Goal: Task Accomplishment & Management: Complete application form

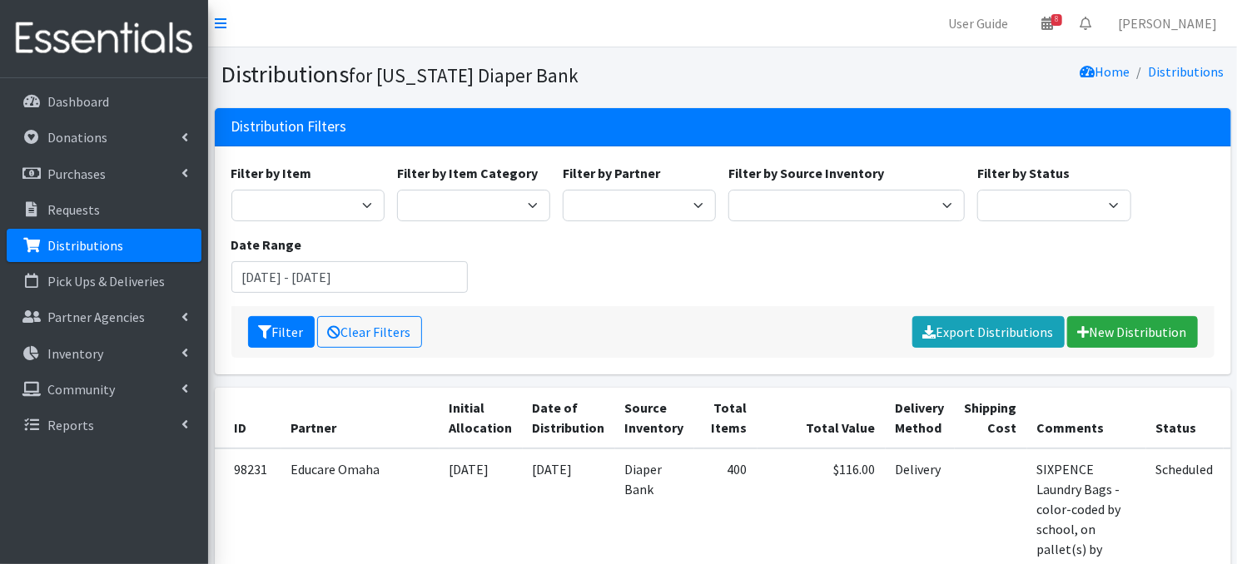
click at [114, 244] on p "Distributions" at bounding box center [85, 245] width 76 height 17
click at [1143, 327] on link "New Distribution" at bounding box center [1132, 332] width 131 height 32
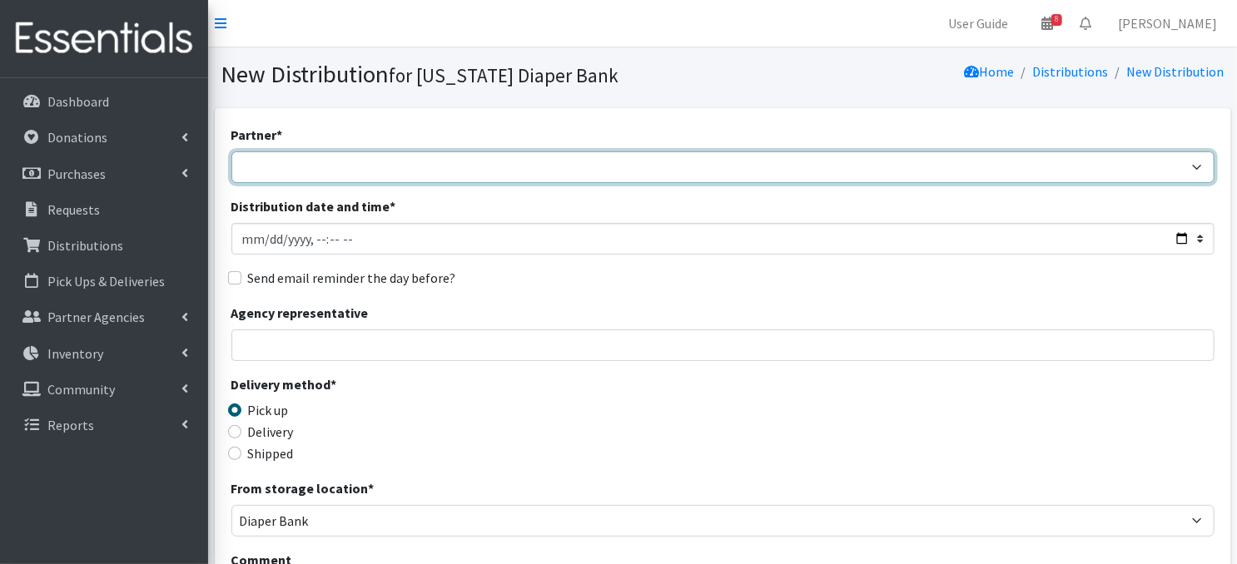
click at [1192, 163] on select "Abide A Mother's Love [PERSON_NAME] Area Refugee Taskforce Big Brothers Big Sis…" at bounding box center [722, 167] width 983 height 32
select select "2417"
click at [231, 151] on select "Abide A Mother's Love BART - Benson Area Refugee Taskforce Big Brothers Big Sis…" at bounding box center [722, 167] width 983 height 32
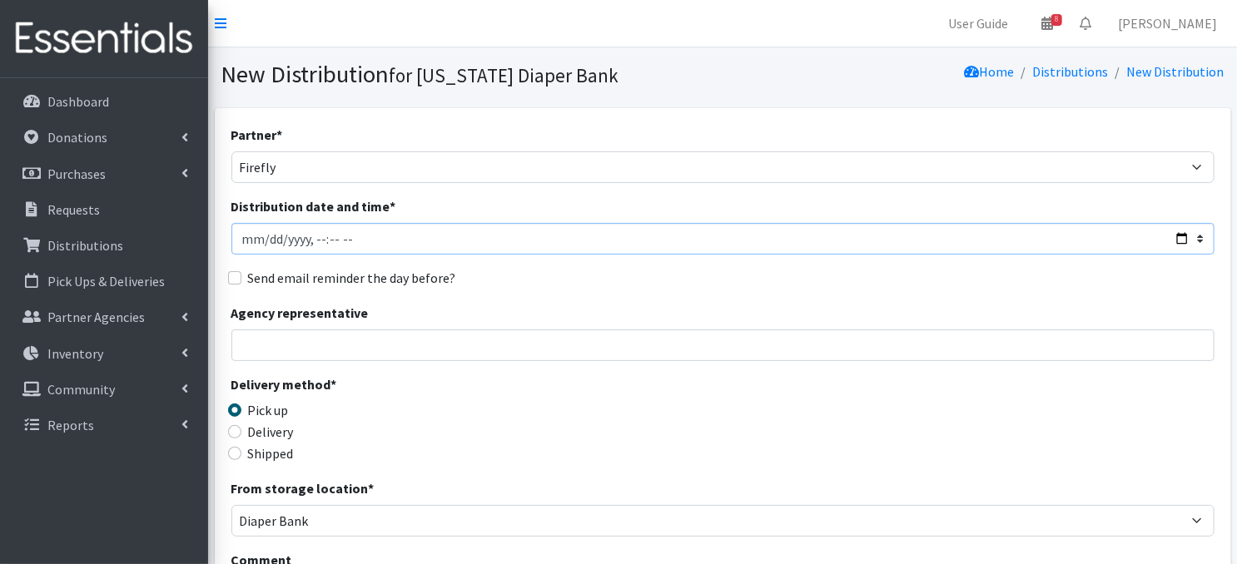
click at [265, 238] on input "Distribution date and time *" at bounding box center [722, 239] width 983 height 32
click at [310, 235] on input "Distribution date and time *" at bounding box center [722, 239] width 983 height 32
type input "2025-10-23T09:45"
click at [569, 388] on div "Delivery method * Pick up Delivery Shipped Shipping cost" at bounding box center [722, 427] width 983 height 104
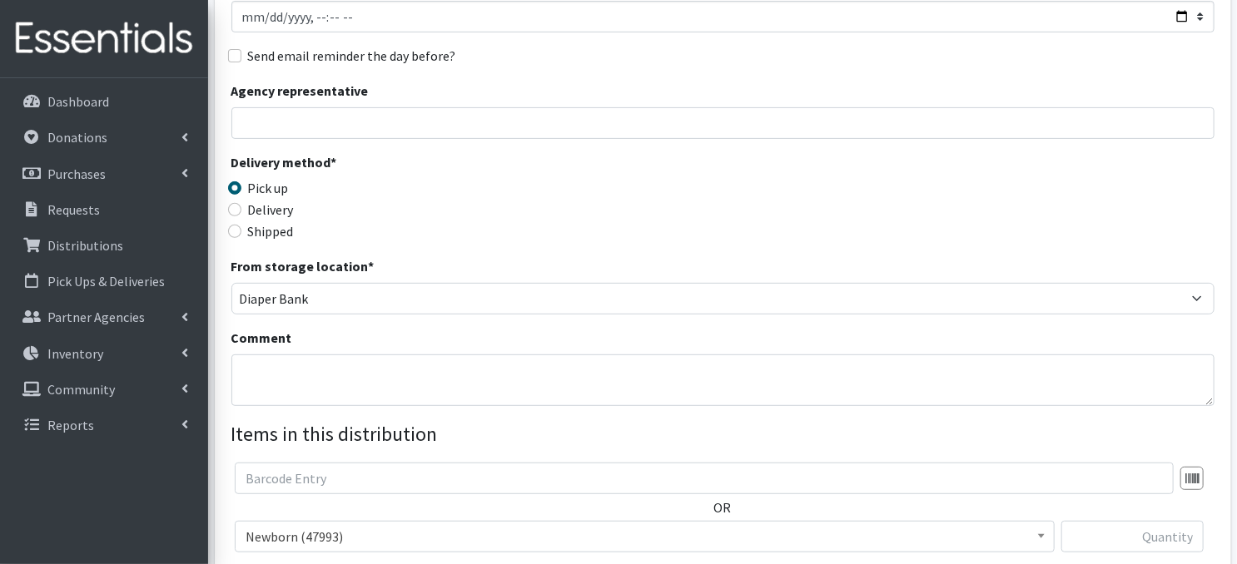
scroll to position [300, 0]
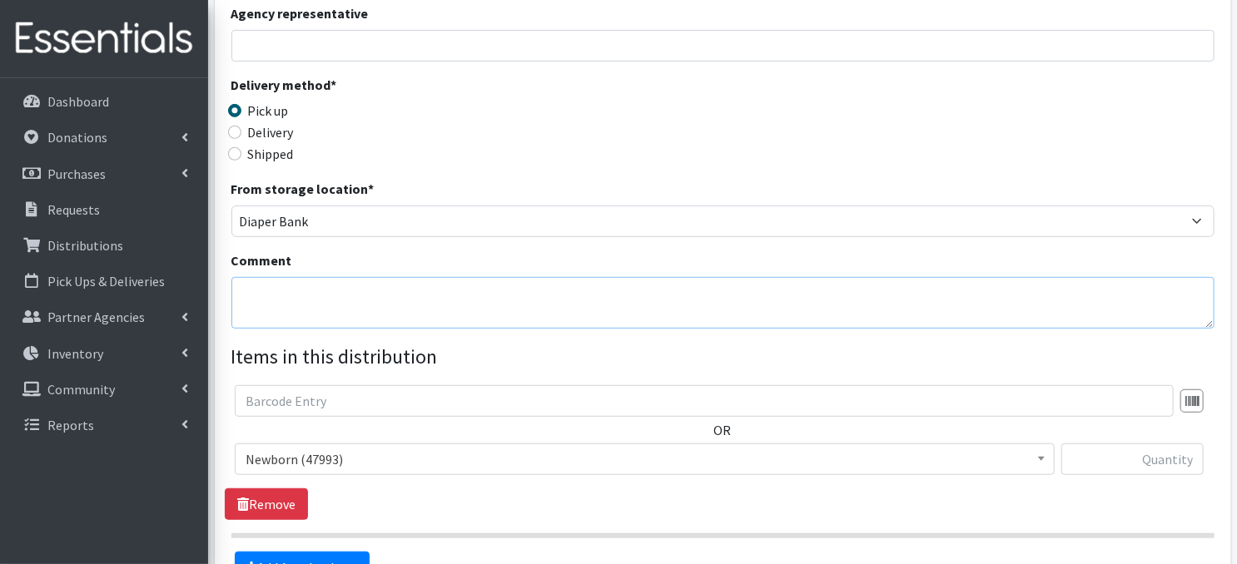
drag, startPoint x: 283, startPoint y: 300, endPoint x: 695, endPoint y: 270, distance: 413.1
click at [283, 300] on textarea "Comment" at bounding box center [722, 303] width 983 height 52
paste textarea "IKEA Bags on pallet(s)"
type textarea "IKEA Bags on pallet(s)"
click at [852, 181] on div "From storage location * Diaper Bank Lincoln WareHouse" at bounding box center [722, 208] width 983 height 58
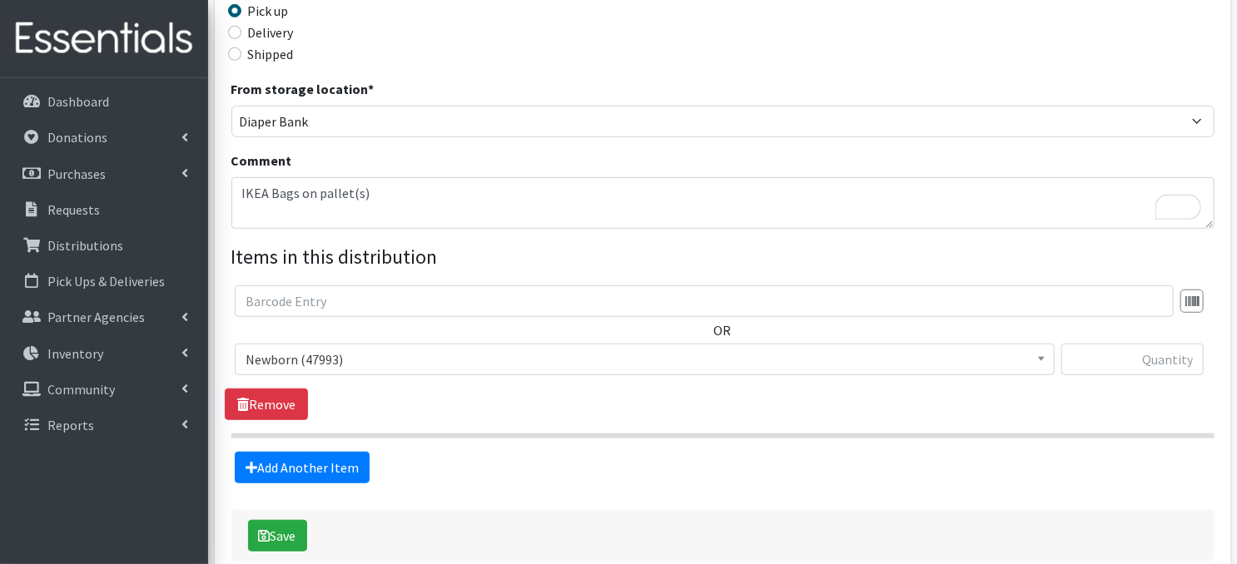
scroll to position [487, 0]
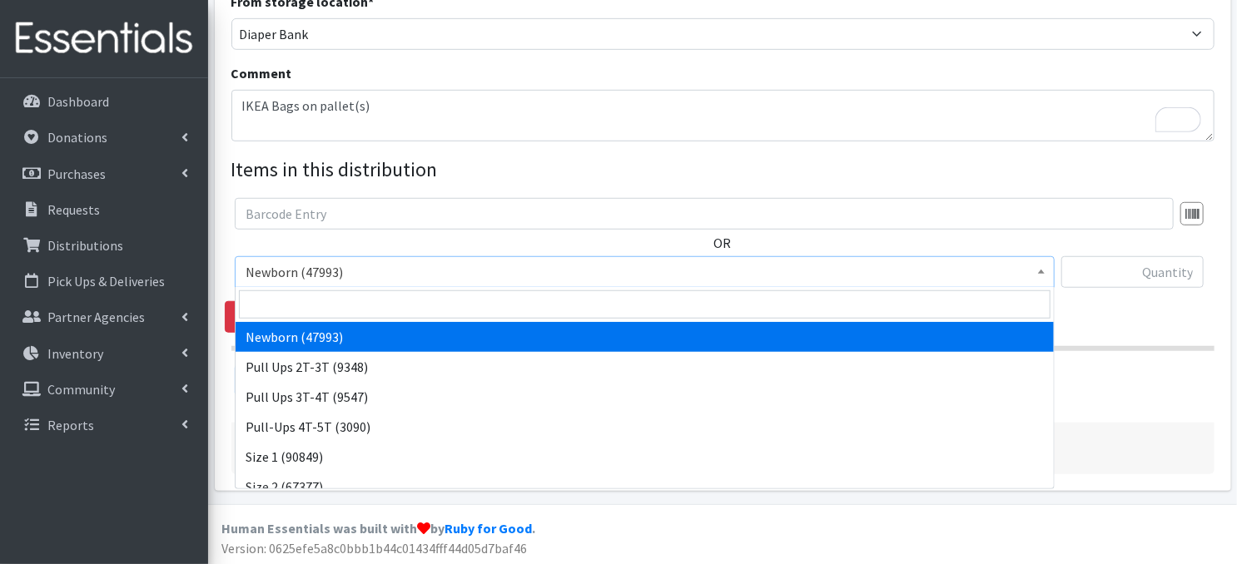
click at [1040, 265] on span at bounding box center [1041, 270] width 17 height 26
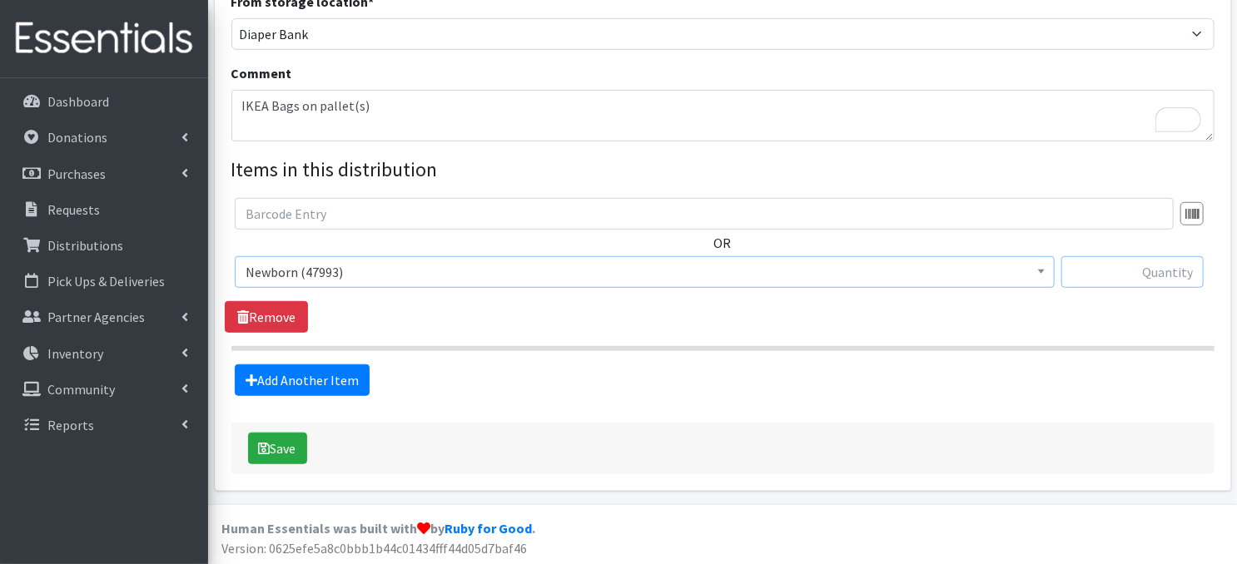
click at [1110, 275] on input "text" at bounding box center [1132, 272] width 142 height 32
type input "240"
click at [281, 384] on link "Add Another Item" at bounding box center [302, 381] width 135 height 32
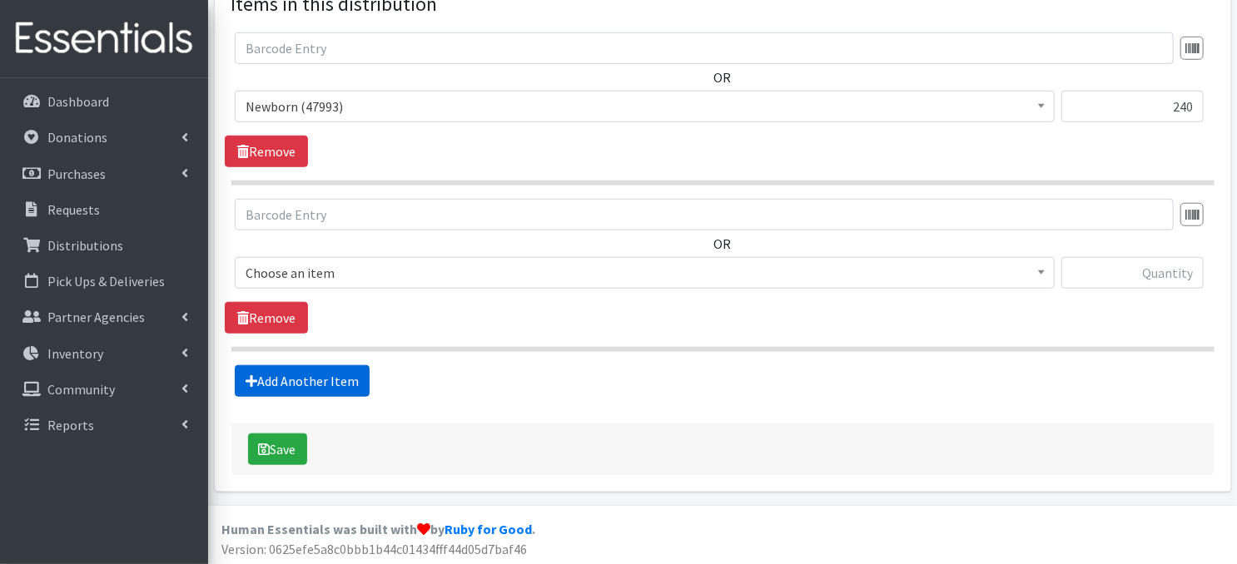
scroll to position [652, 0]
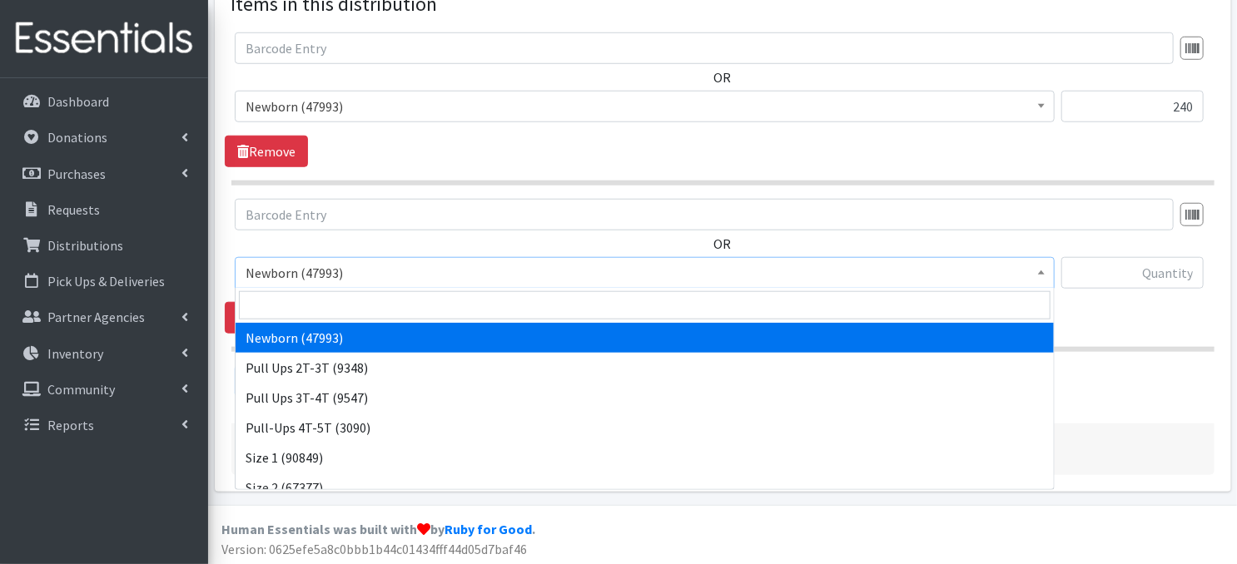
click at [1044, 275] on span at bounding box center [1041, 271] width 17 height 26
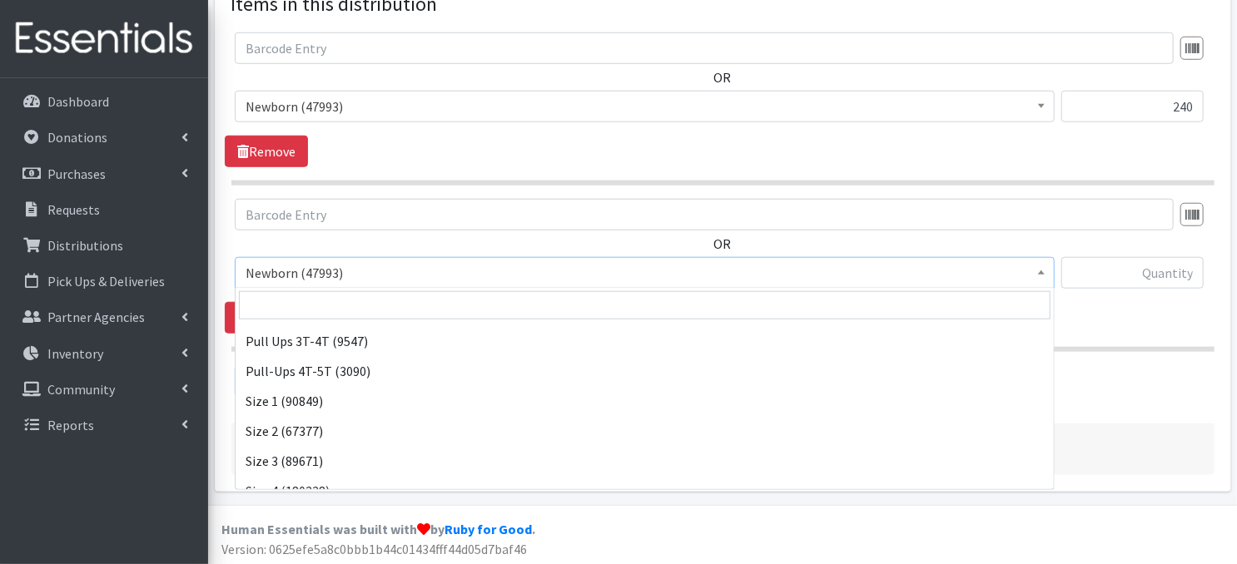
scroll to position [67, 0]
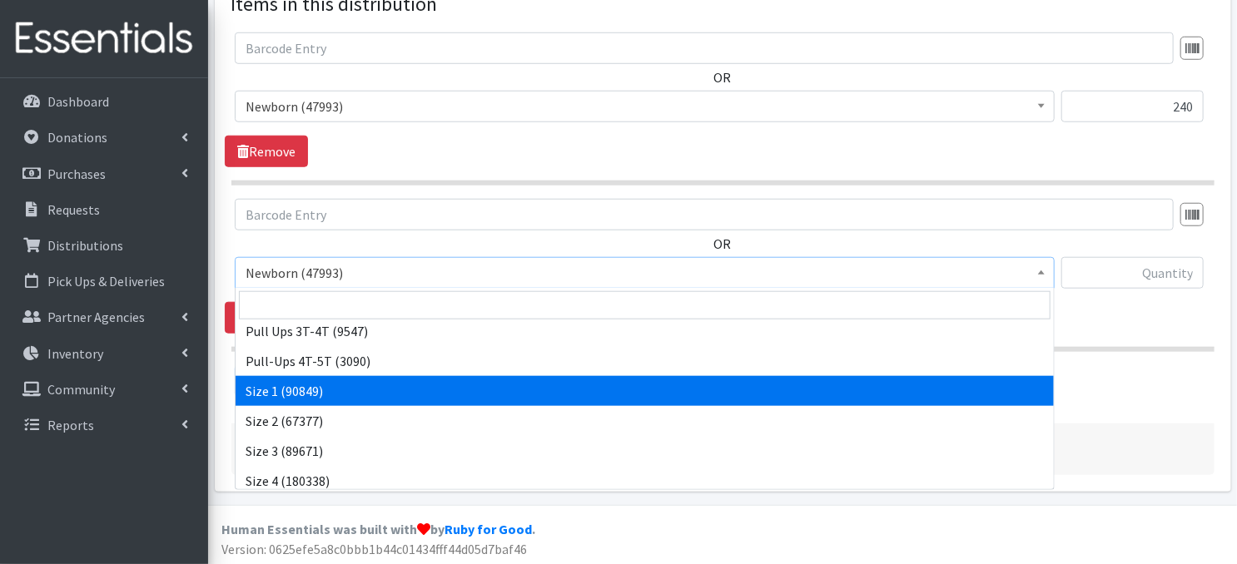
select select "3682"
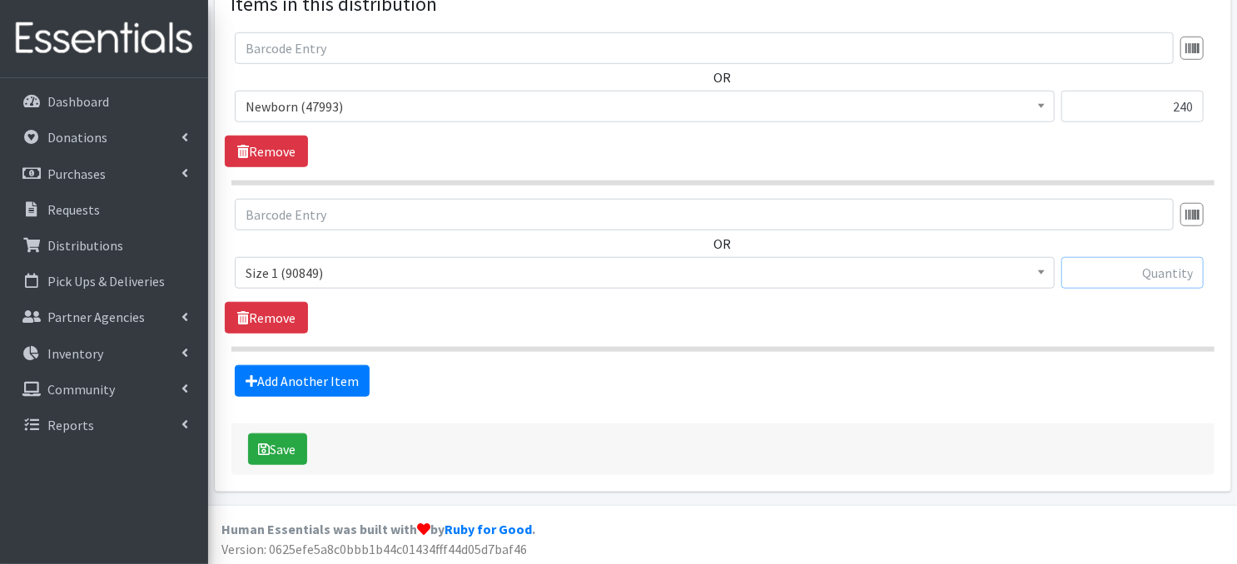
click at [1122, 273] on input "text" at bounding box center [1132, 273] width 142 height 32
type input "400"
click at [303, 385] on link "Add Another Item" at bounding box center [302, 381] width 135 height 32
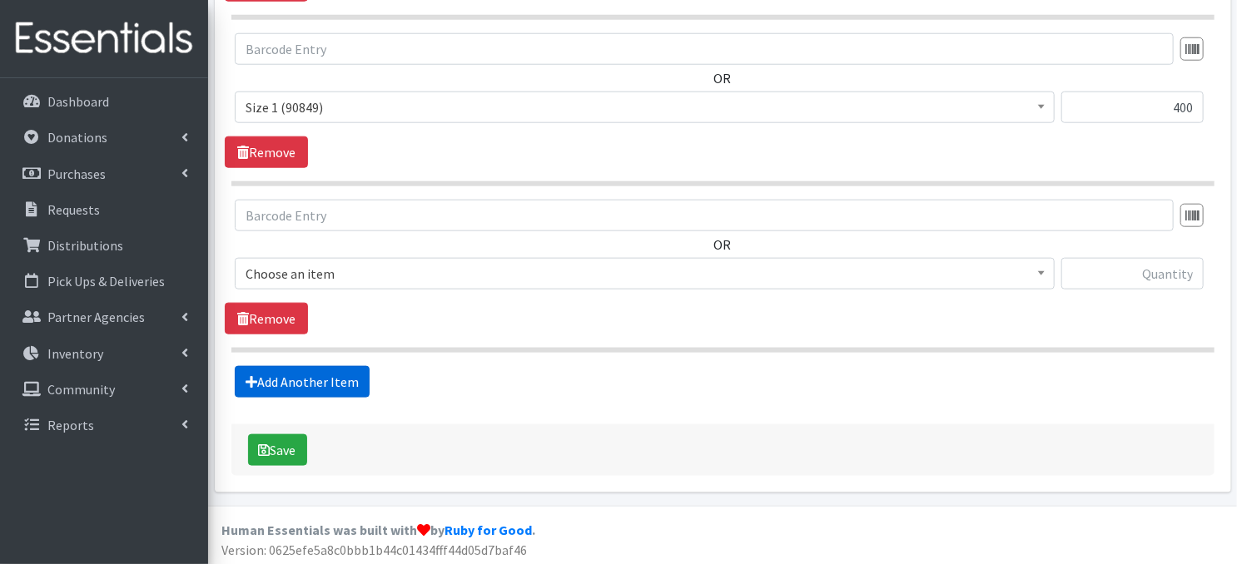
scroll to position [819, 0]
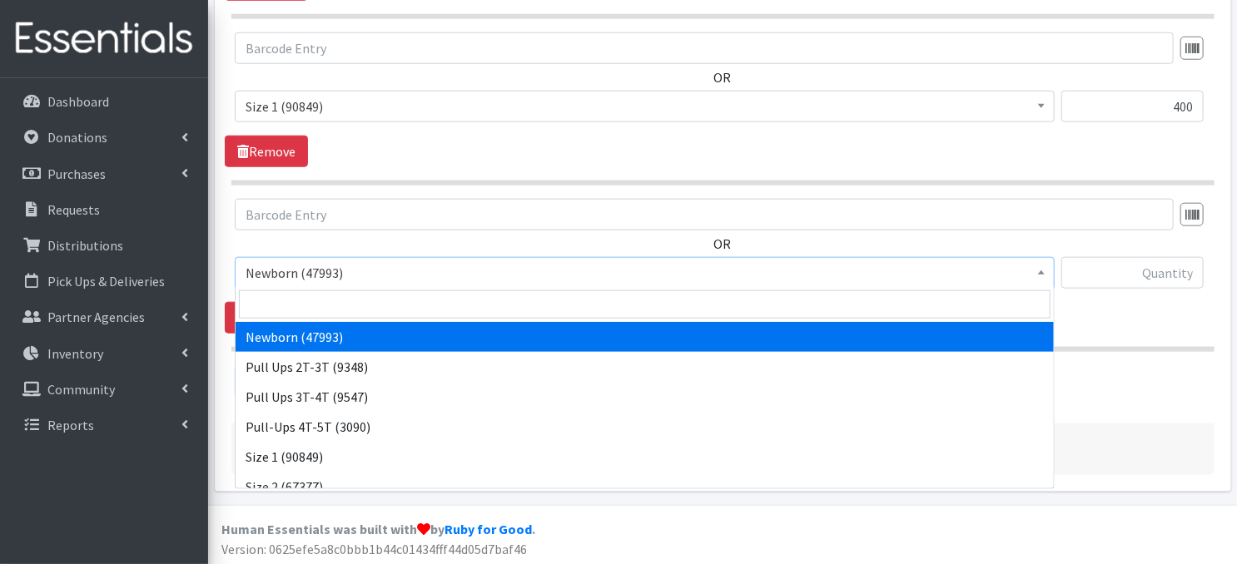
click at [1039, 270] on b at bounding box center [1041, 272] width 7 height 4
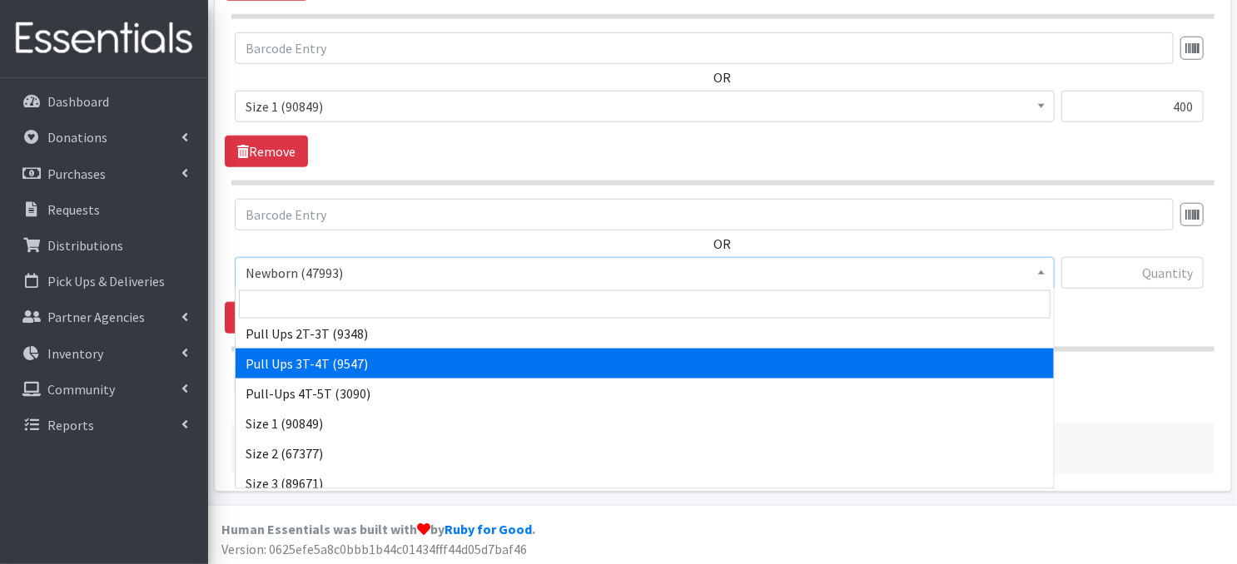
scroll to position [110, 0]
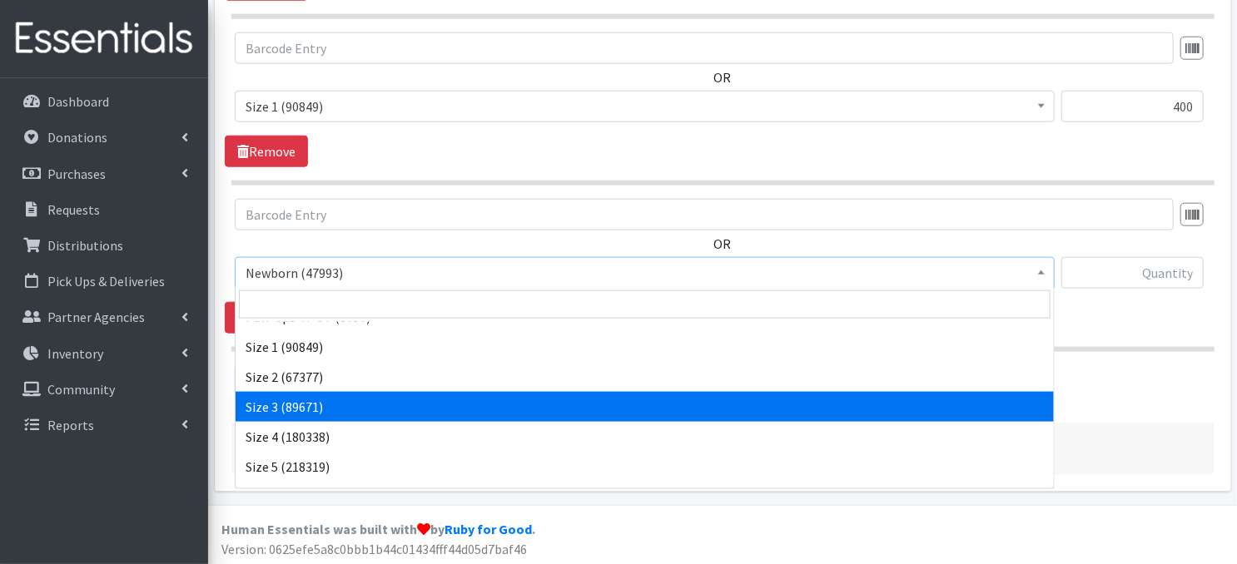
select select "3684"
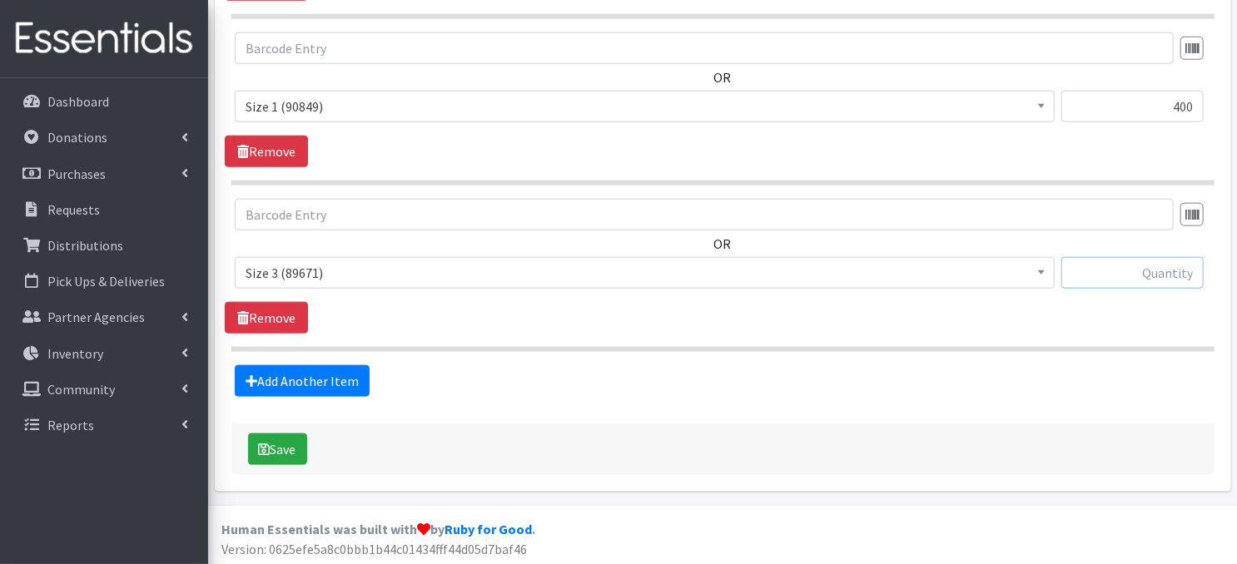
click at [1159, 277] on input "text" at bounding box center [1132, 273] width 142 height 32
type input "240"
click at [315, 389] on link "Add Another Item" at bounding box center [302, 381] width 135 height 32
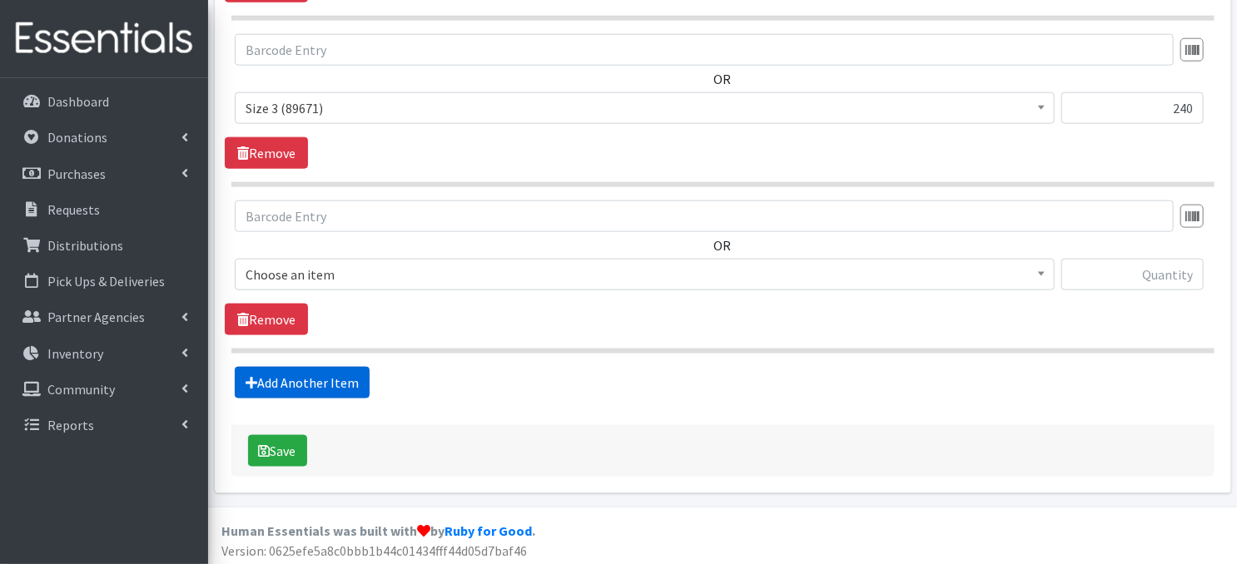
scroll to position [985, 0]
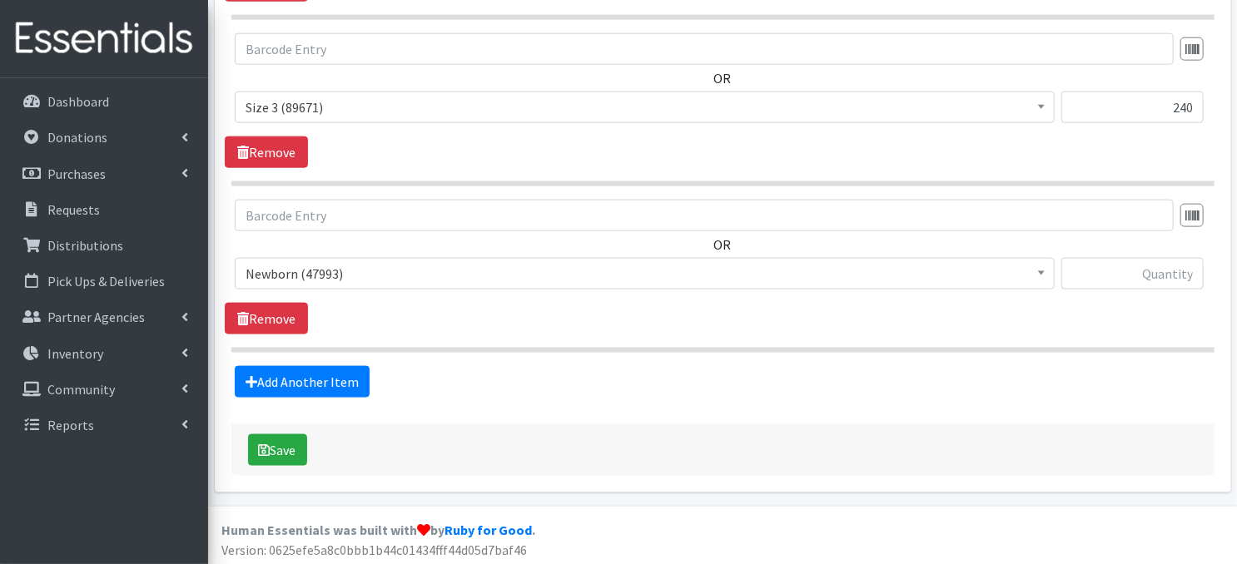
click at [1035, 272] on span at bounding box center [1041, 272] width 17 height 26
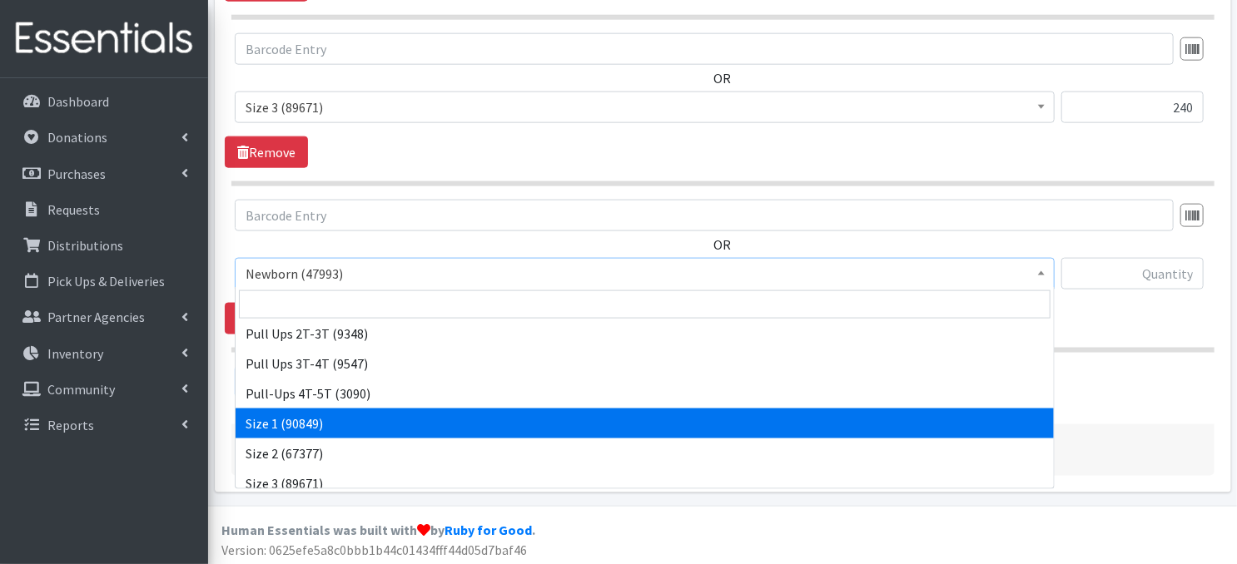
scroll to position [100, 0]
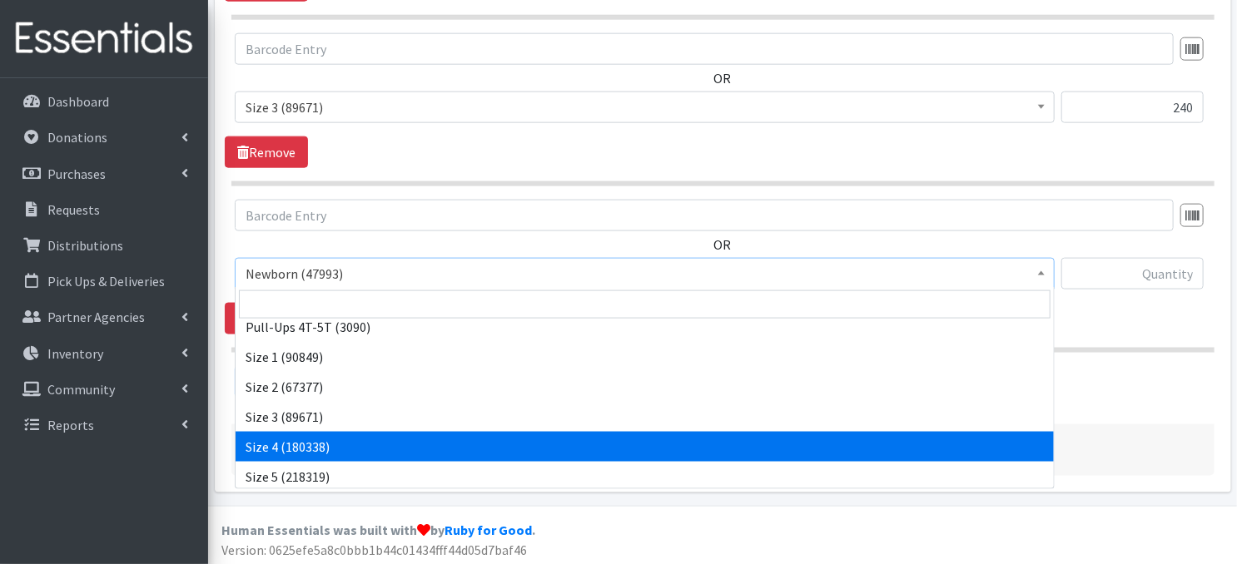
select select "3685"
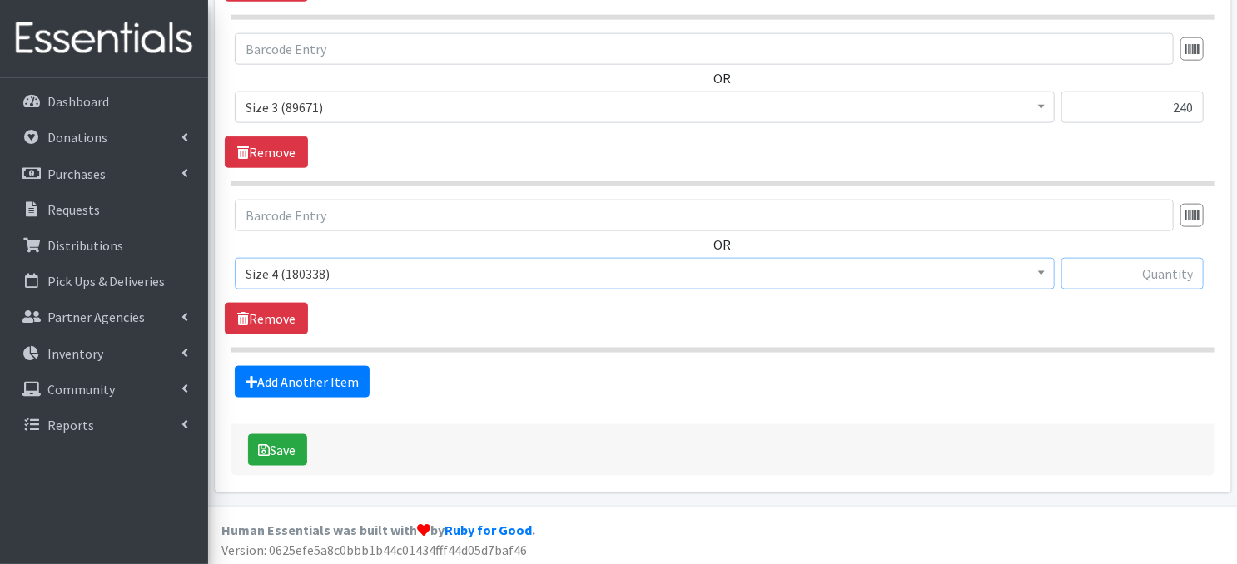
click at [1123, 278] on input "text" at bounding box center [1132, 274] width 142 height 32
type input "420"
click at [310, 379] on link "Add Another Item" at bounding box center [302, 382] width 135 height 32
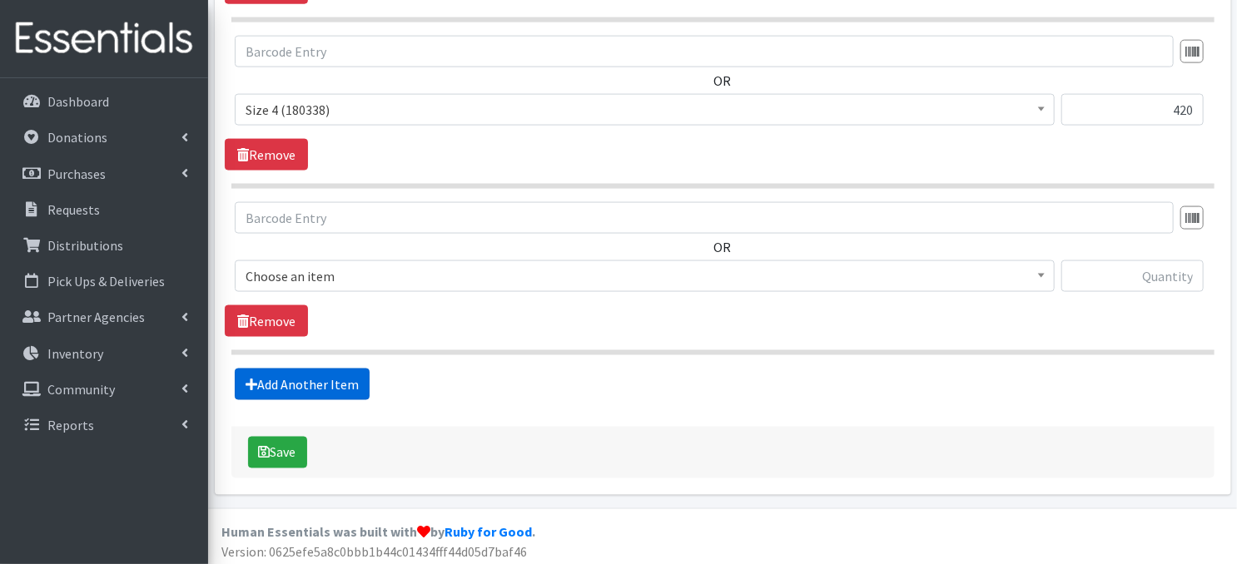
scroll to position [1151, 0]
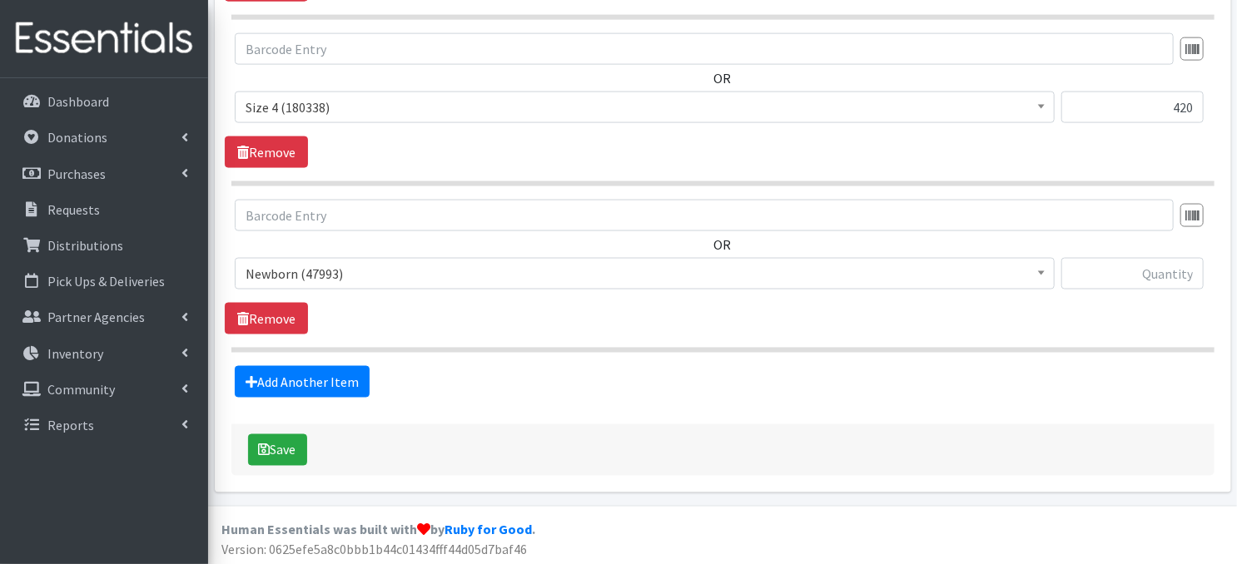
click at [1039, 275] on span at bounding box center [1041, 272] width 17 height 26
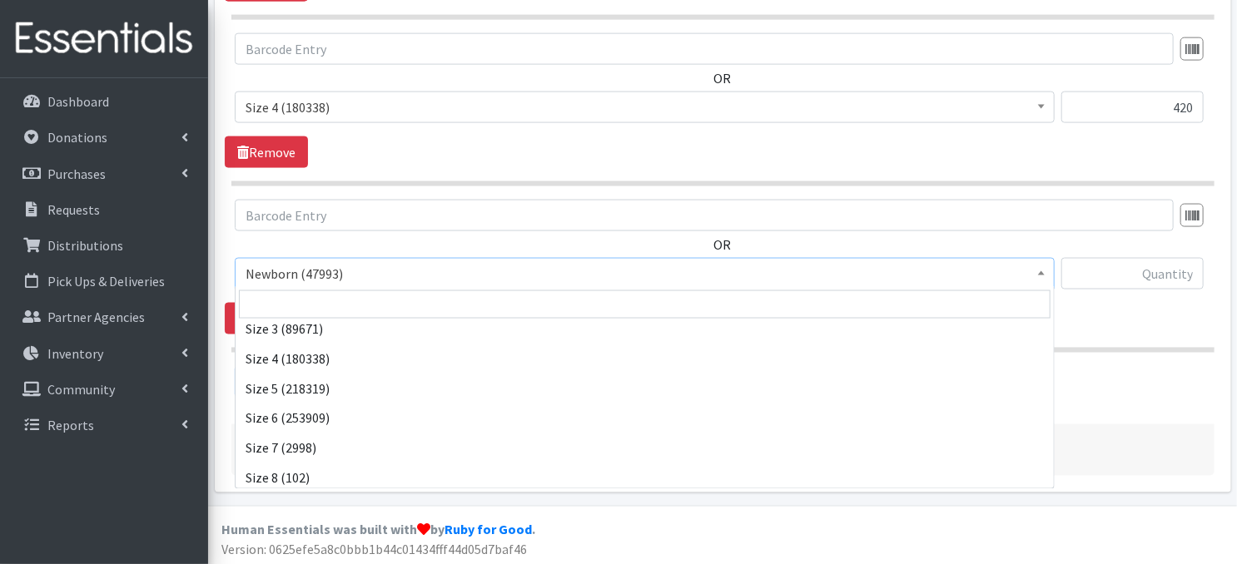
scroll to position [193, 0]
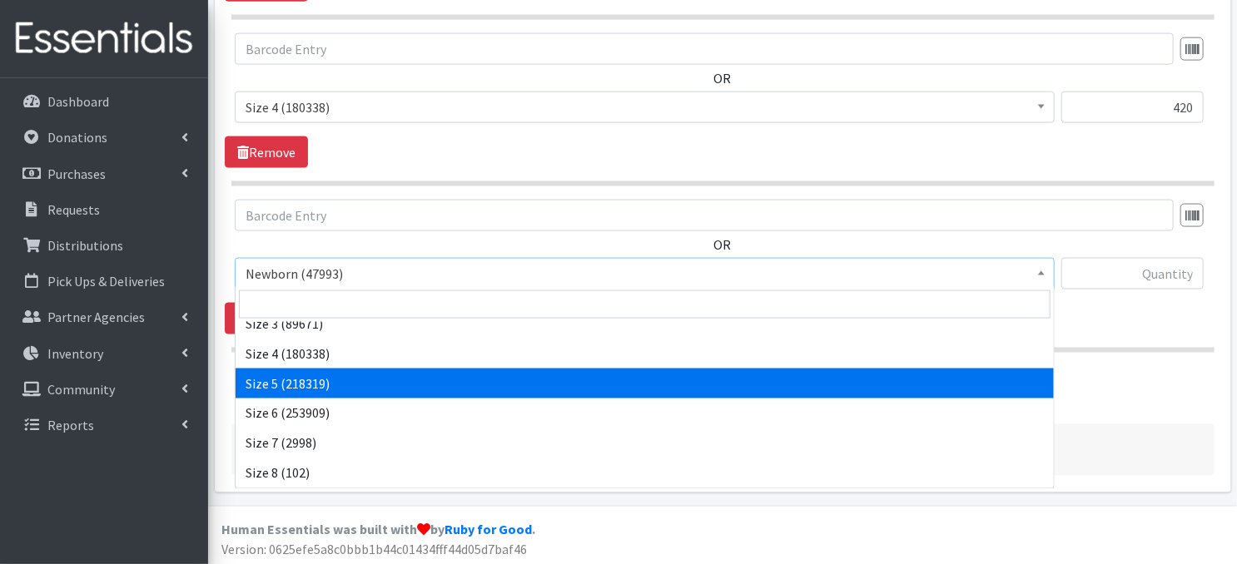
select select "3686"
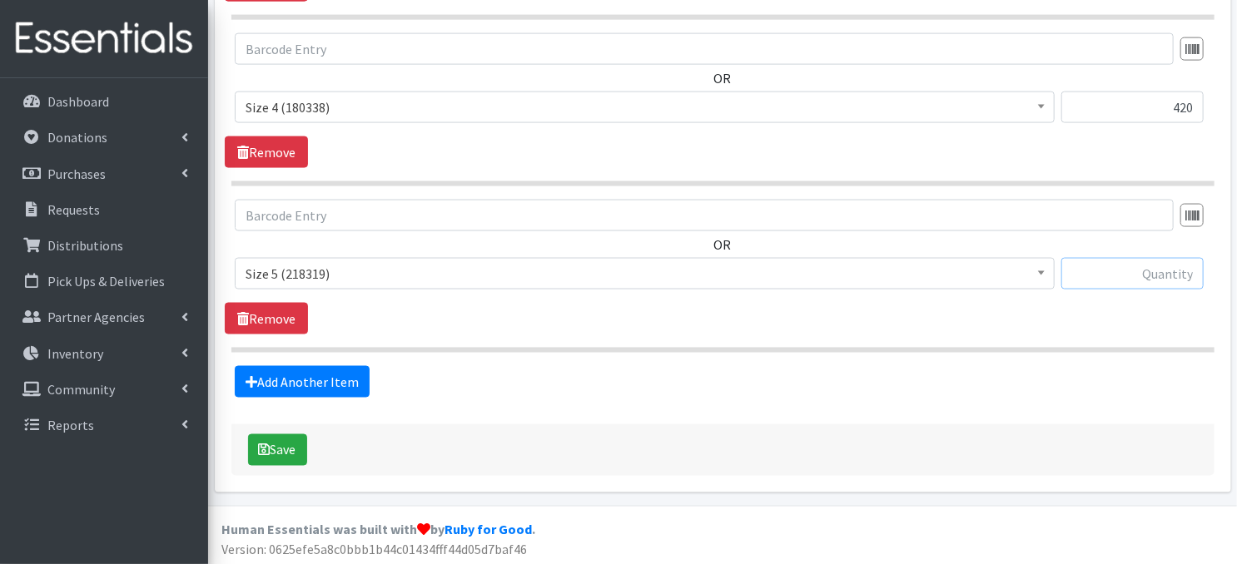
click at [1141, 275] on input "text" at bounding box center [1132, 274] width 142 height 32
type input "300"
click at [294, 382] on link "Add Another Item" at bounding box center [302, 382] width 135 height 32
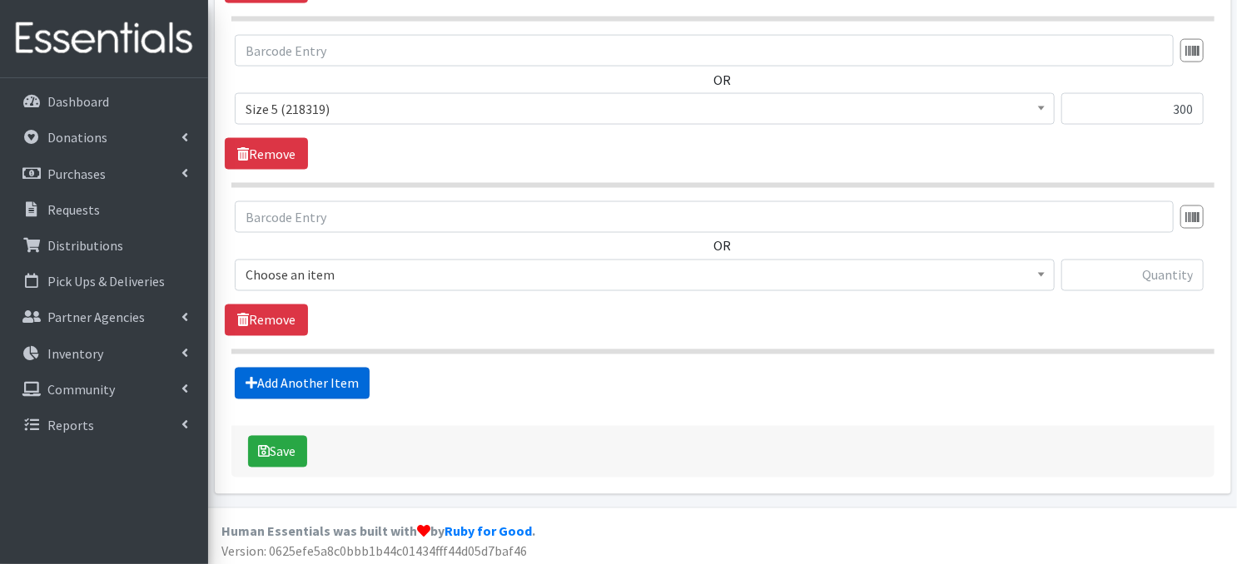
scroll to position [1317, 0]
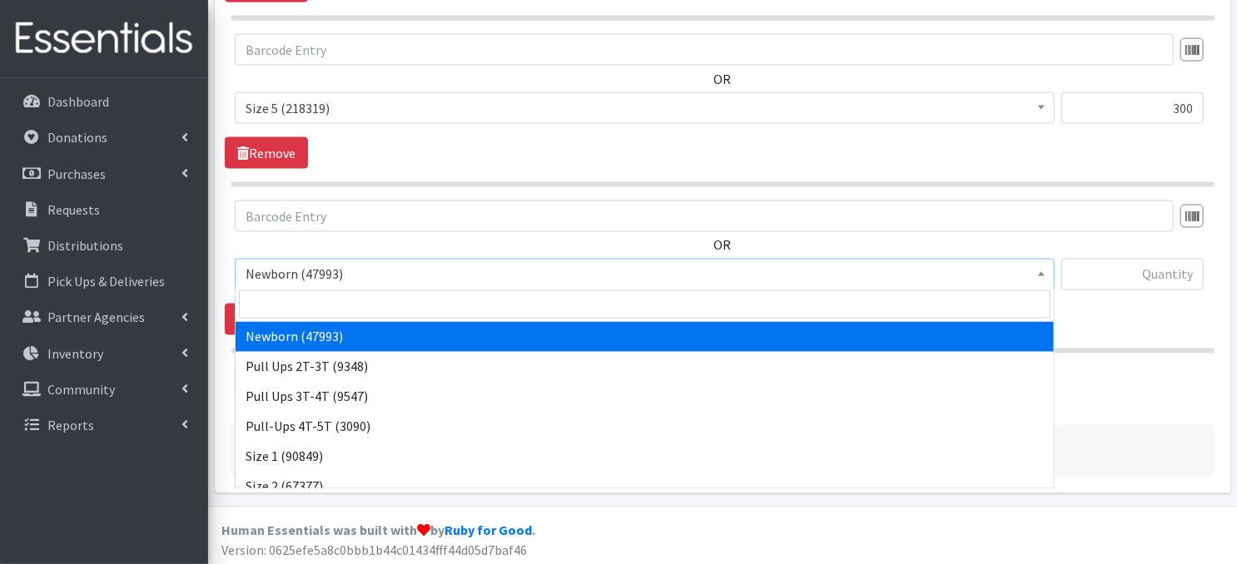
click at [1039, 272] on b at bounding box center [1041, 274] width 7 height 4
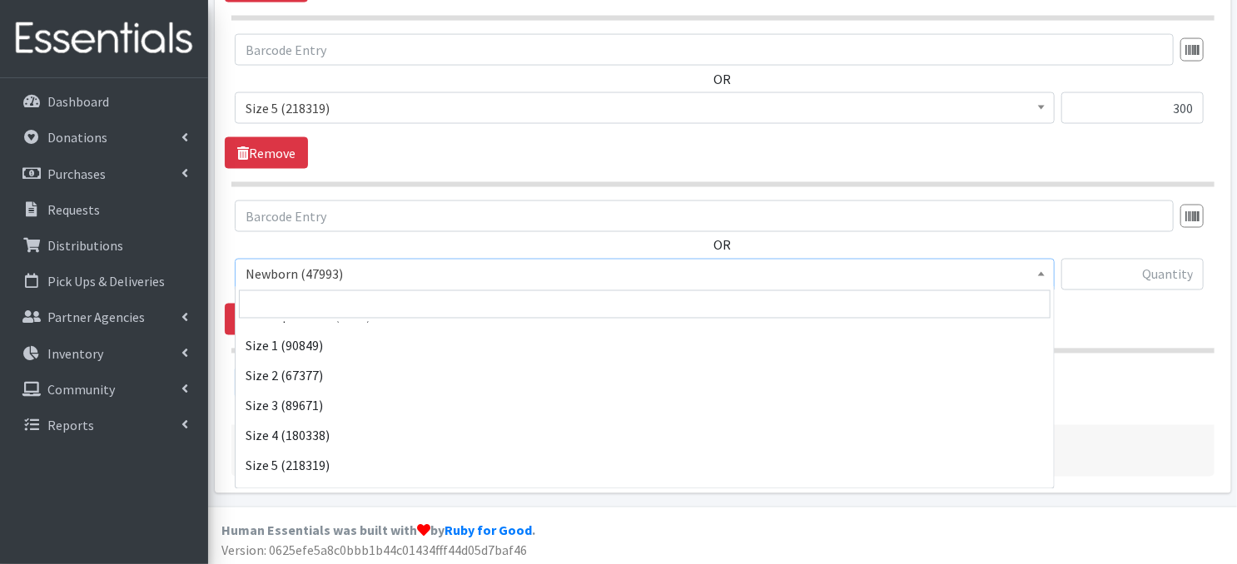
scroll to position [144, 0]
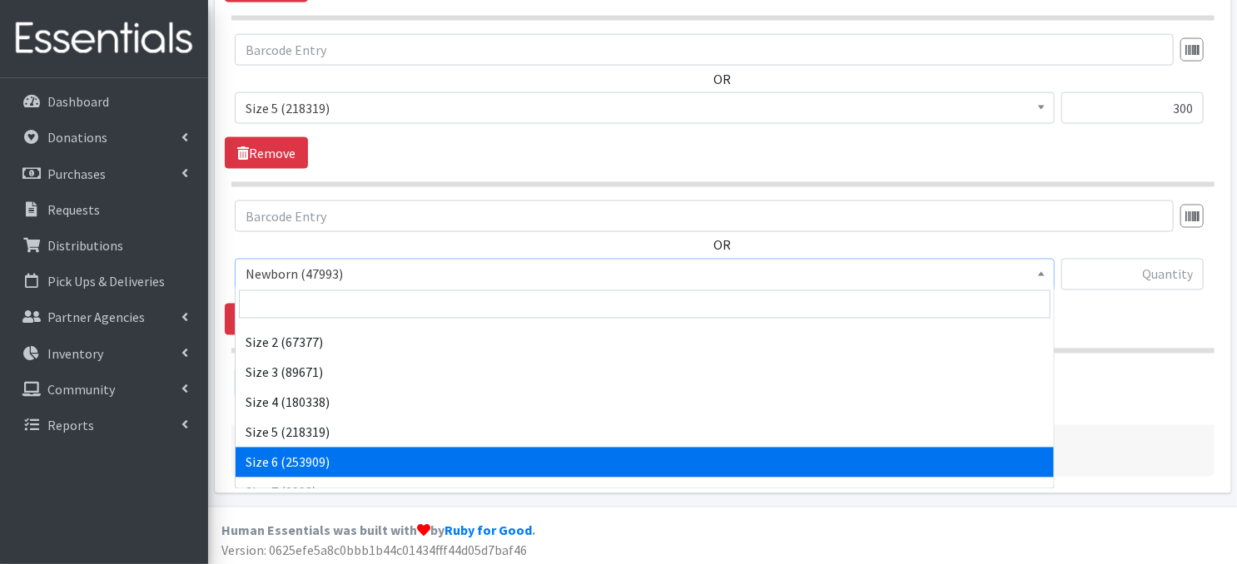
drag, startPoint x: 260, startPoint y: 462, endPoint x: 354, endPoint y: 389, distance: 119.2
select select "3687"
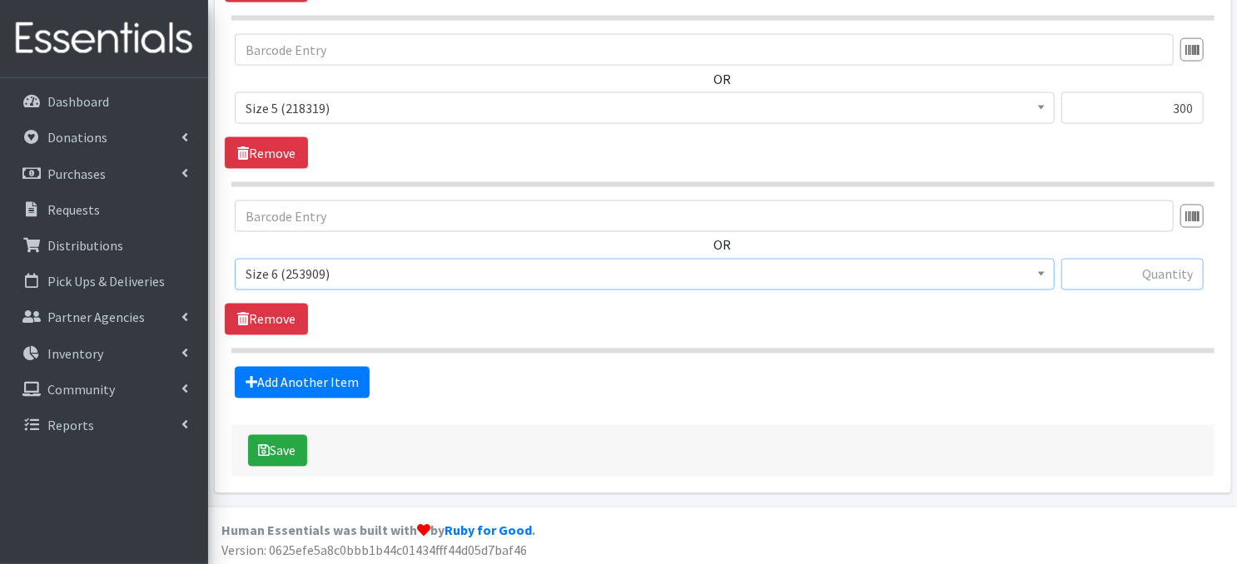
click at [1129, 272] on input "text" at bounding box center [1132, 275] width 142 height 32
type input "480"
click at [320, 390] on link "Add Another Item" at bounding box center [302, 383] width 135 height 32
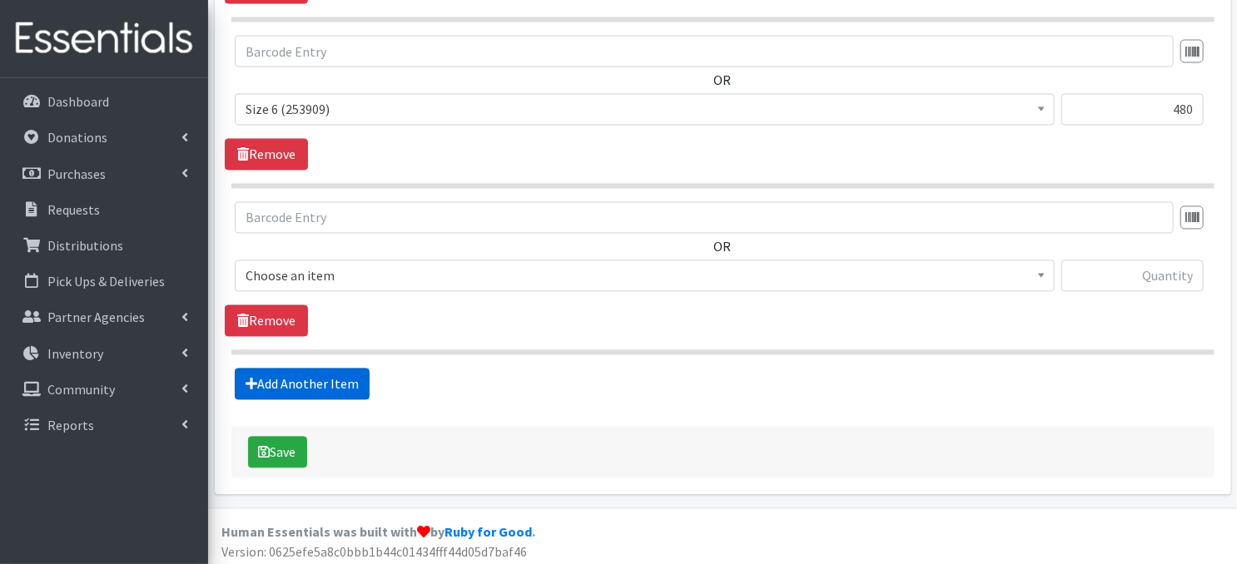
scroll to position [1482, 0]
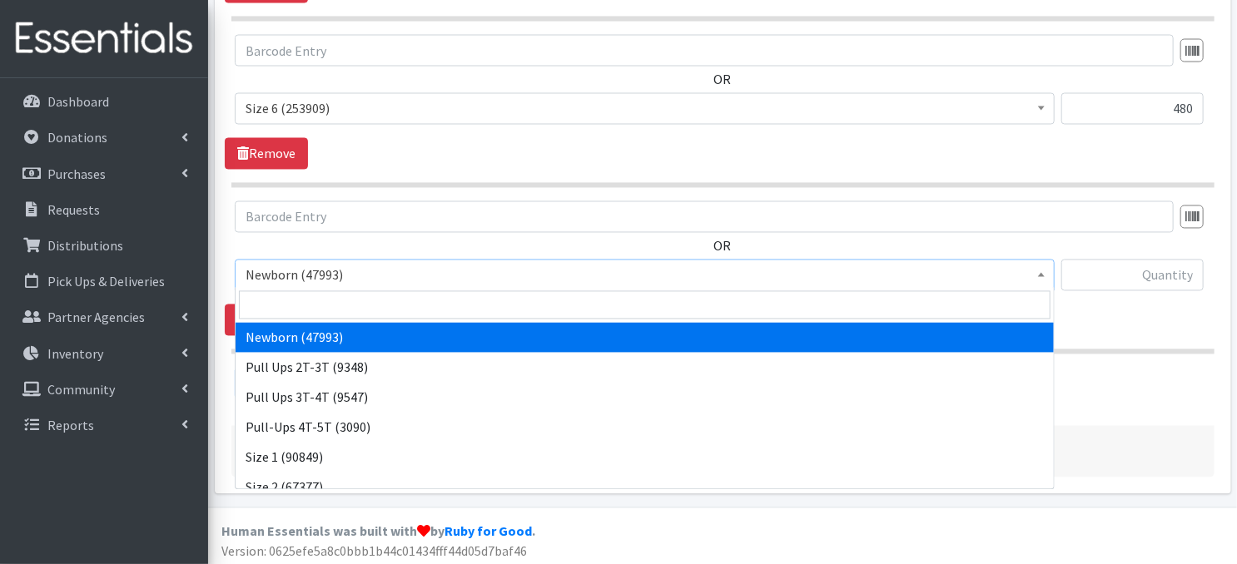
click at [1045, 274] on span at bounding box center [1041, 274] width 17 height 26
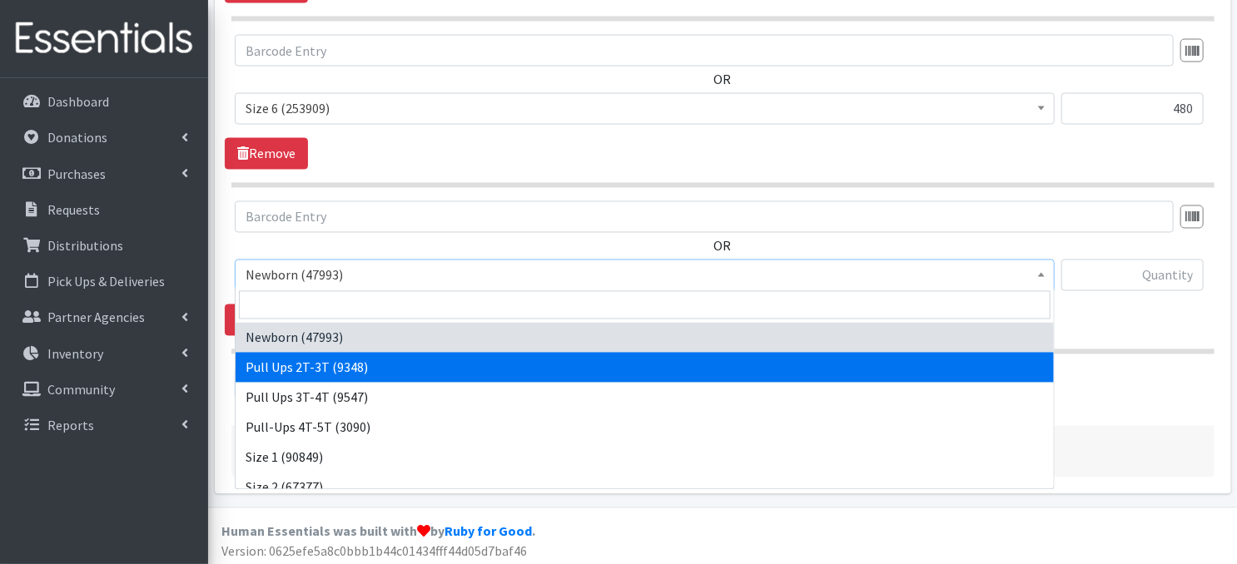
select select "3696"
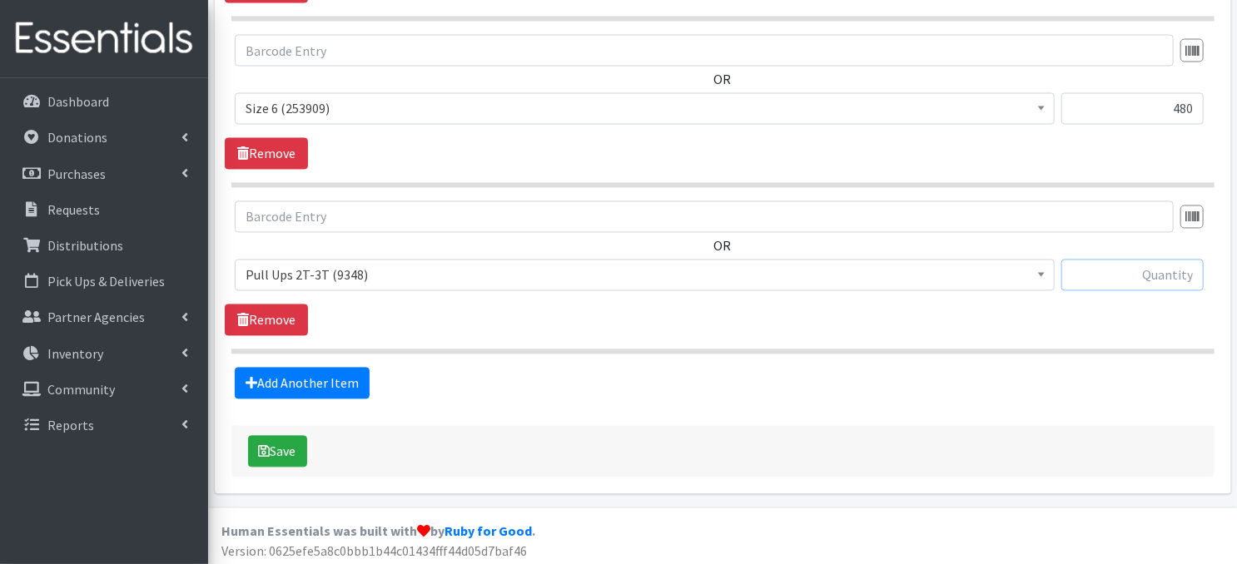
click at [1104, 275] on input "text" at bounding box center [1132, 276] width 142 height 32
type input "150"
click at [297, 379] on link "Add Another Item" at bounding box center [302, 384] width 135 height 32
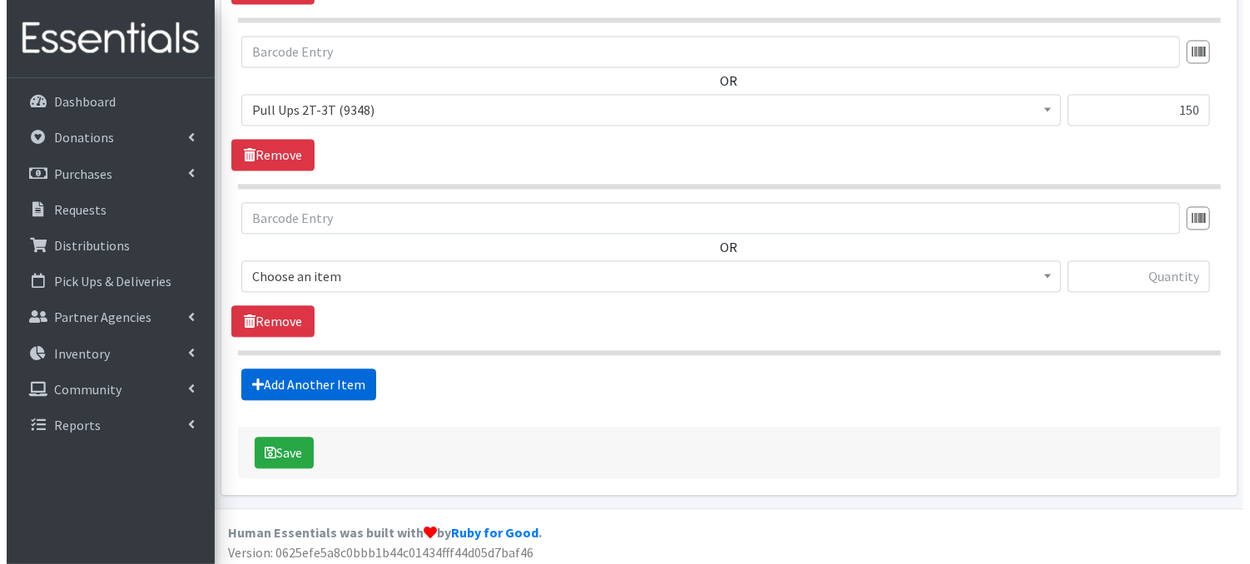
scroll to position [1648, 0]
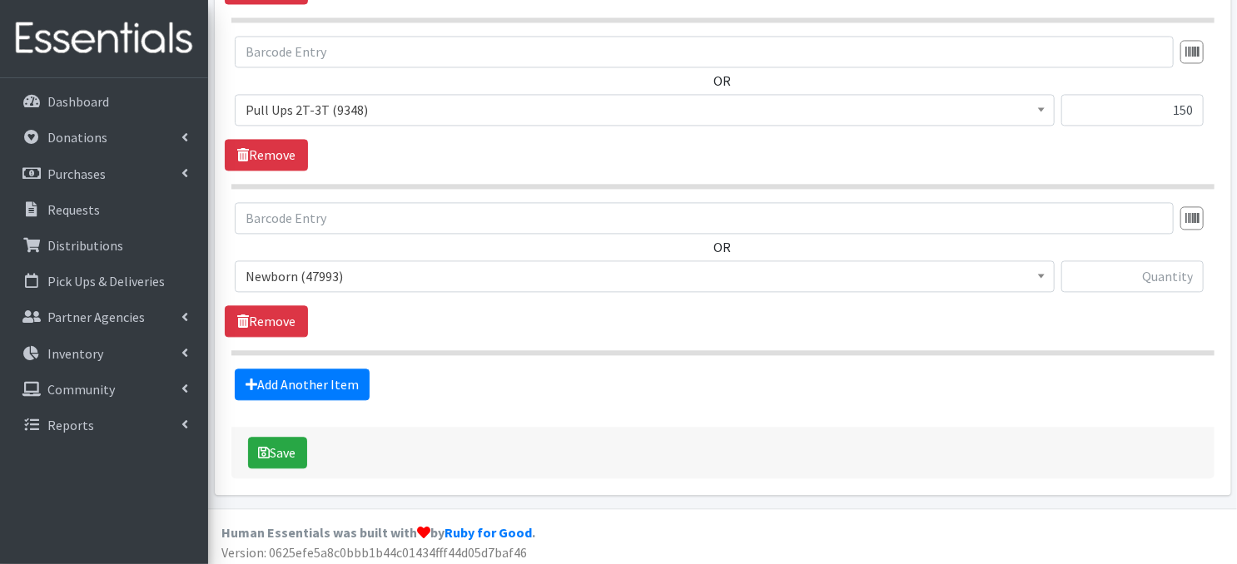
click at [1045, 275] on span at bounding box center [1041, 274] width 17 height 26
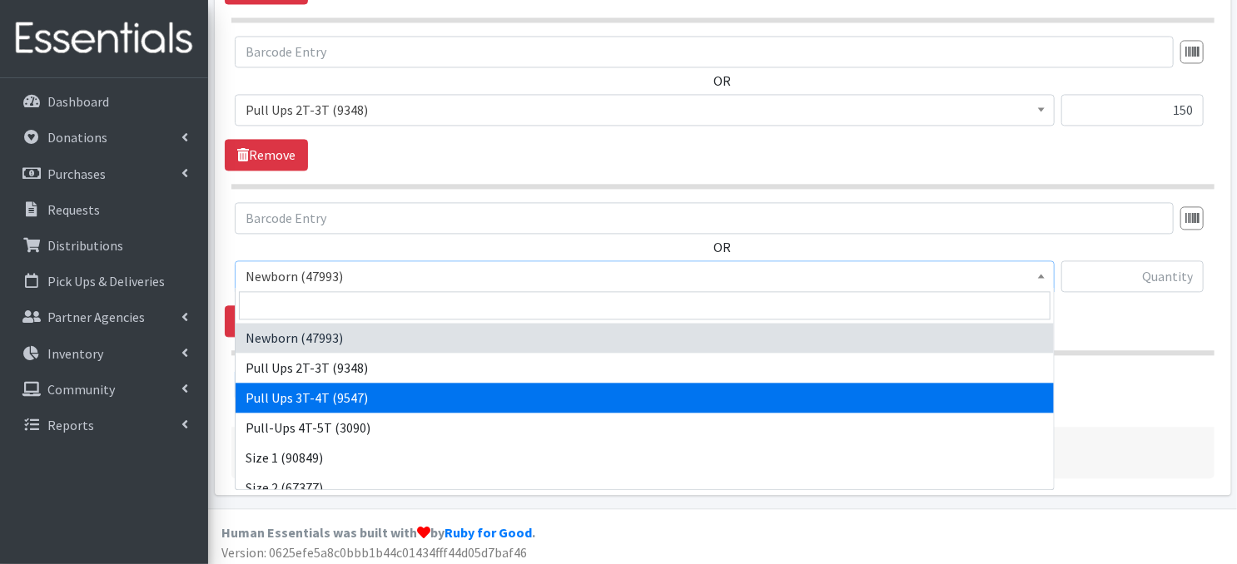
select select "3697"
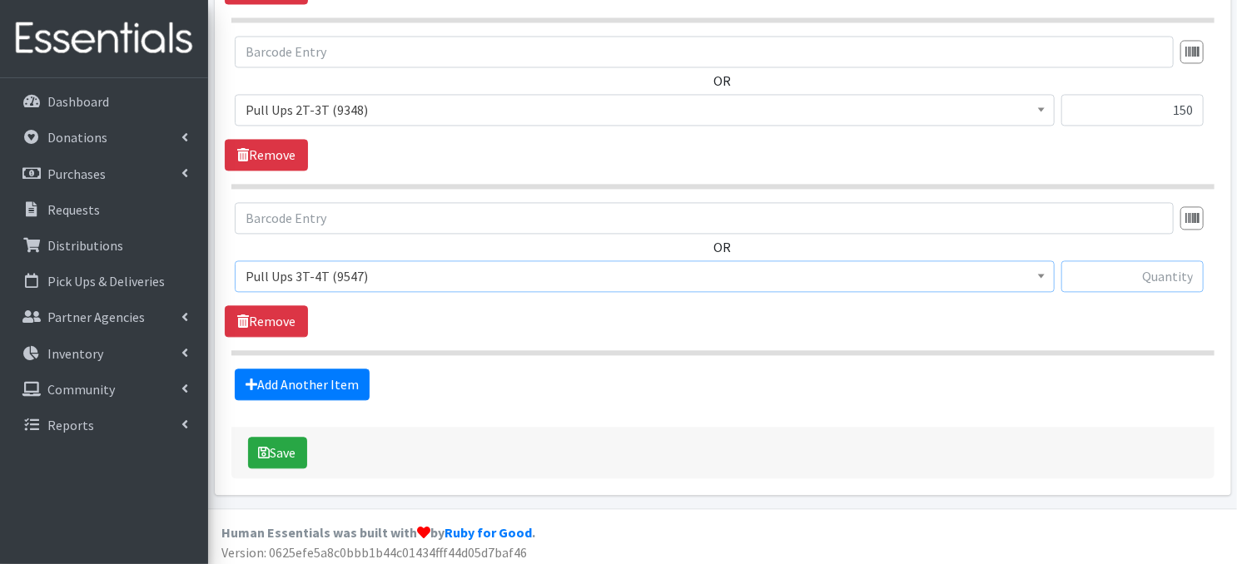
click at [1115, 276] on input "text" at bounding box center [1132, 277] width 142 height 32
type input "240"
click at [267, 450] on icon "submit" at bounding box center [265, 452] width 12 height 13
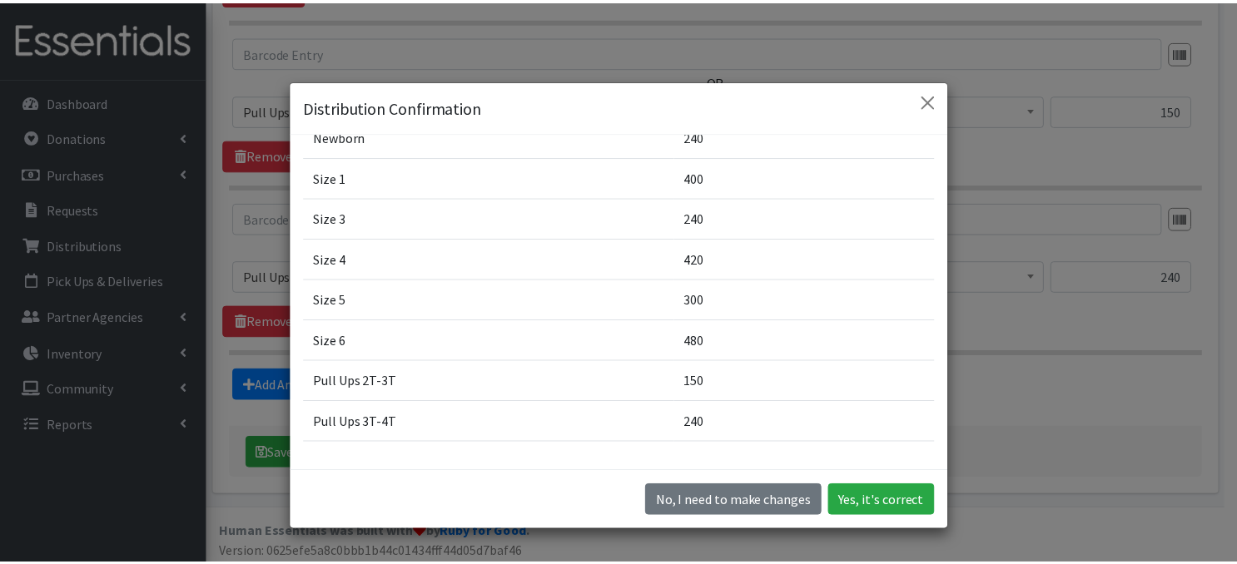
scroll to position [164, 0]
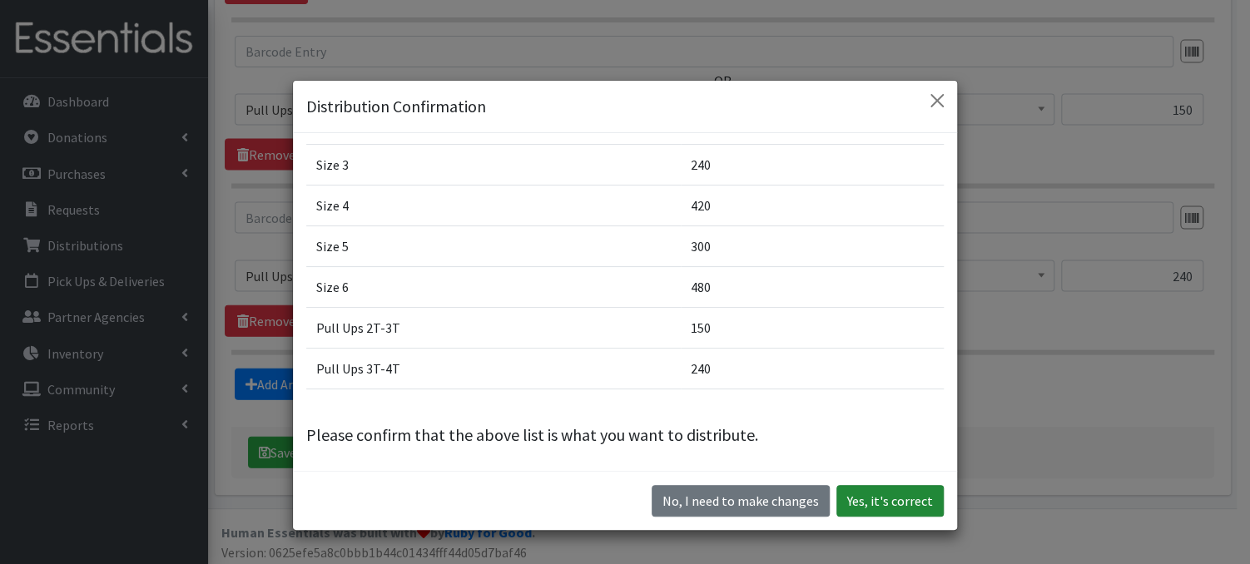
click at [872, 503] on button "Yes, it's correct" at bounding box center [889, 501] width 107 height 32
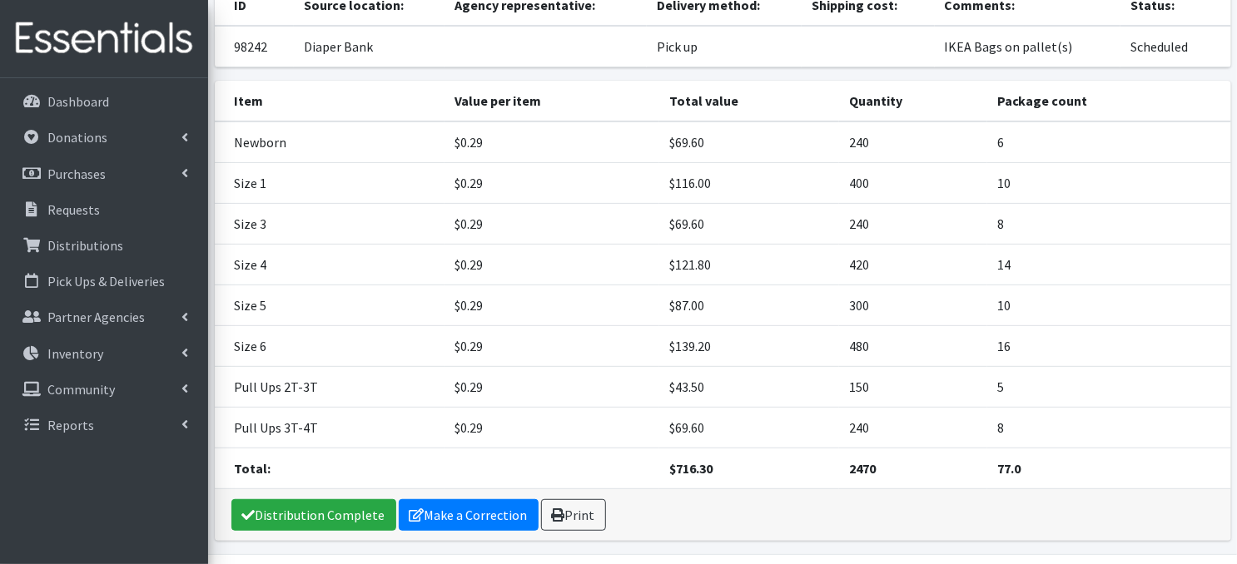
scroll to position [188, 0]
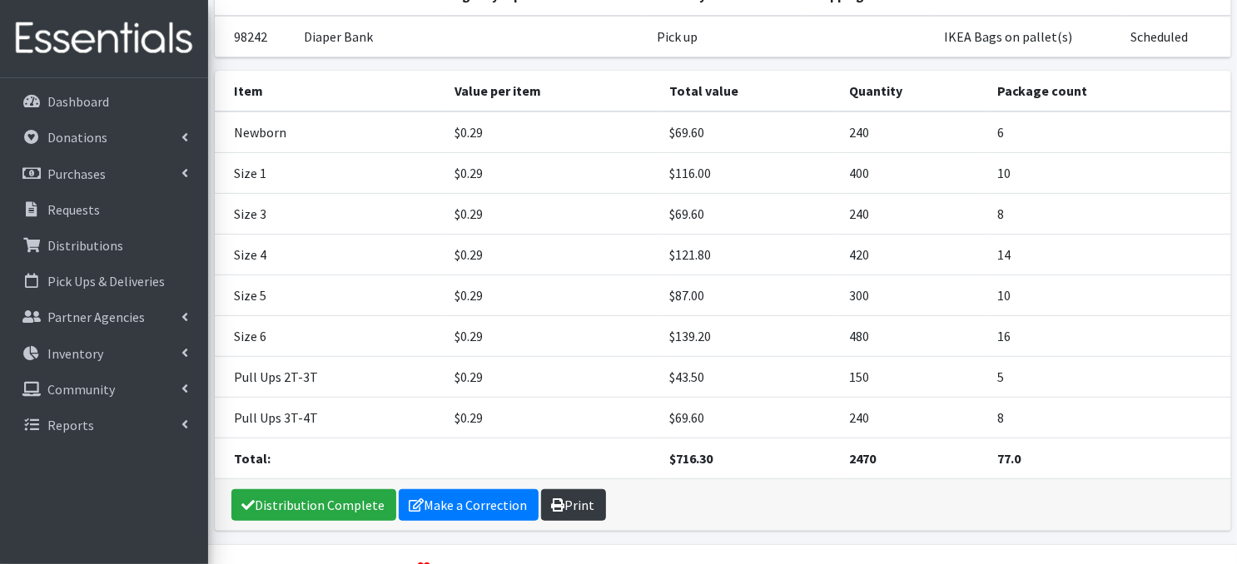
drag, startPoint x: 566, startPoint y: 506, endPoint x: 593, endPoint y: 498, distance: 27.9
click at [566, 506] on link "Print" at bounding box center [573, 505] width 65 height 32
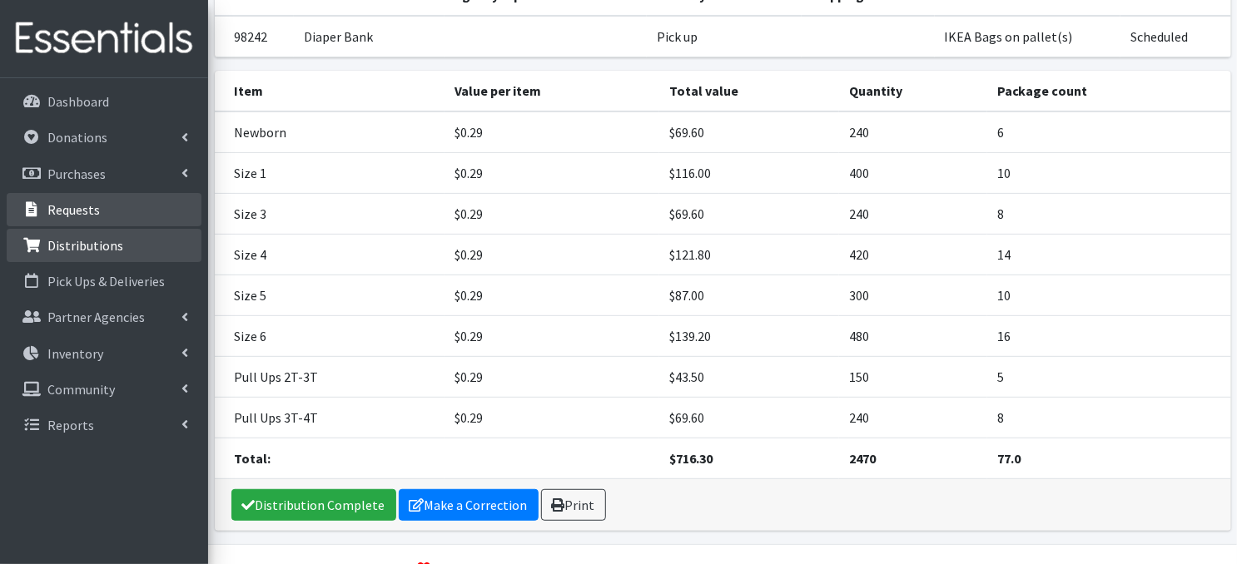
drag, startPoint x: 107, startPoint y: 246, endPoint x: 136, endPoint y: 210, distance: 47.3
click at [107, 246] on p "Distributions" at bounding box center [85, 245] width 76 height 17
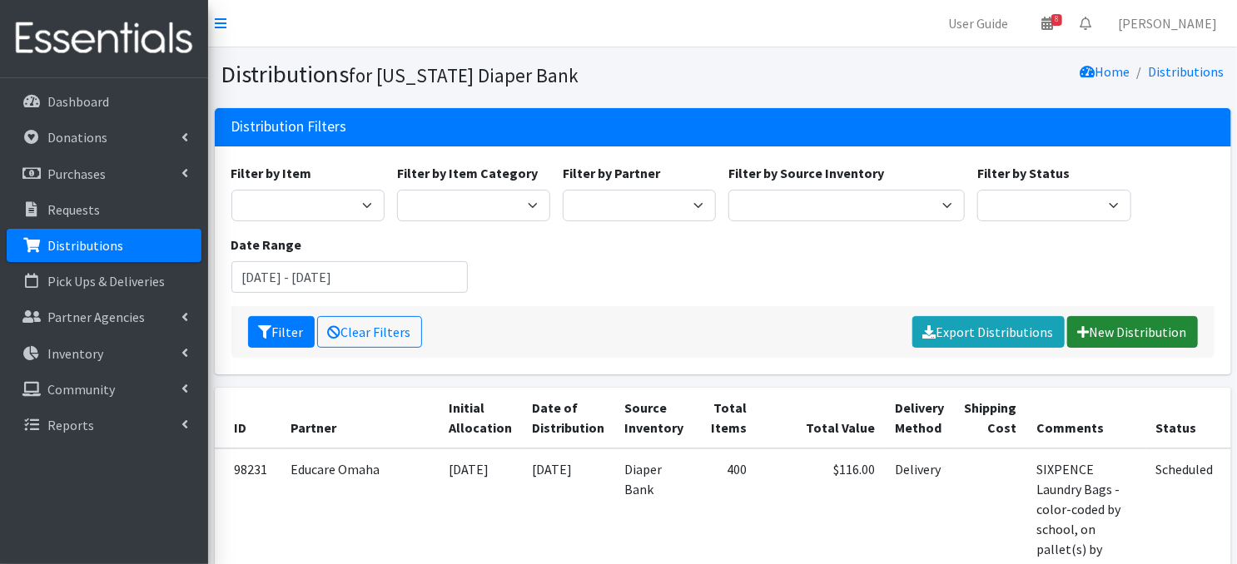
click at [1114, 330] on link "New Distribution" at bounding box center [1132, 332] width 131 height 32
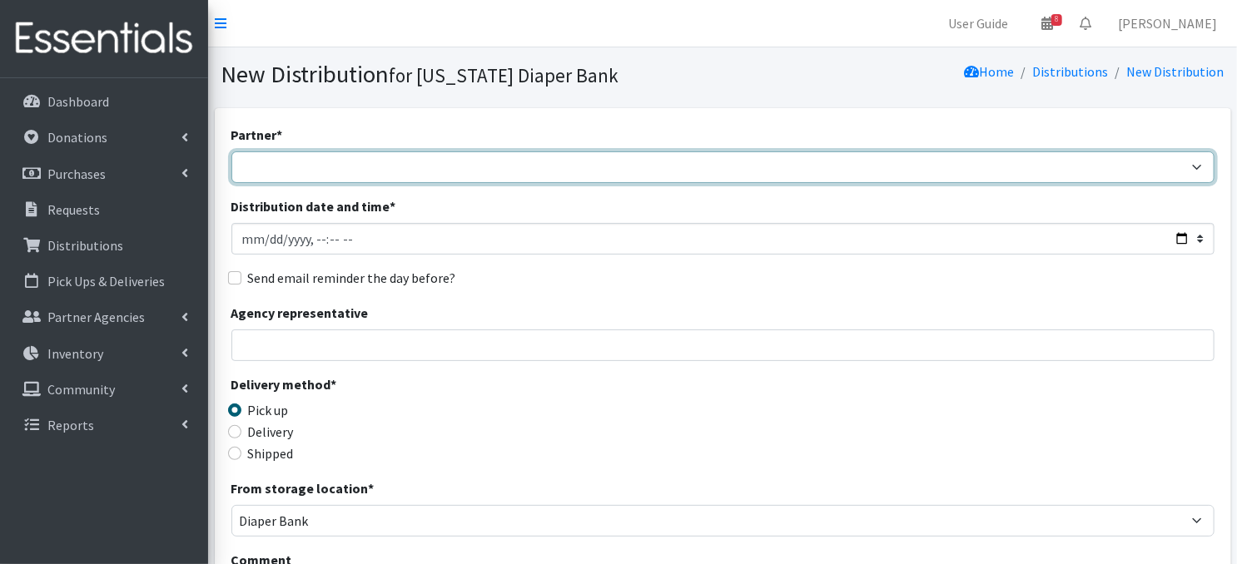
click at [279, 162] on select "Abide A Mother's Love BART - Benson Area Refugee Taskforce Big Brothers Big Sis…" at bounding box center [722, 167] width 983 height 32
select select "4369"
click at [231, 151] on select "Abide A Mother's Love [PERSON_NAME] Area Refugee Taskforce Big Brothers Big Sis…" at bounding box center [722, 167] width 983 height 32
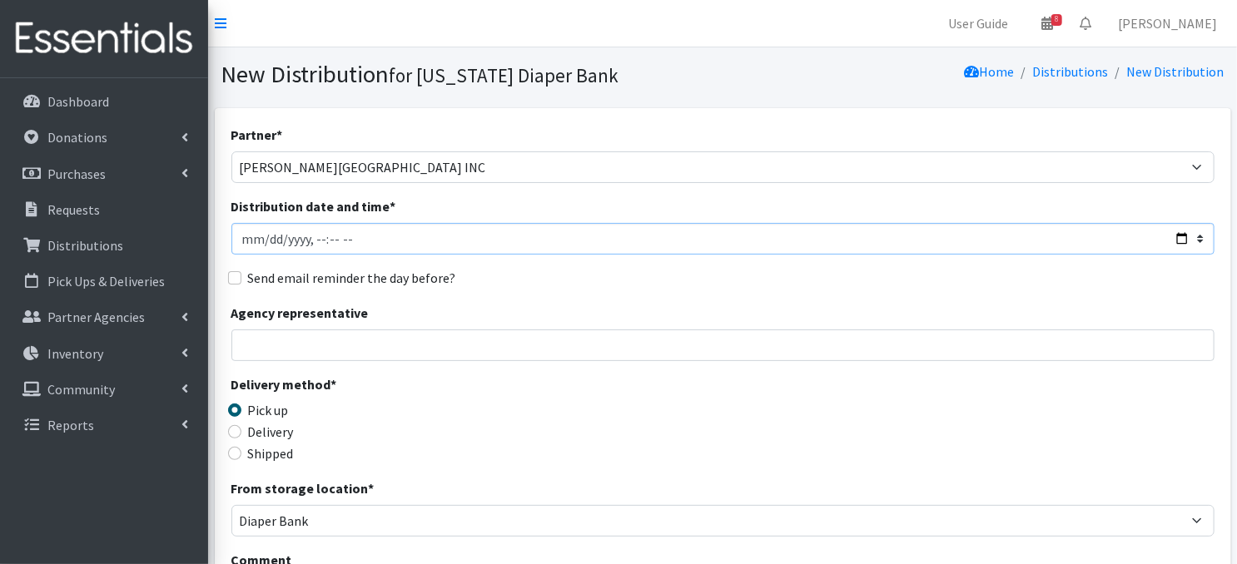
click at [261, 234] on input "Distribution date and time *" at bounding box center [722, 239] width 983 height 32
click at [315, 236] on input "Distribution date and time *" at bounding box center [722, 239] width 983 height 32
type input "2025-10-23T11:15"
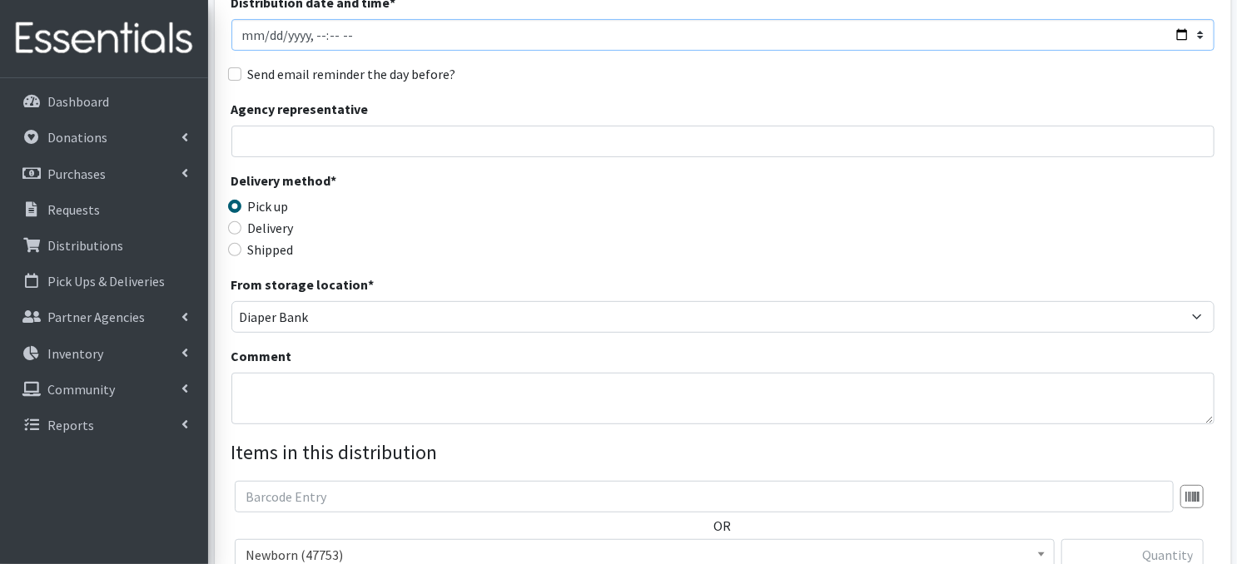
scroll to position [211, 0]
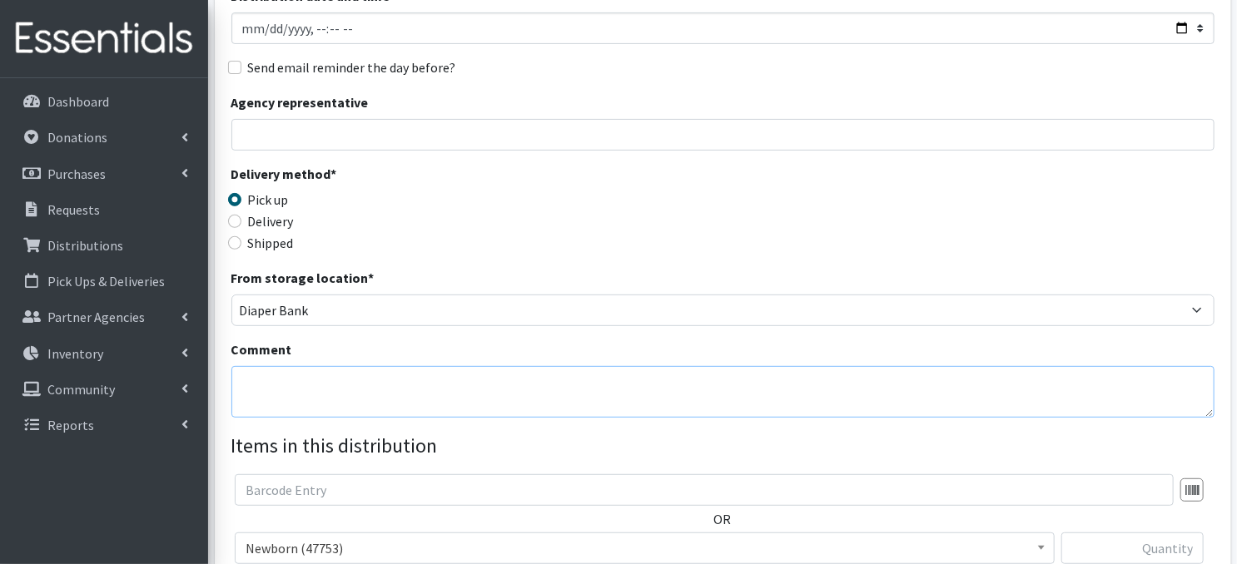
click at [287, 390] on textarea "Comment" at bounding box center [722, 392] width 983 height 52
paste textarea "IKEA Bags on a pallet"
type textarea "IKEA Bags on a pallet"
click at [618, 215] on div "Delivery method * Pick up Delivery Shipped Shipping cost" at bounding box center [722, 216] width 983 height 104
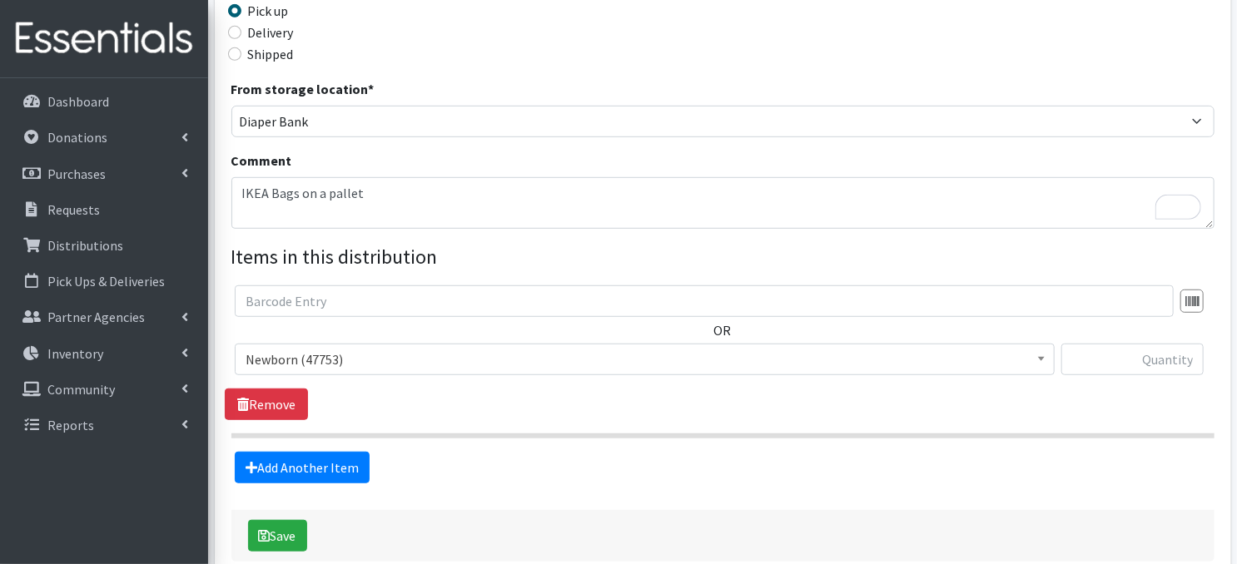
scroll to position [444, 0]
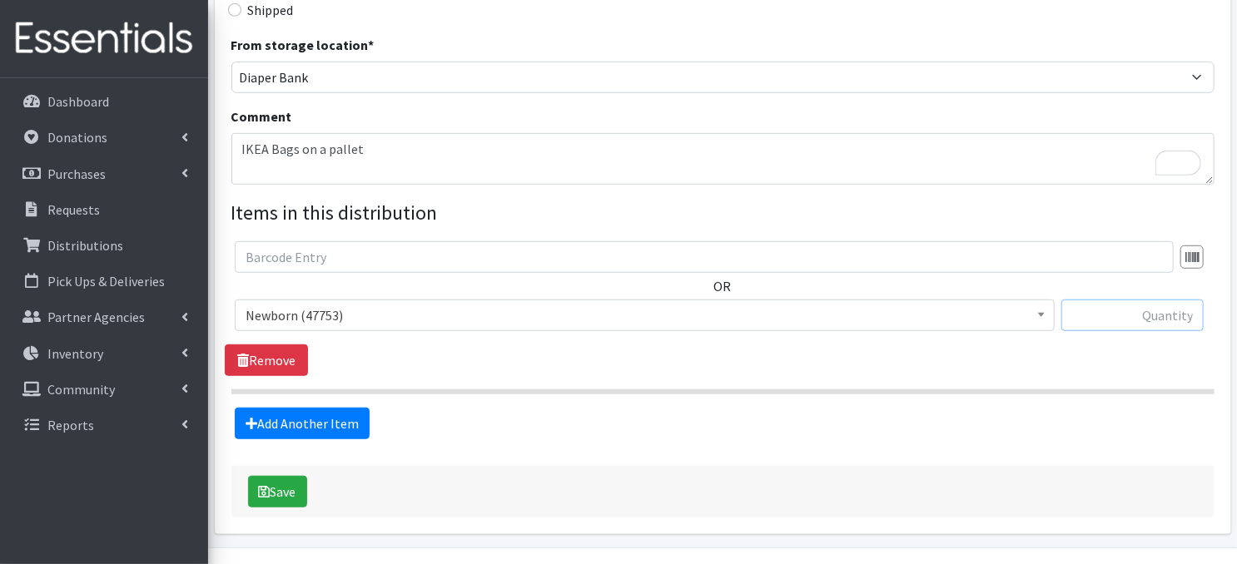
click at [1129, 316] on input "text" at bounding box center [1132, 316] width 142 height 32
type input "160"
click at [318, 424] on link "Add Another Item" at bounding box center [302, 424] width 135 height 32
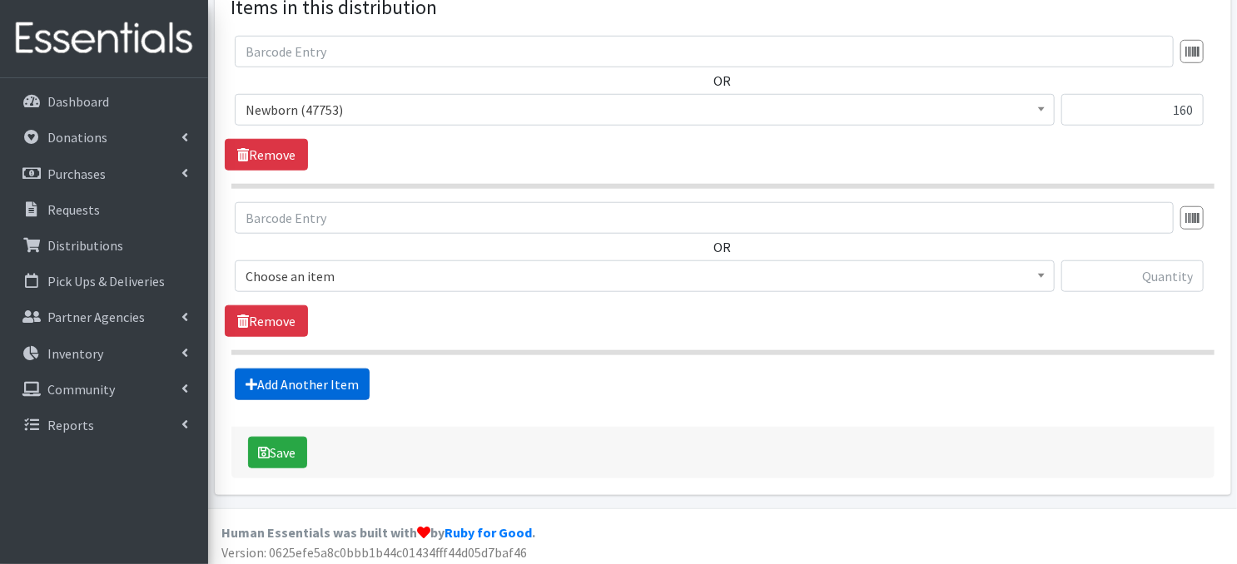
scroll to position [652, 0]
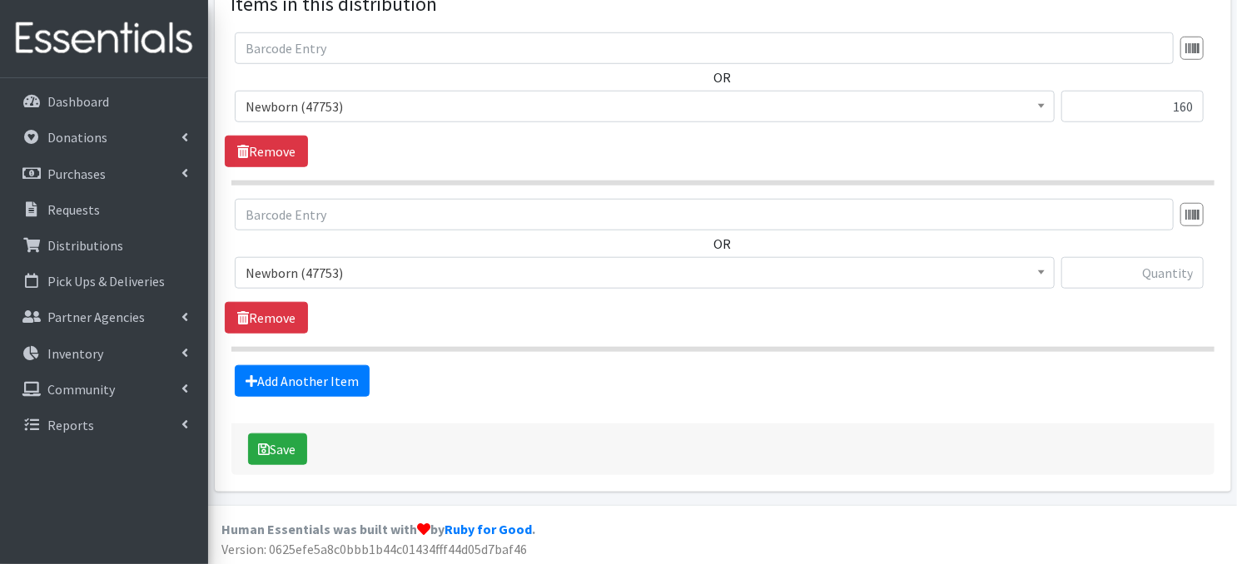
click at [1035, 271] on span at bounding box center [1041, 271] width 17 height 26
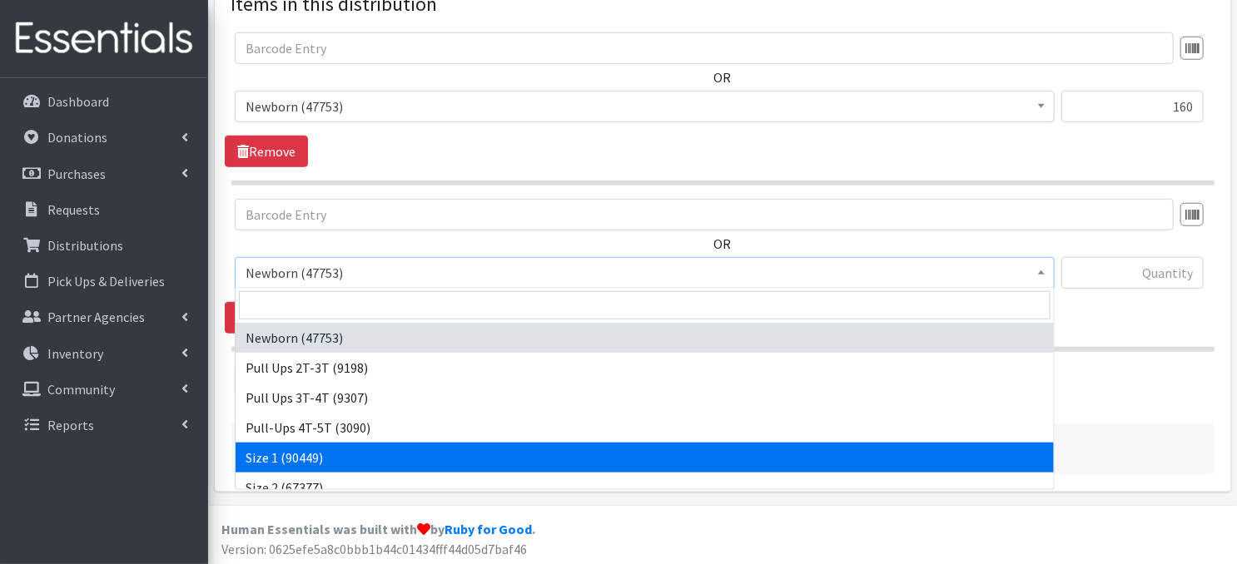
select select "3682"
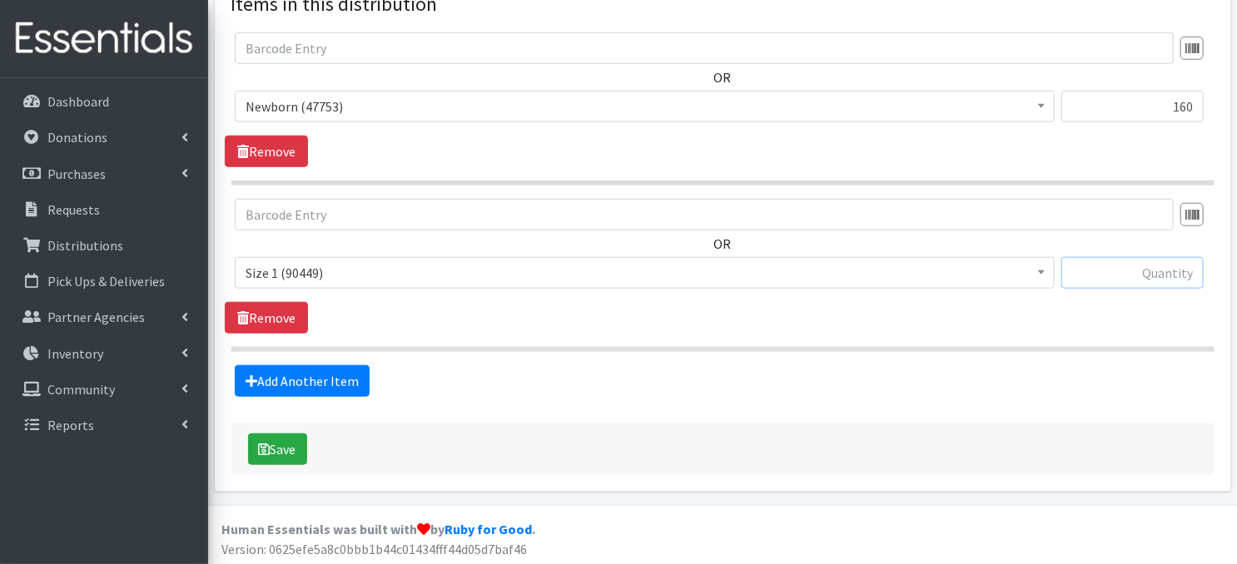
click at [1098, 269] on input "text" at bounding box center [1132, 273] width 142 height 32
type input "240"
click at [313, 382] on link "Add Another Item" at bounding box center [302, 381] width 135 height 32
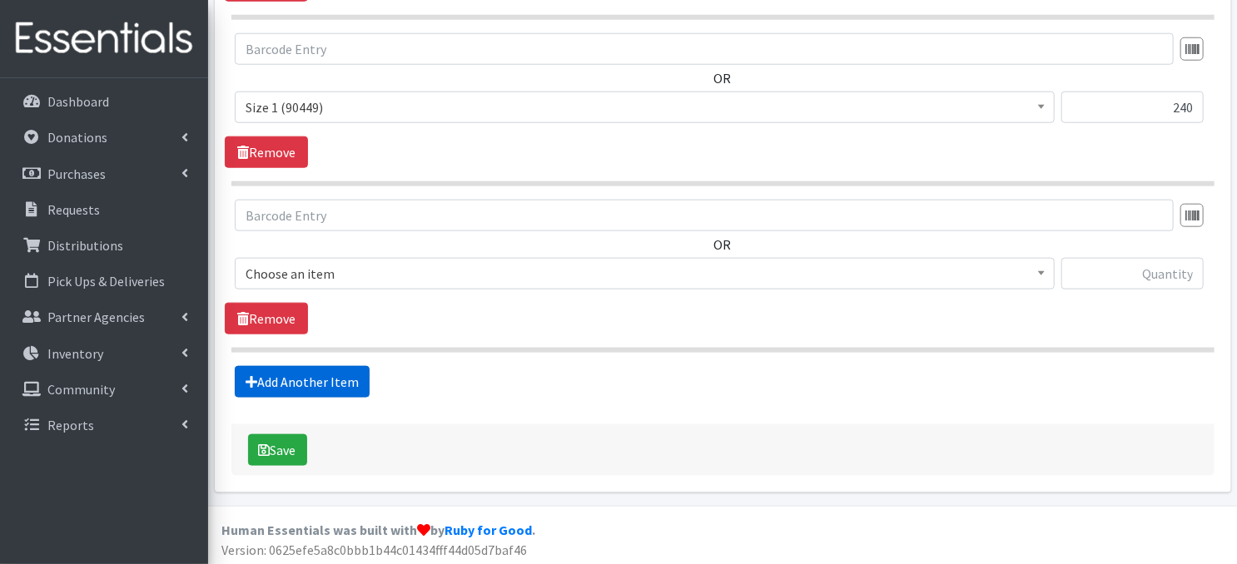
scroll to position [819, 0]
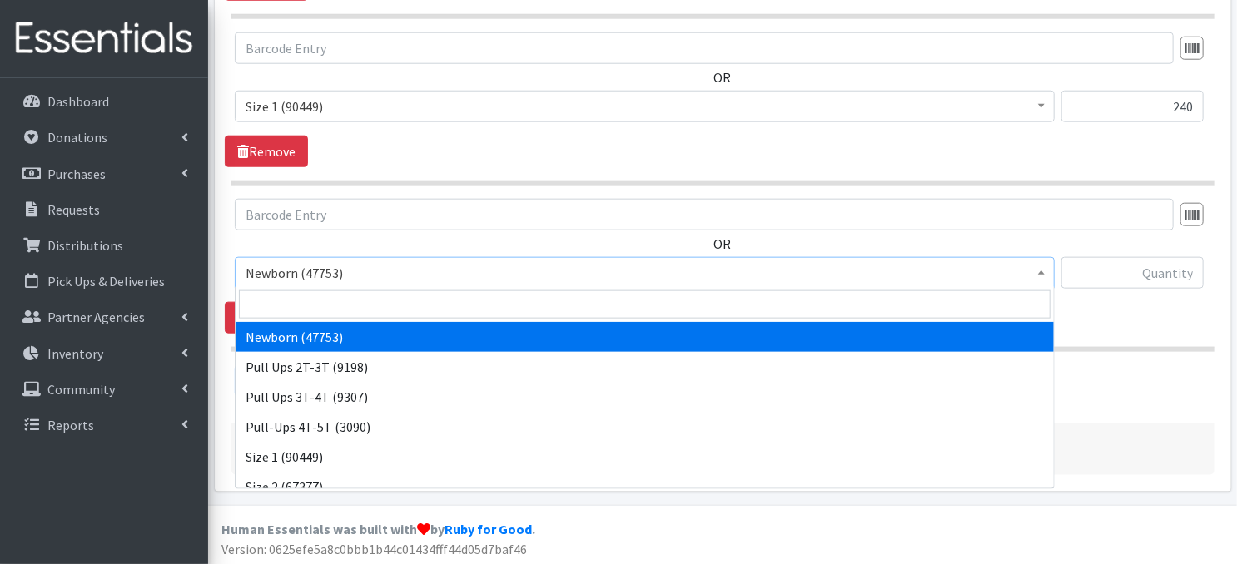
click at [1040, 276] on span at bounding box center [1041, 271] width 17 height 26
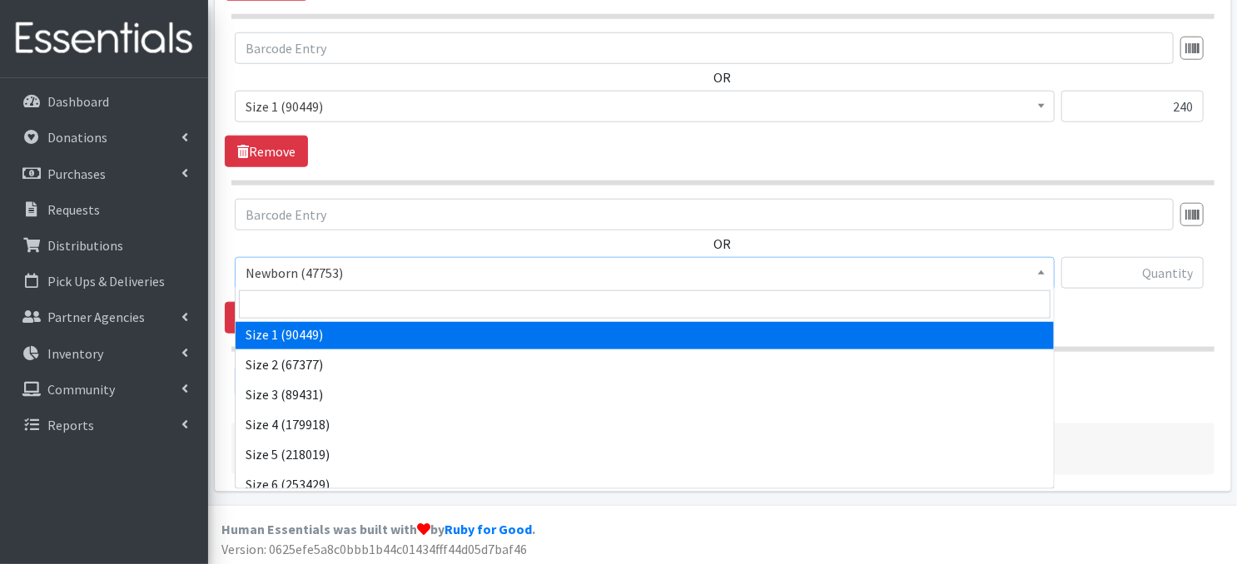
scroll to position [133, 0]
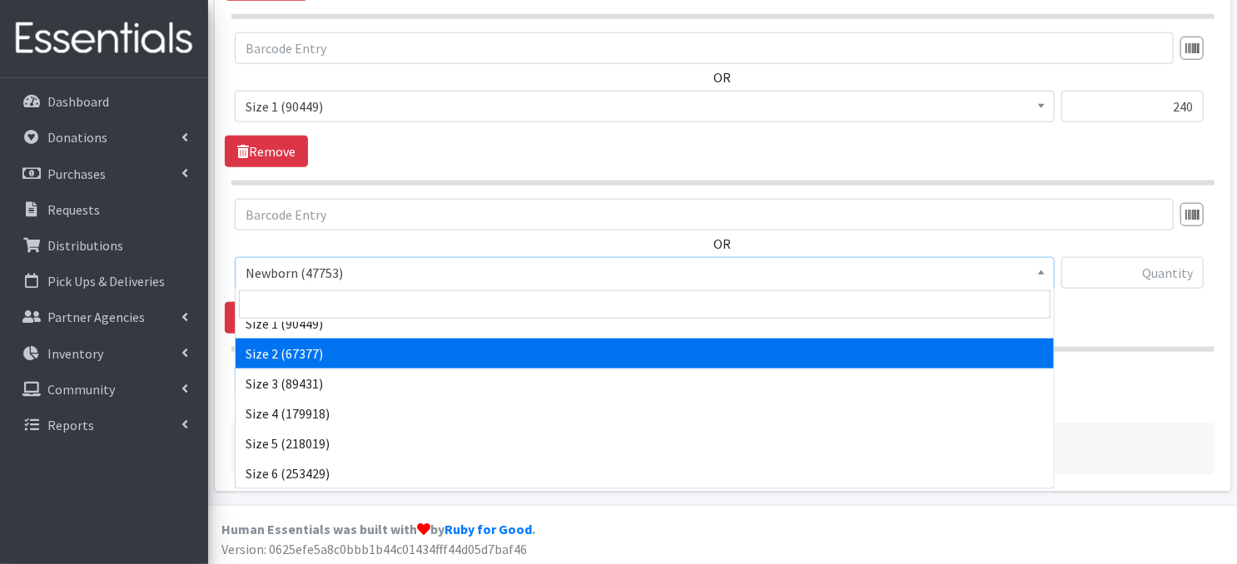
select select "3683"
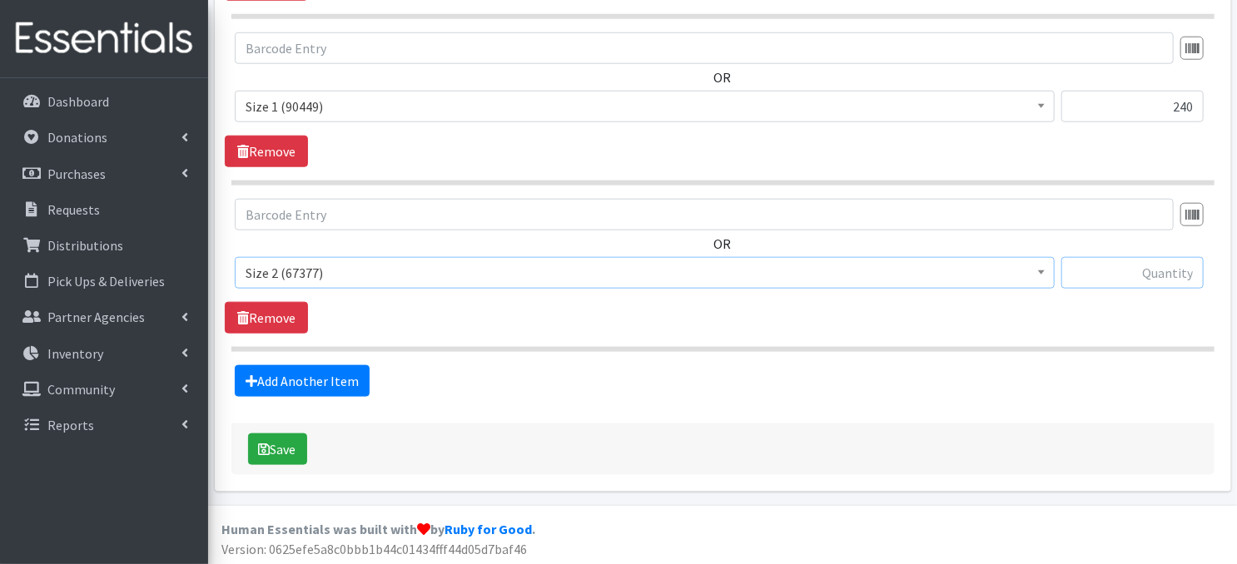
click at [1085, 275] on input "text" at bounding box center [1132, 273] width 142 height 32
type input "240"
click at [305, 385] on link "Add Another Item" at bounding box center [302, 381] width 135 height 32
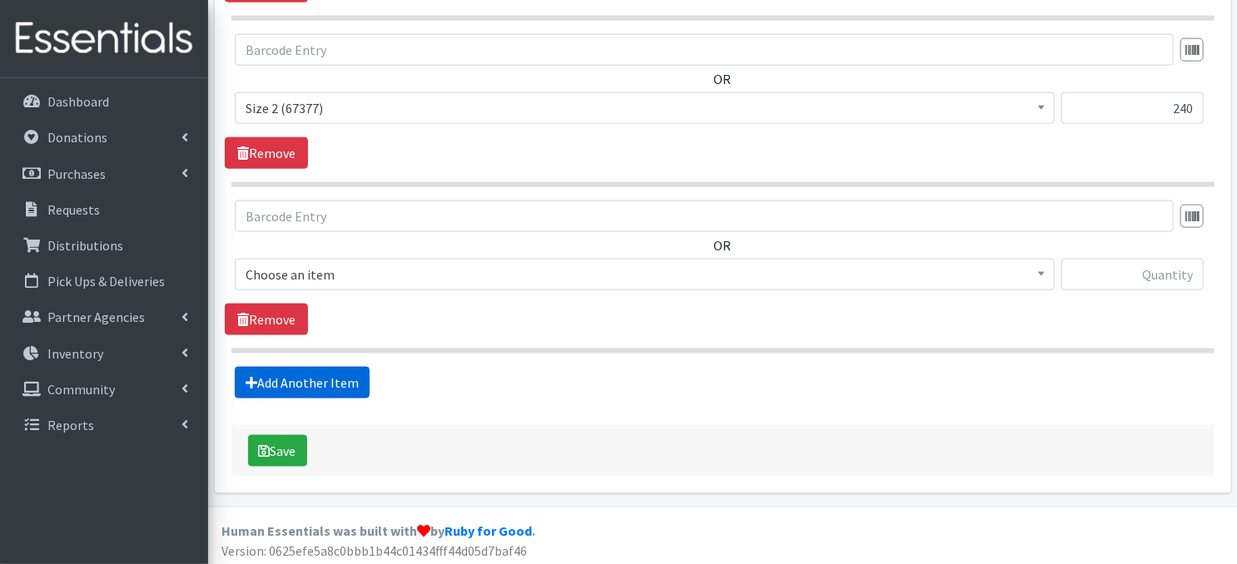
scroll to position [985, 0]
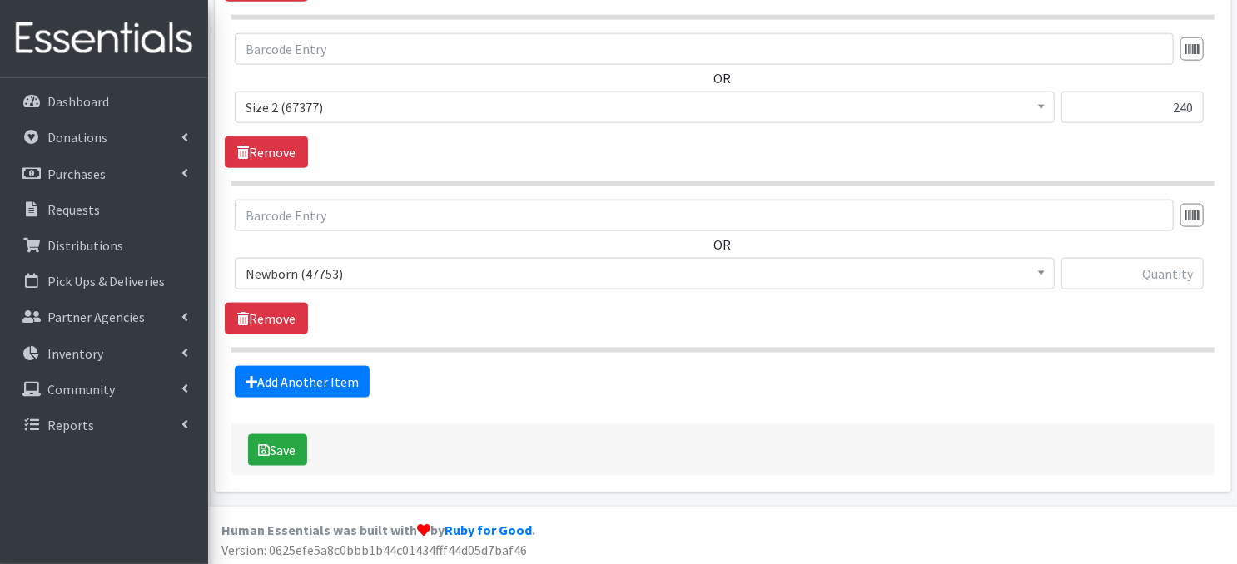
click at [1034, 272] on span at bounding box center [1041, 272] width 17 height 26
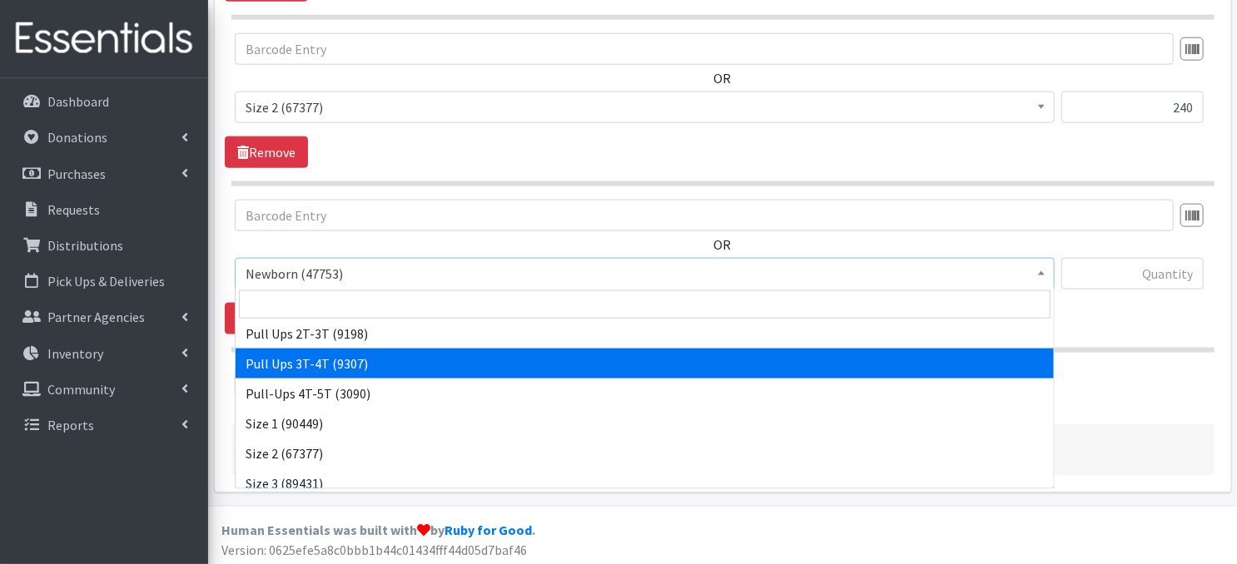
scroll to position [122, 0]
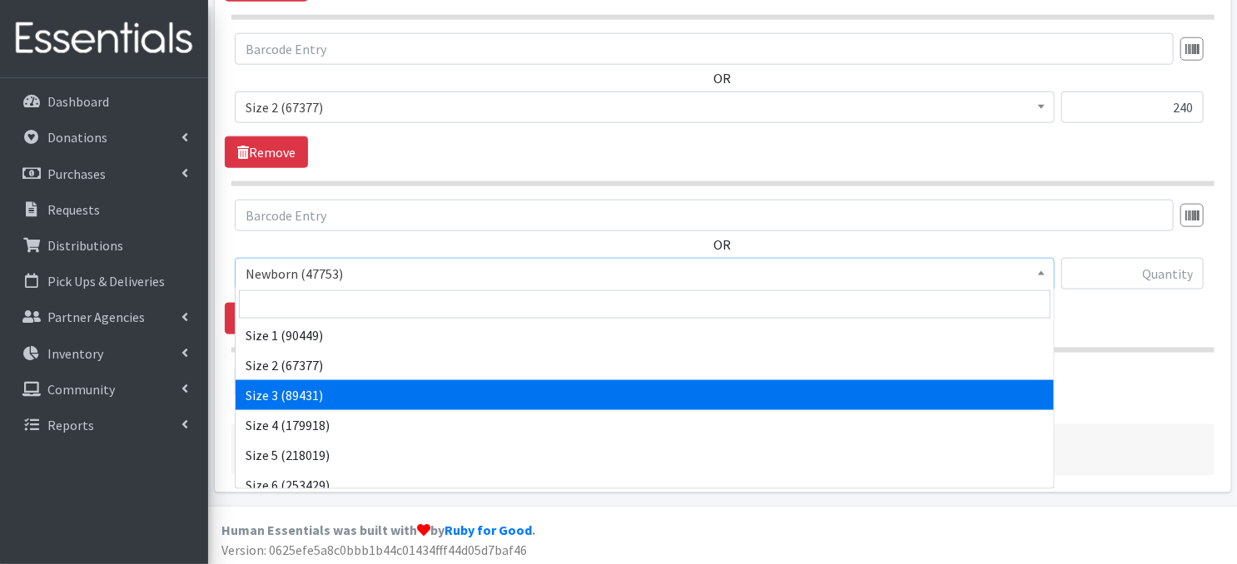
select select "3684"
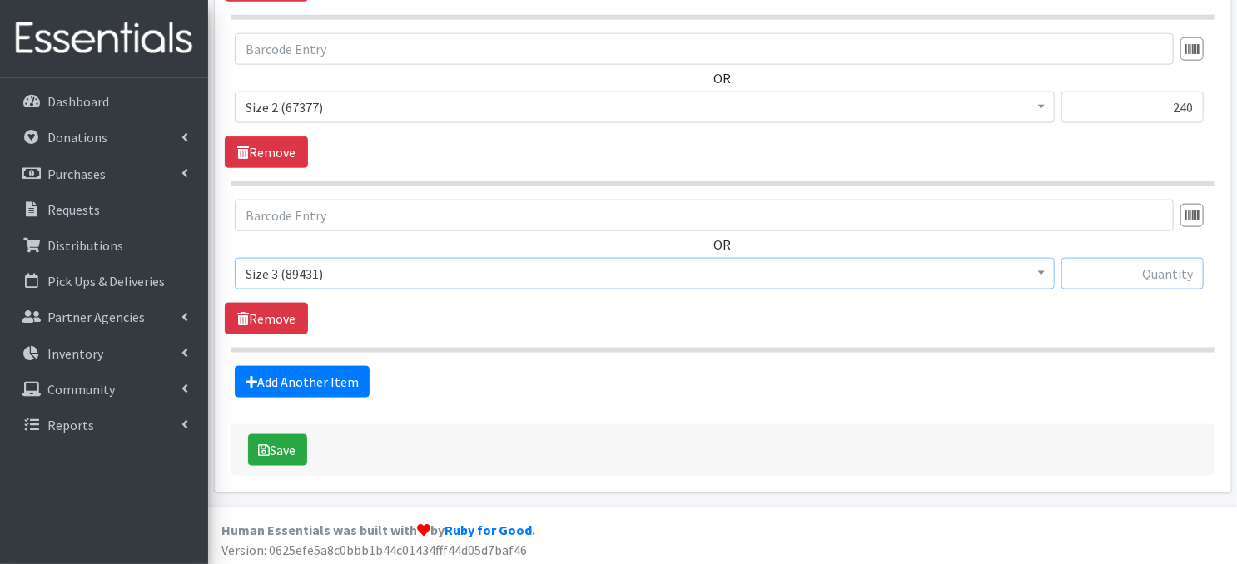
click at [1082, 268] on input "text" at bounding box center [1132, 274] width 142 height 32
type input "540"
click at [309, 380] on link "Add Another Item" at bounding box center [302, 382] width 135 height 32
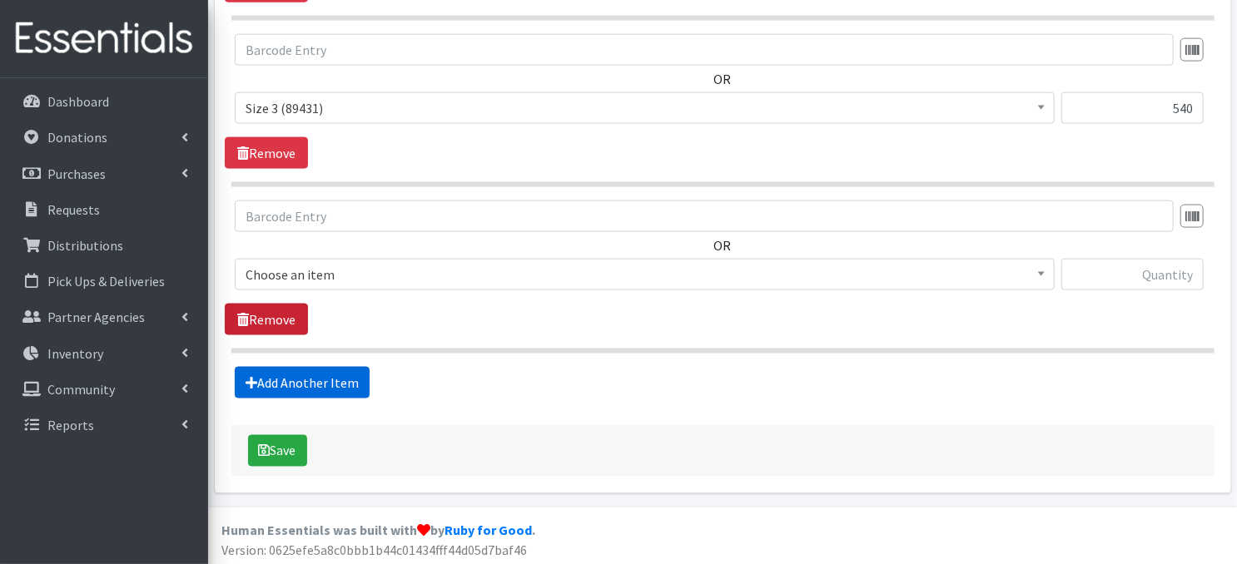
scroll to position [1151, 0]
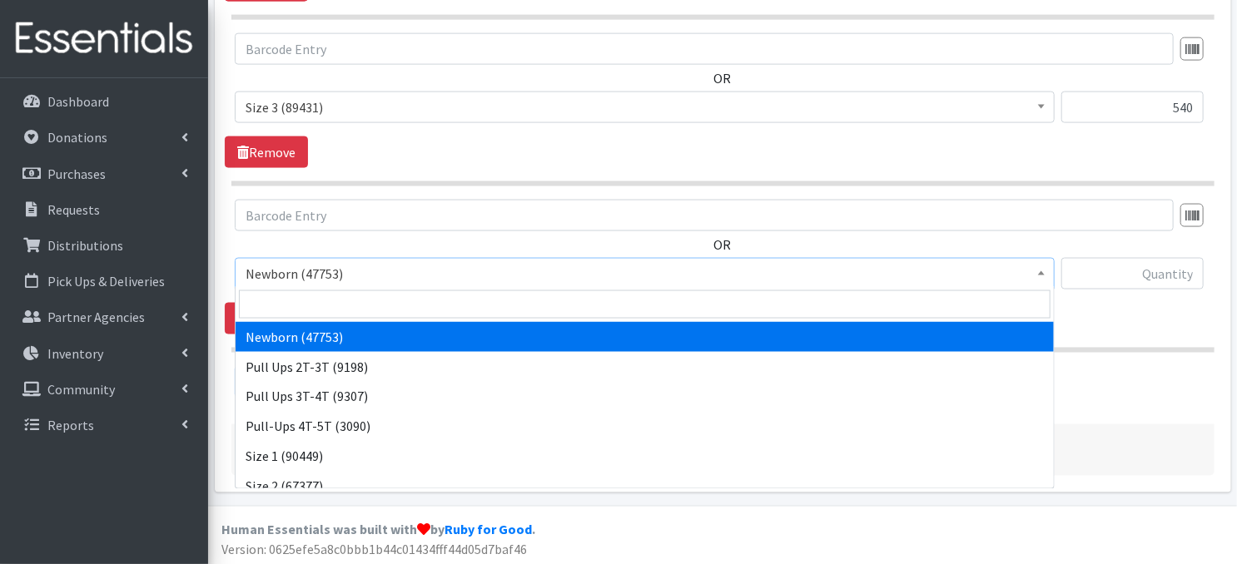
click at [1034, 265] on span at bounding box center [1041, 272] width 17 height 26
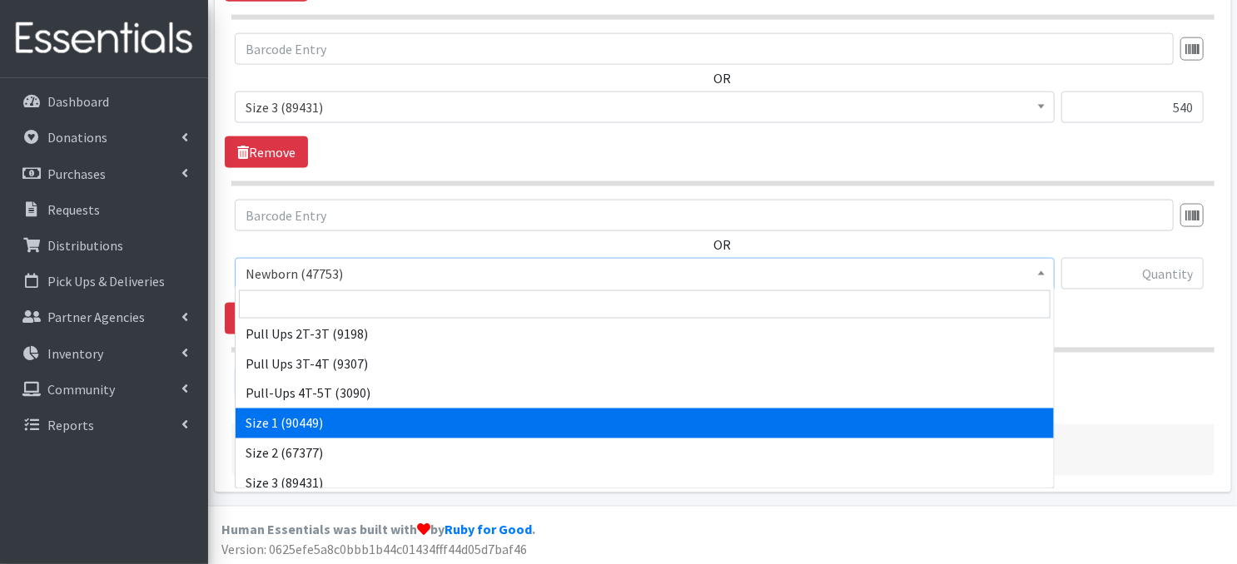
scroll to position [188, 0]
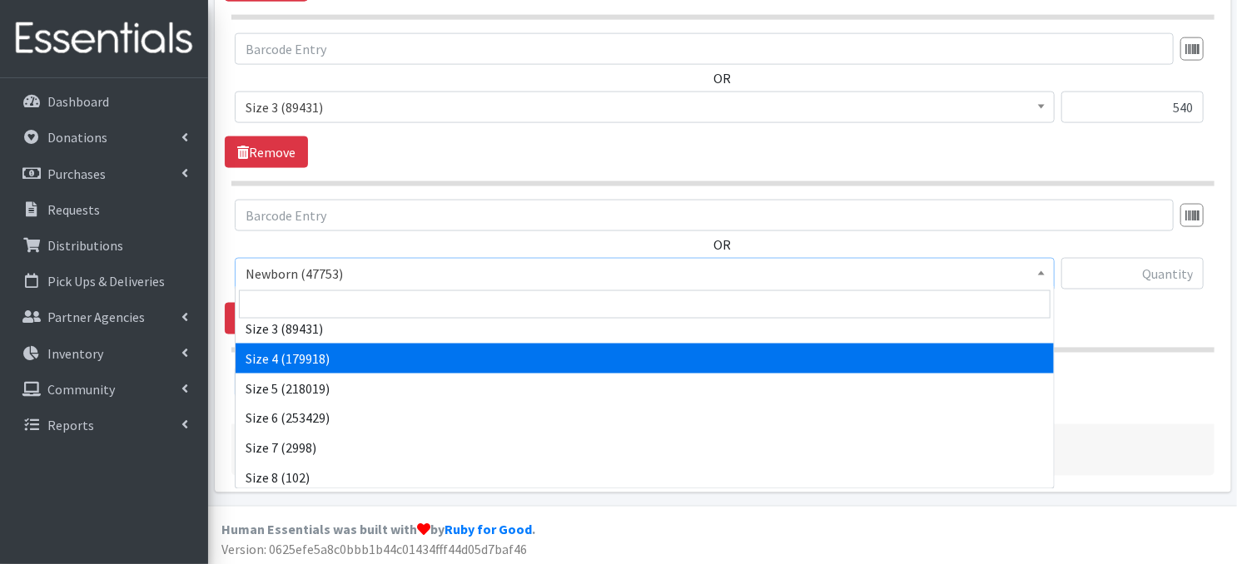
select select "3685"
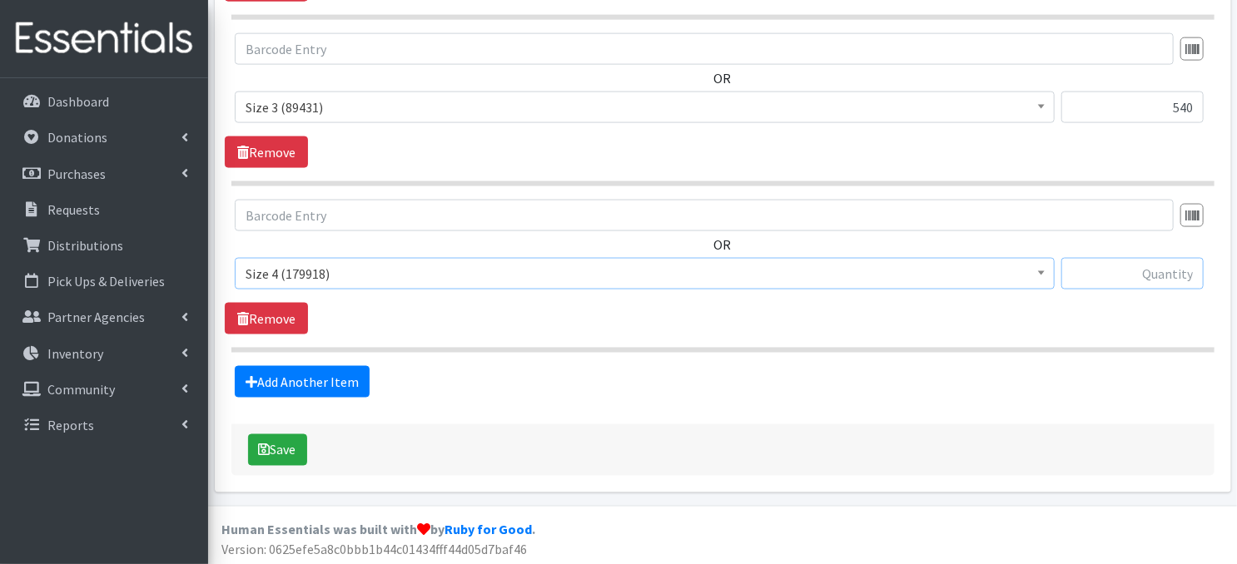
click at [1103, 271] on input "text" at bounding box center [1132, 274] width 142 height 32
type input "420"
click at [340, 384] on link "Add Another Item" at bounding box center [302, 382] width 135 height 32
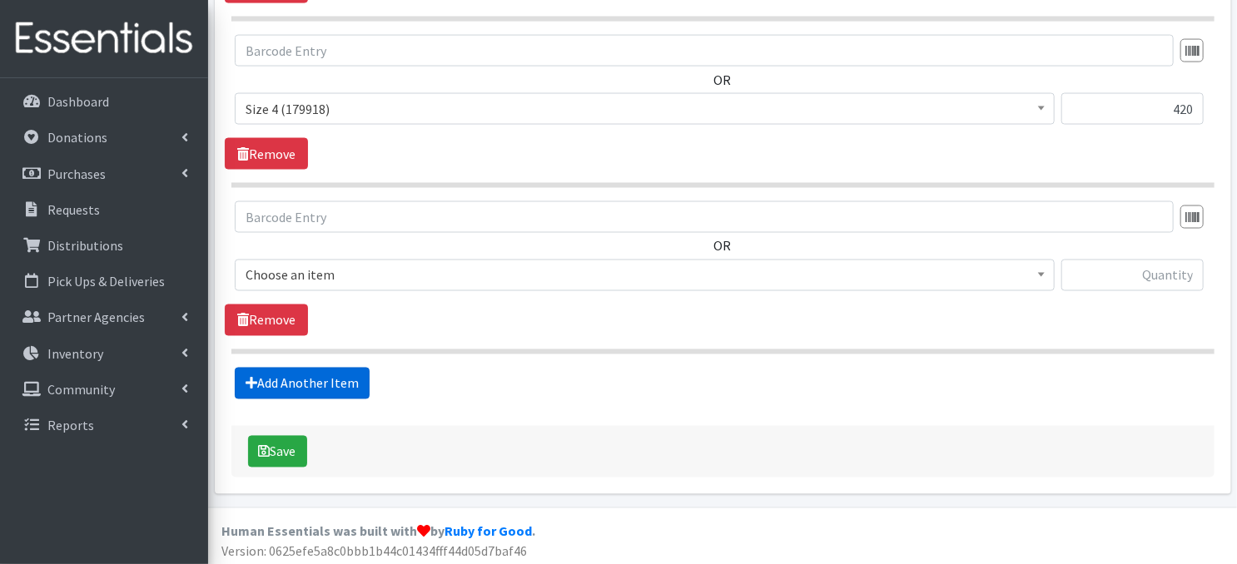
scroll to position [1317, 0]
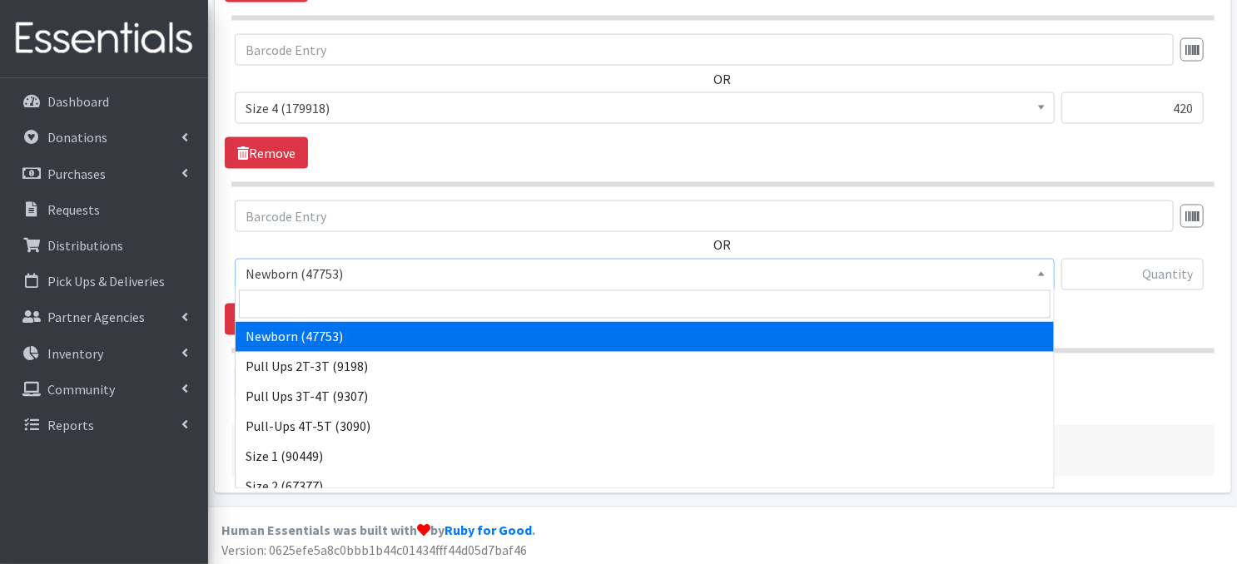
click at [1044, 274] on span at bounding box center [1041, 273] width 17 height 26
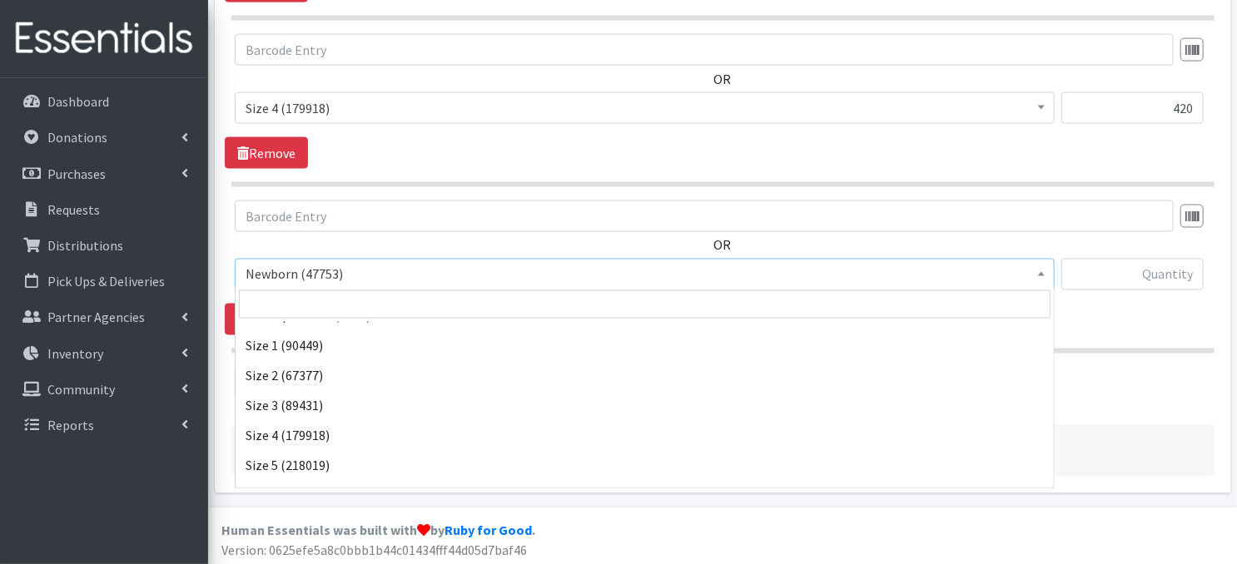
scroll to position [188, 0]
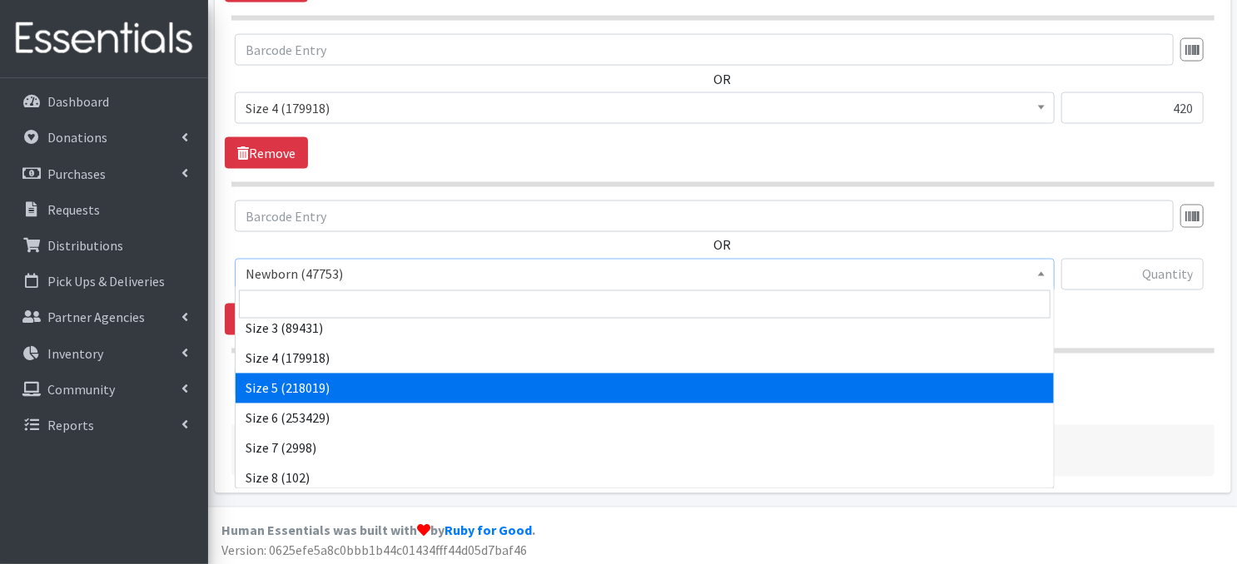
select select "3686"
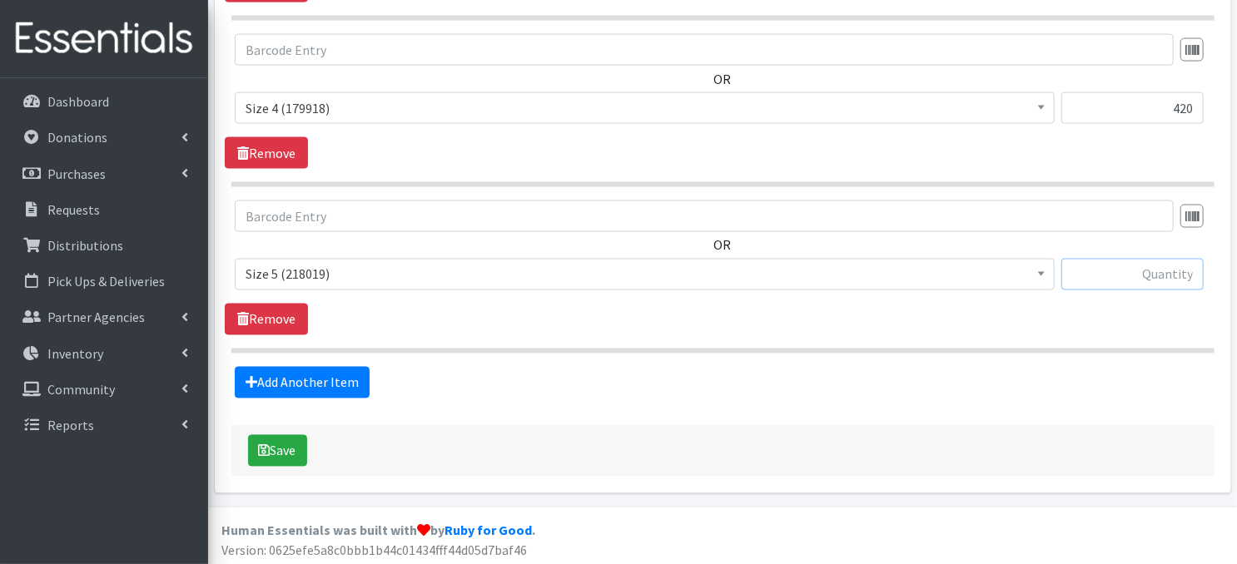
click at [1126, 277] on input "text" at bounding box center [1132, 275] width 142 height 32
type input "720"
click at [310, 371] on link "Add Another Item" at bounding box center [302, 383] width 135 height 32
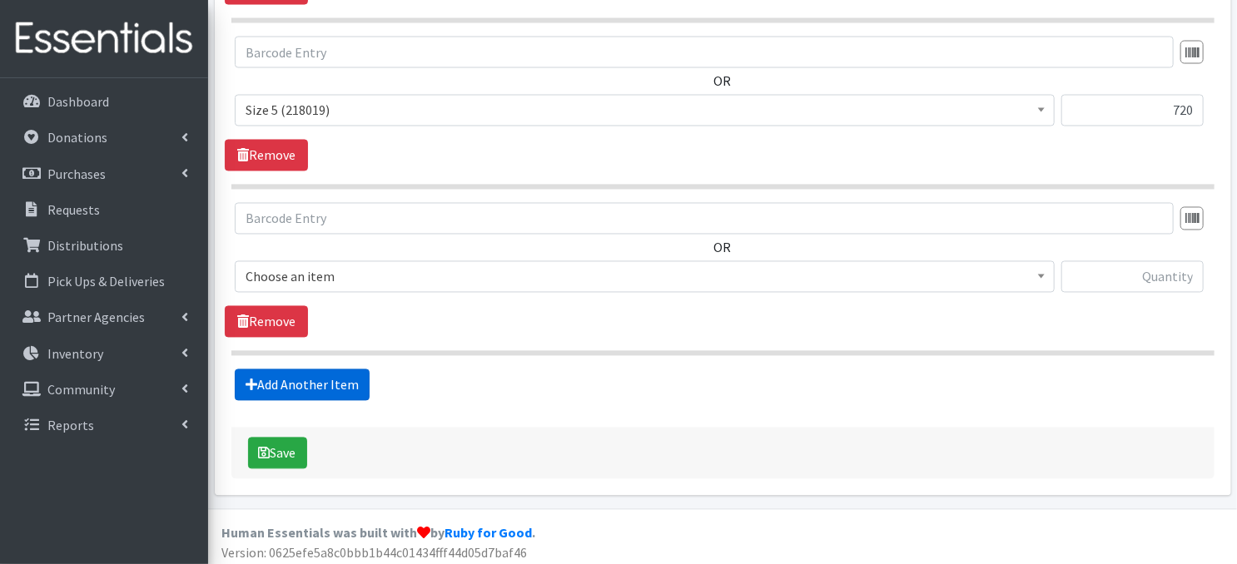
scroll to position [1482, 0]
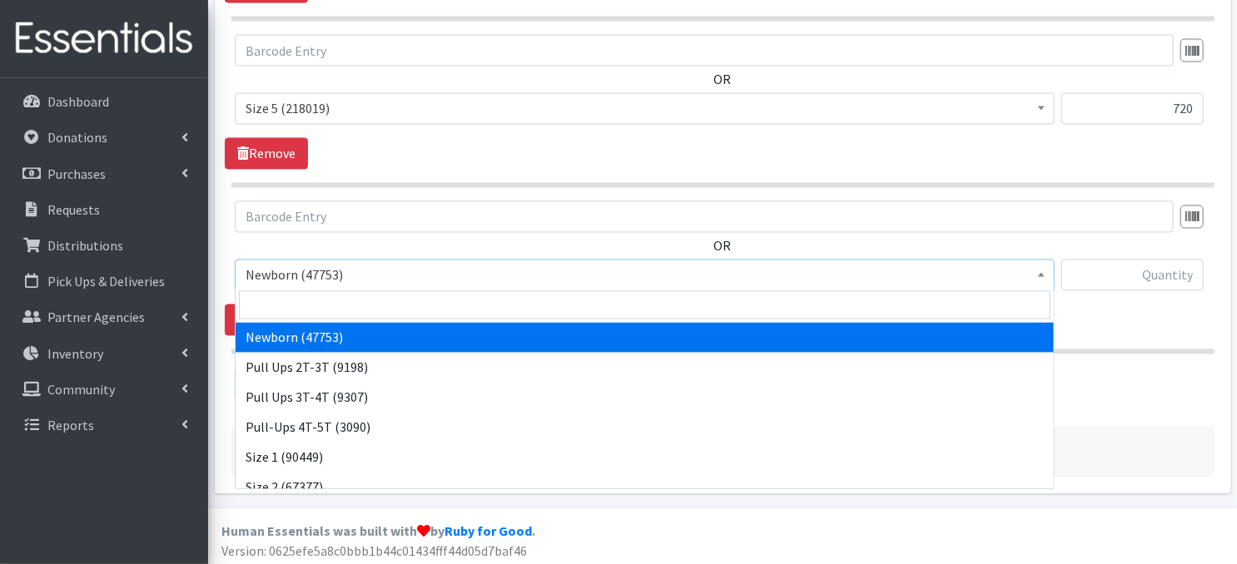
click at [1036, 276] on span at bounding box center [1041, 274] width 17 height 26
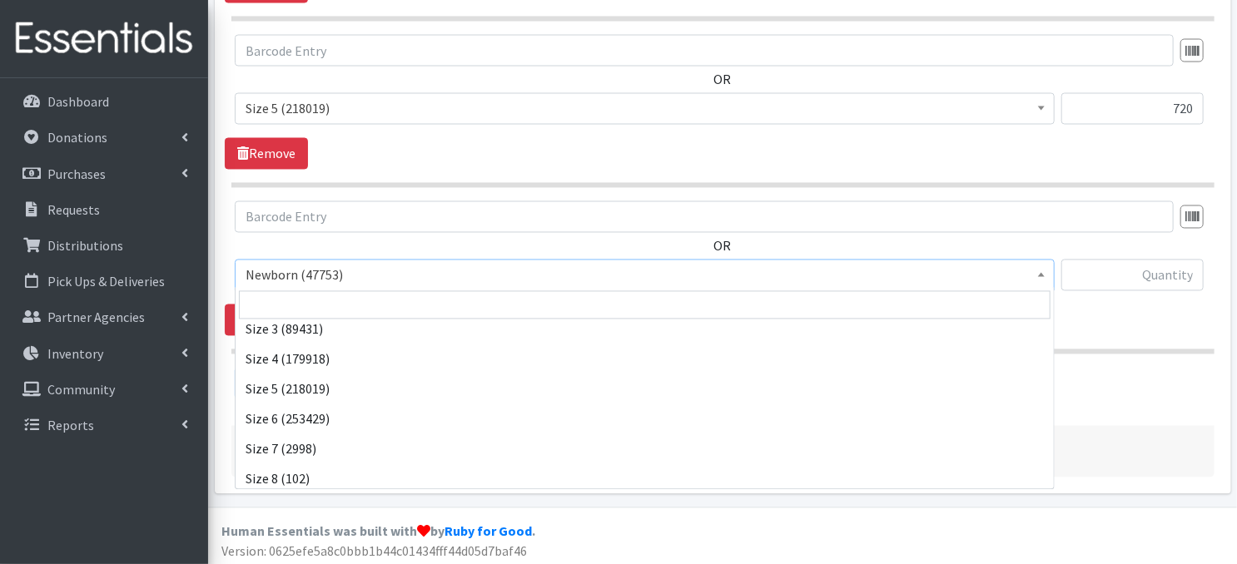
scroll to position [193, 0]
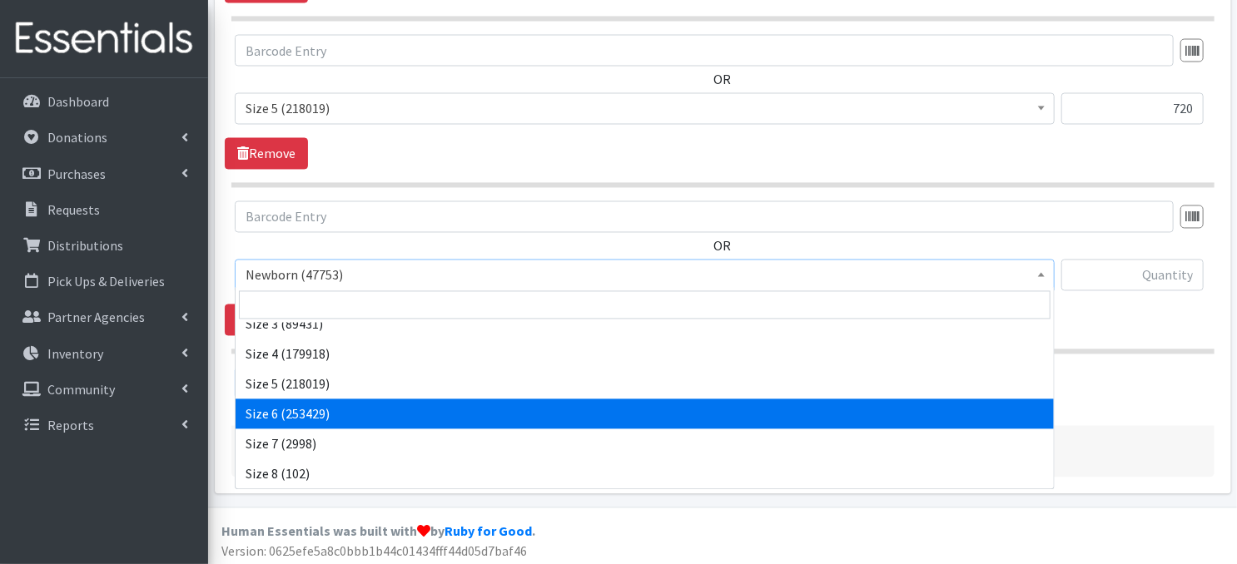
select select "3687"
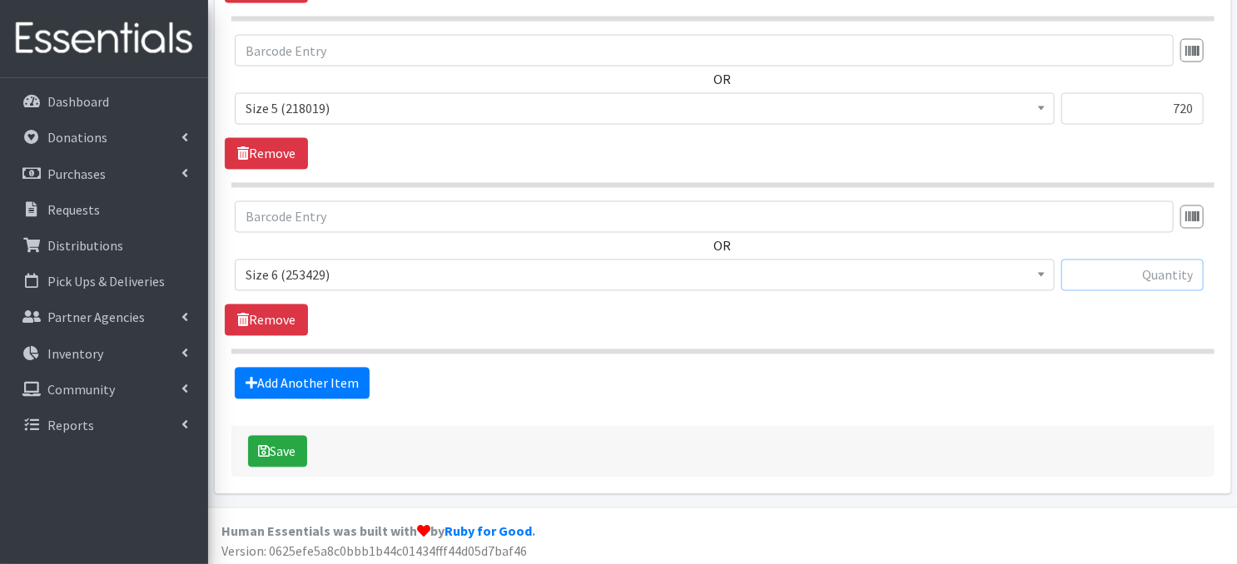
click at [1088, 270] on input "text" at bounding box center [1132, 276] width 142 height 32
type input "420"
click at [318, 382] on link "Add Another Item" at bounding box center [302, 384] width 135 height 32
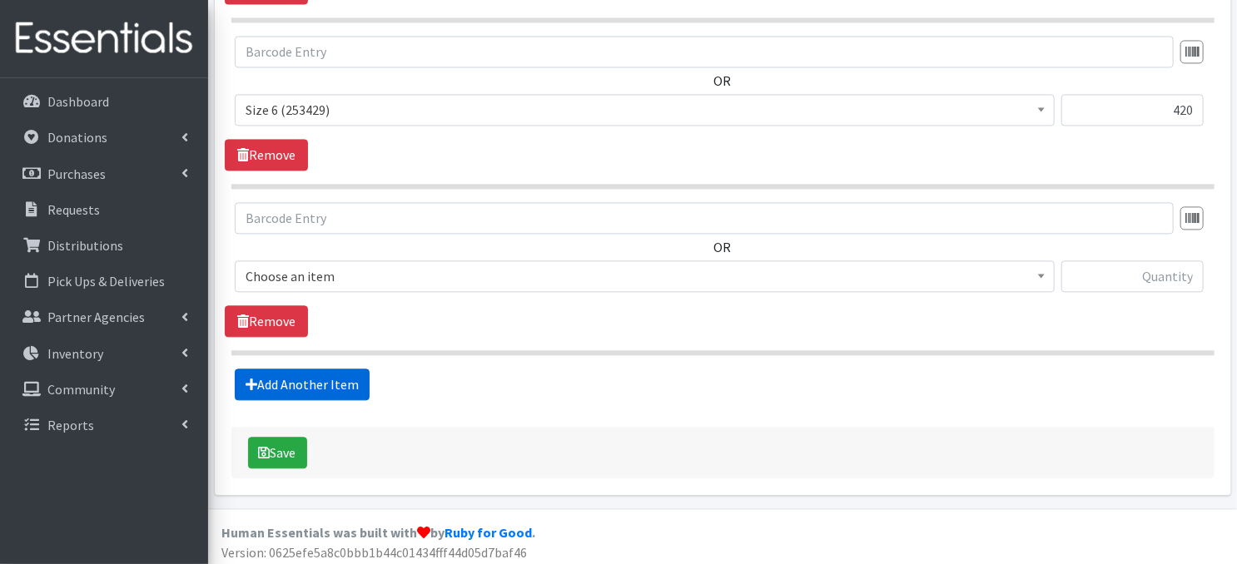
scroll to position [1648, 0]
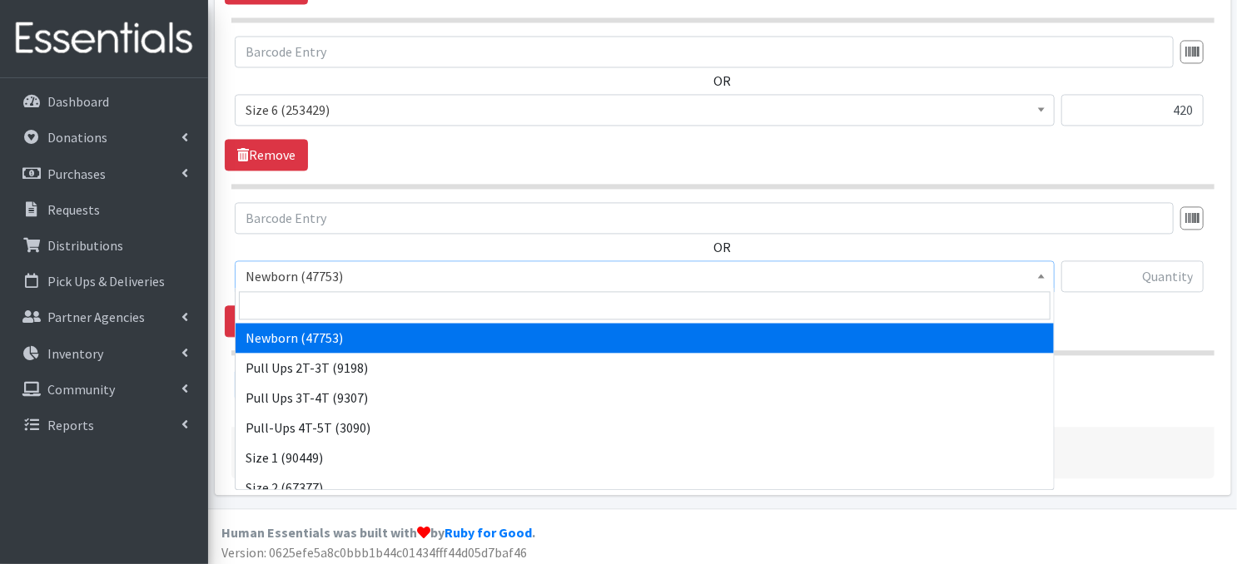
click at [1033, 272] on span at bounding box center [1041, 274] width 17 height 26
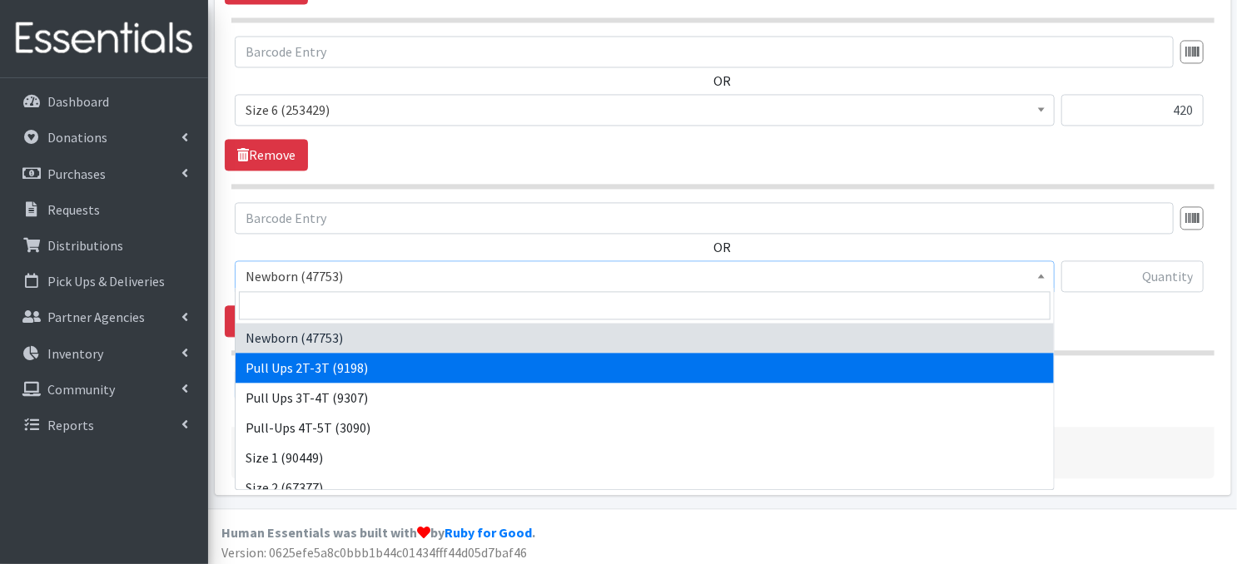
select select "3696"
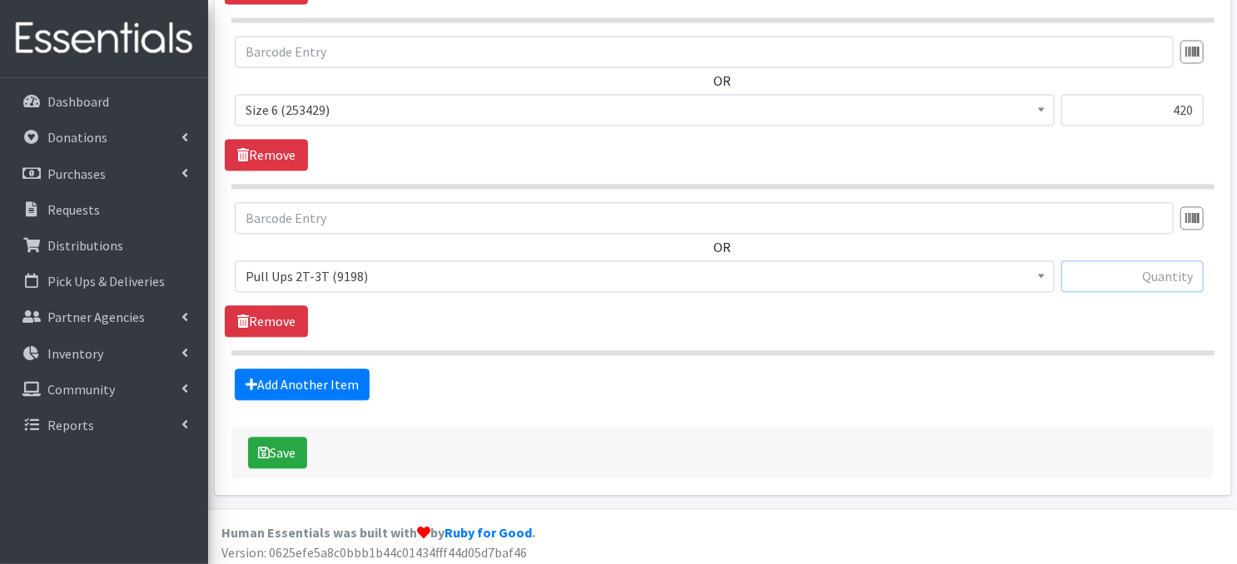
click at [1098, 272] on input "text" at bounding box center [1132, 277] width 142 height 32
type input "150"
click at [328, 382] on link "Add Another Item" at bounding box center [302, 385] width 135 height 32
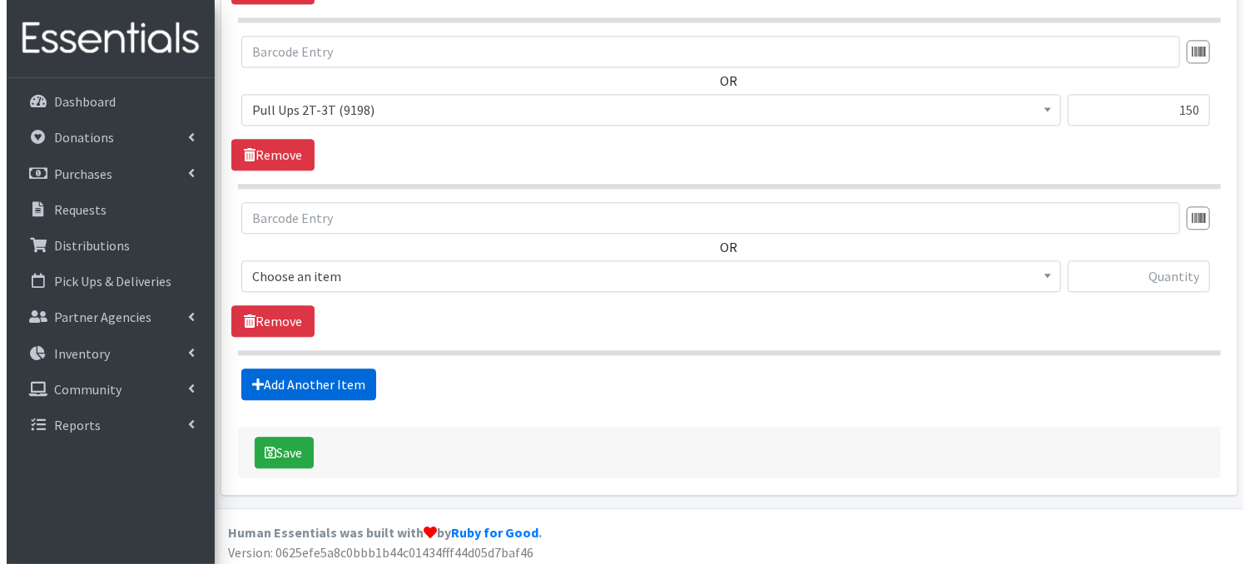
scroll to position [1814, 0]
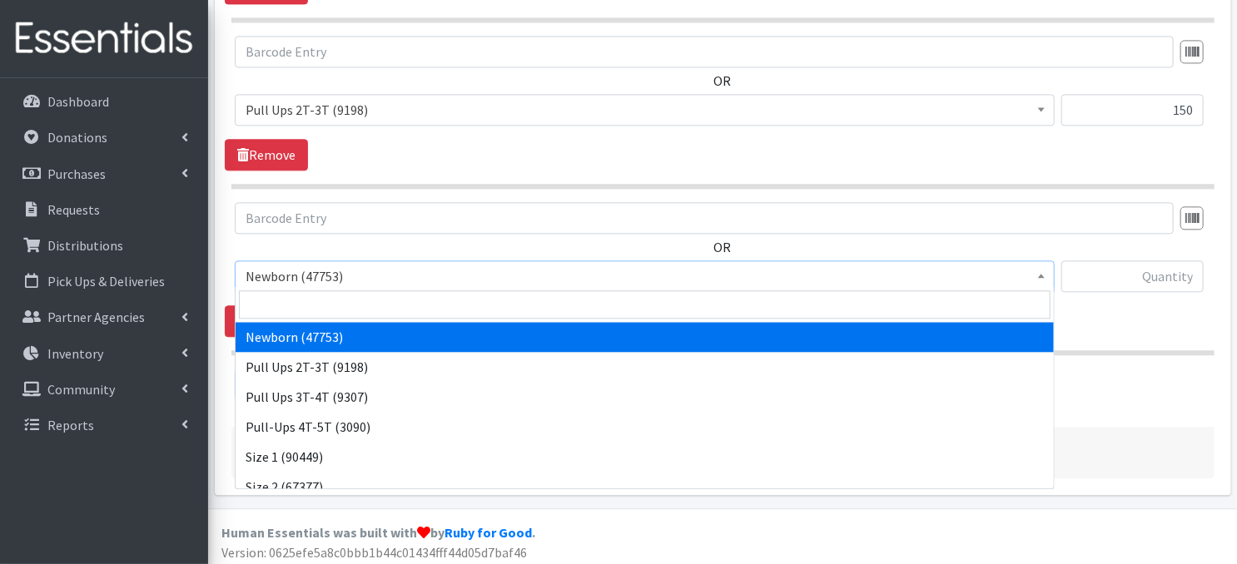
click at [1042, 275] on span at bounding box center [1041, 274] width 17 height 26
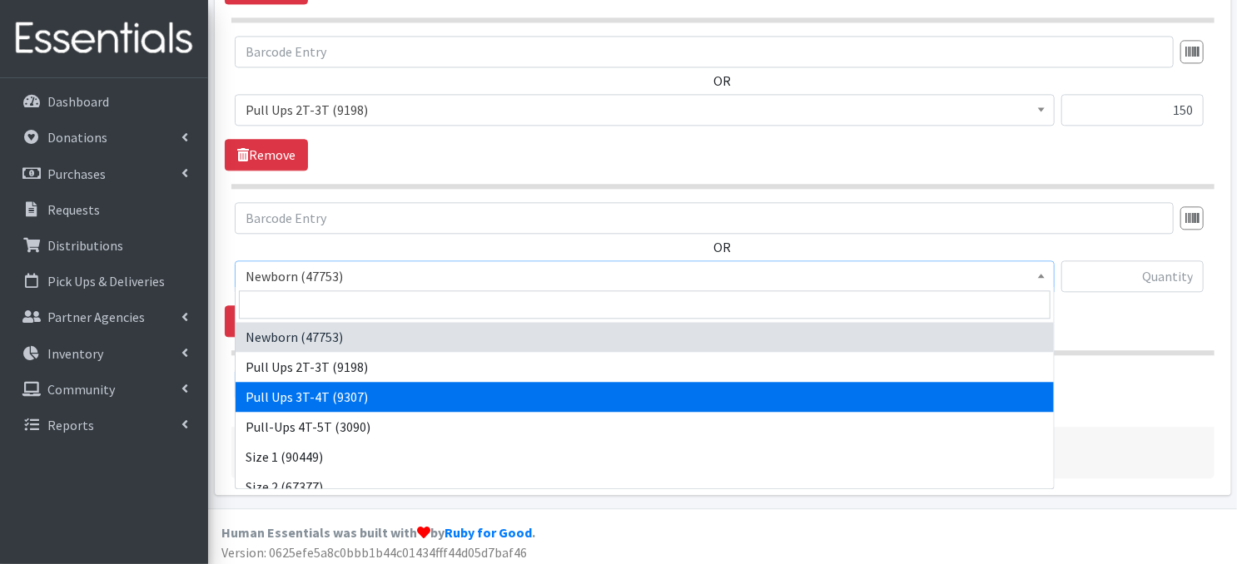
select select "3697"
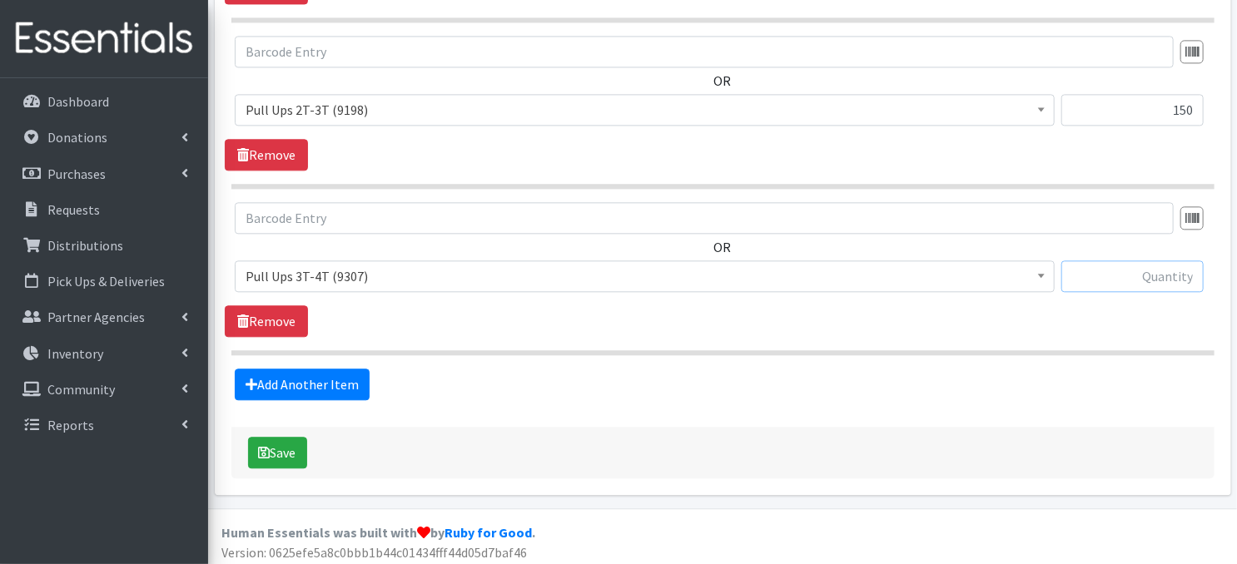
click at [1087, 272] on input "text" at bounding box center [1132, 277] width 142 height 32
type input "450"
click at [288, 445] on button "Save" at bounding box center [277, 453] width 59 height 32
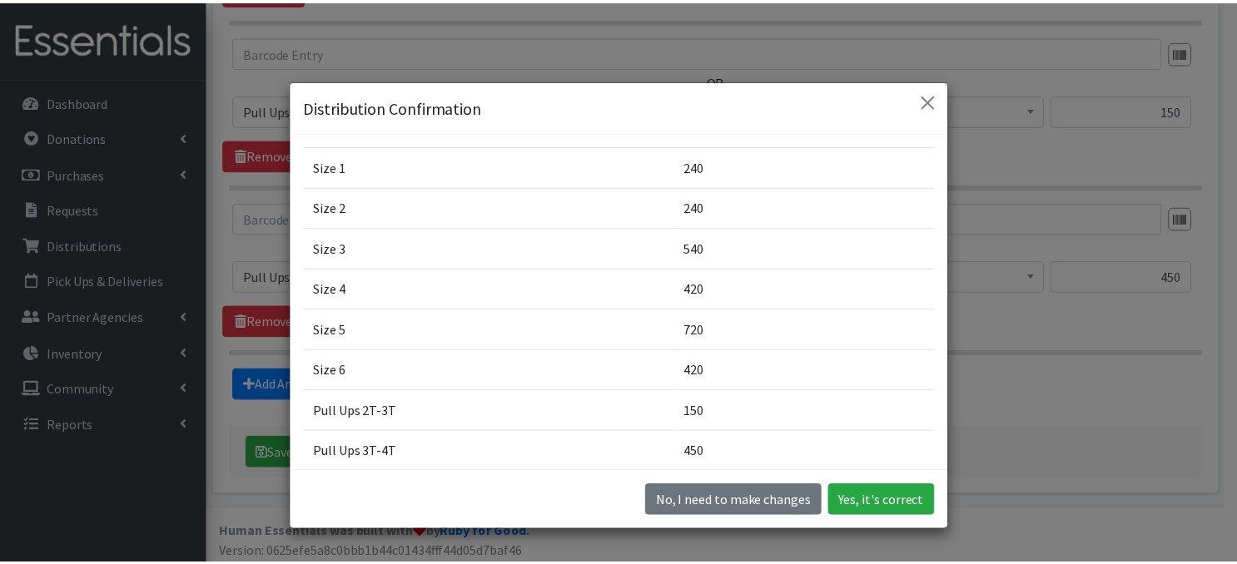
scroll to position [181, 0]
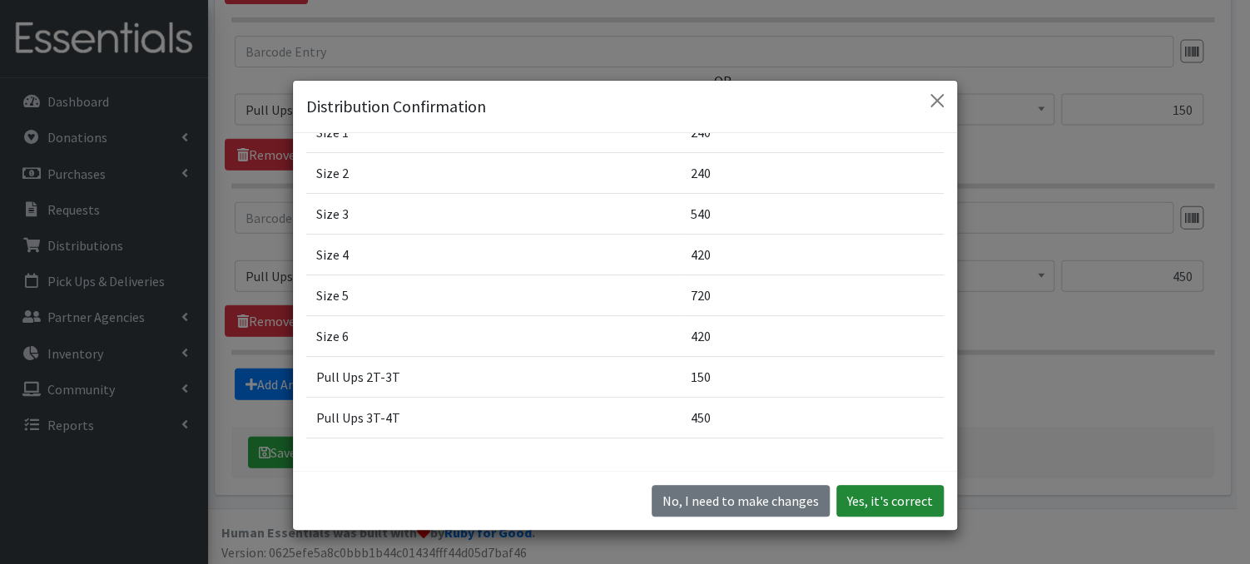
click at [856, 496] on button "Yes, it's correct" at bounding box center [889, 501] width 107 height 32
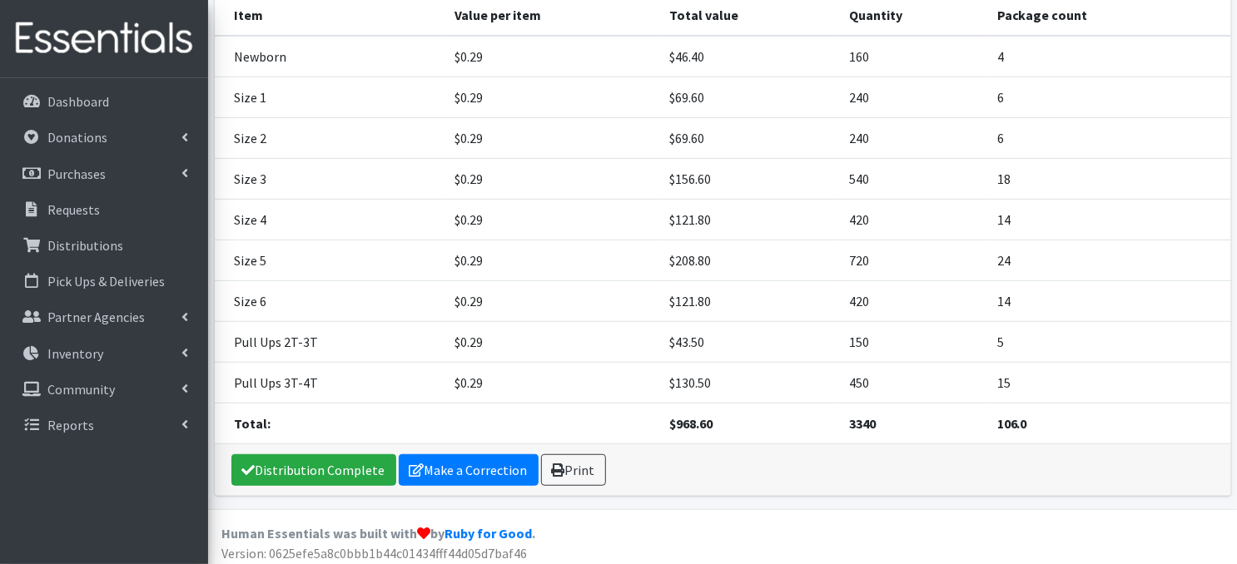
scroll to position [296, 0]
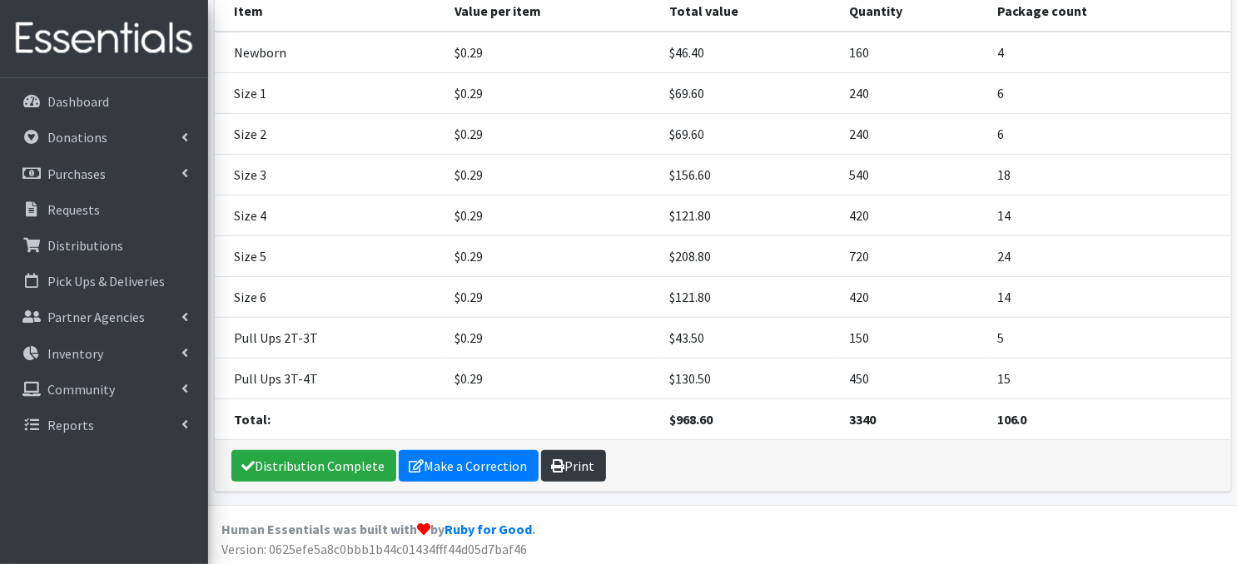
click at [579, 459] on link "Print" at bounding box center [573, 466] width 65 height 32
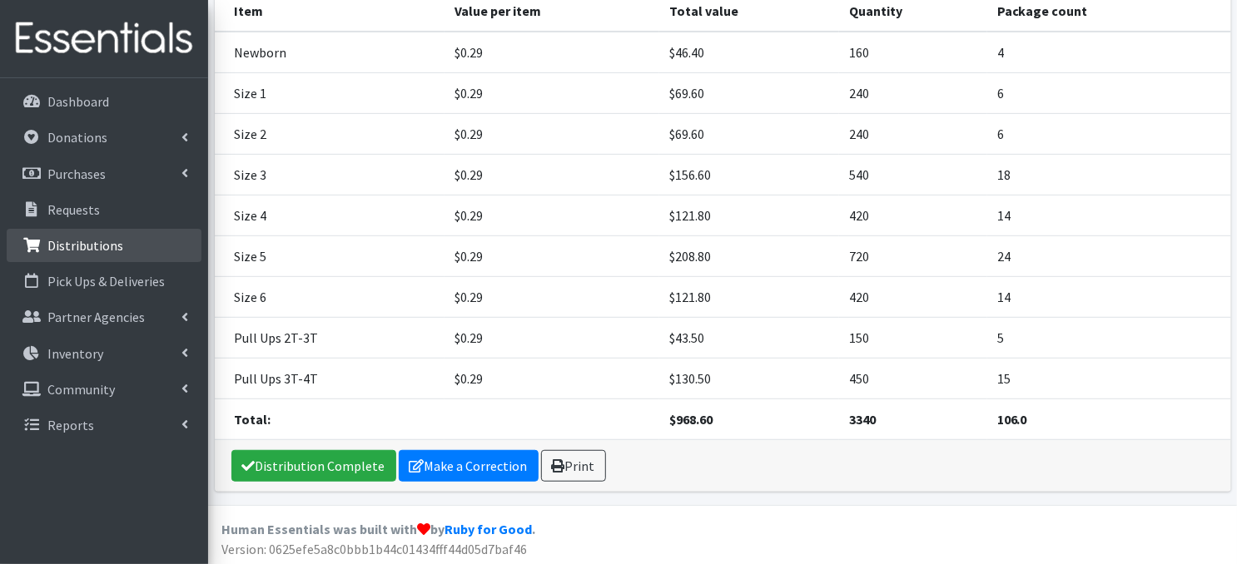
drag, startPoint x: 93, startPoint y: 247, endPoint x: 100, endPoint y: 239, distance: 10.7
click at [93, 247] on p "Distributions" at bounding box center [85, 245] width 76 height 17
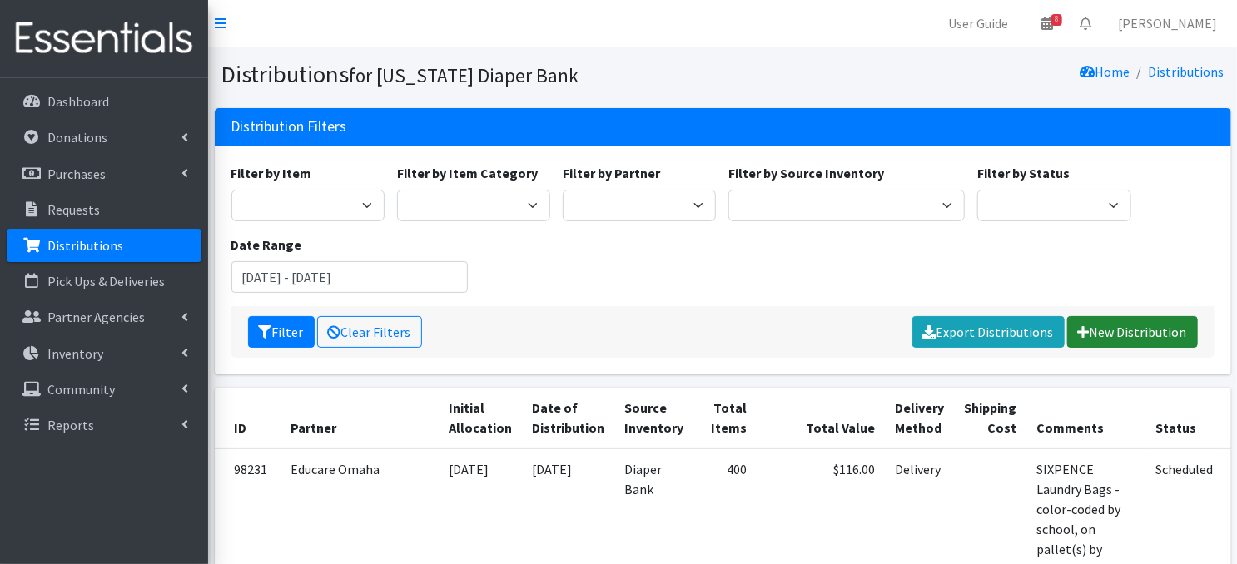
click at [1119, 333] on link "New Distribution" at bounding box center [1132, 332] width 131 height 32
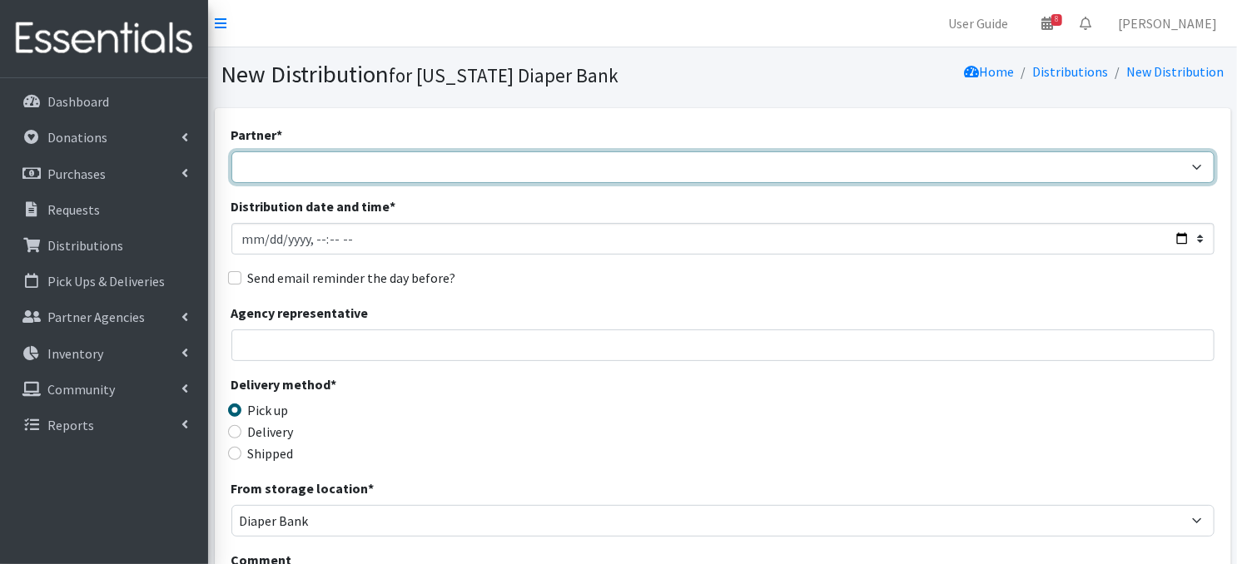
click at [385, 172] on select "Abide A Mother's Love [PERSON_NAME] Area Refugee Taskforce Big Brothers Big Sis…" at bounding box center [722, 167] width 983 height 32
select select "5849"
click at [231, 151] on select "Abide A Mother's Love [PERSON_NAME] Area Refugee Taskforce Big Brothers Big Sis…" at bounding box center [722, 167] width 983 height 32
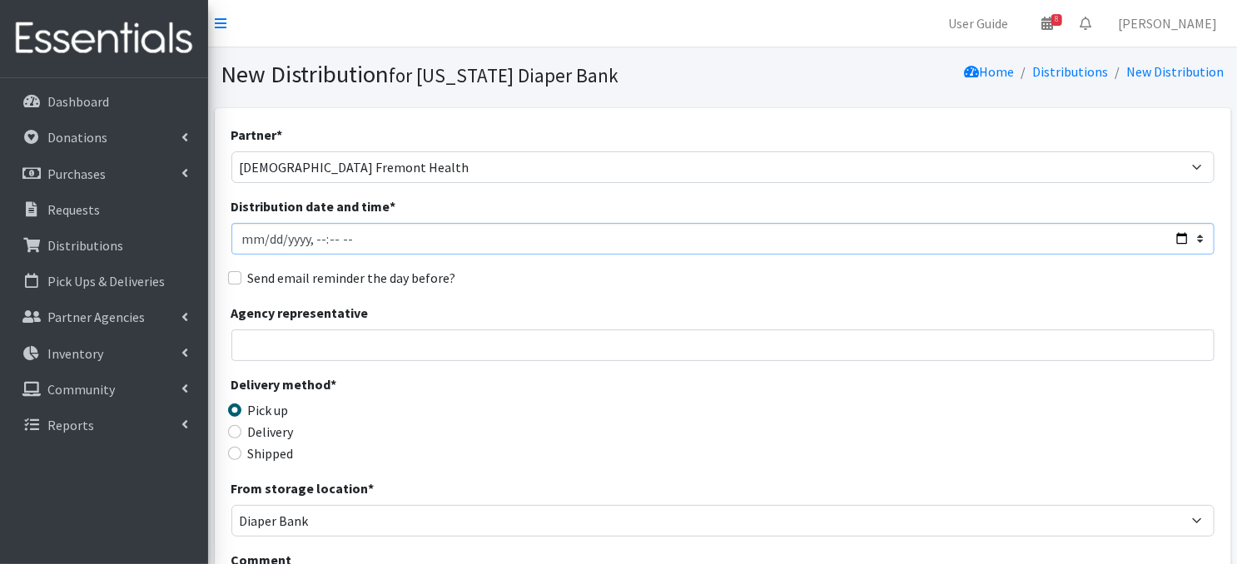
click at [263, 236] on input "Distribution date and time *" at bounding box center [722, 239] width 983 height 32
click at [315, 233] on input "Distribution date and time *" at bounding box center [722, 239] width 983 height 32
click at [310, 239] on input "Distribution date and time *" at bounding box center [722, 239] width 983 height 32
click at [313, 236] on input "Distribution date and time *" at bounding box center [722, 239] width 983 height 32
type input "[DATE]T13:00"
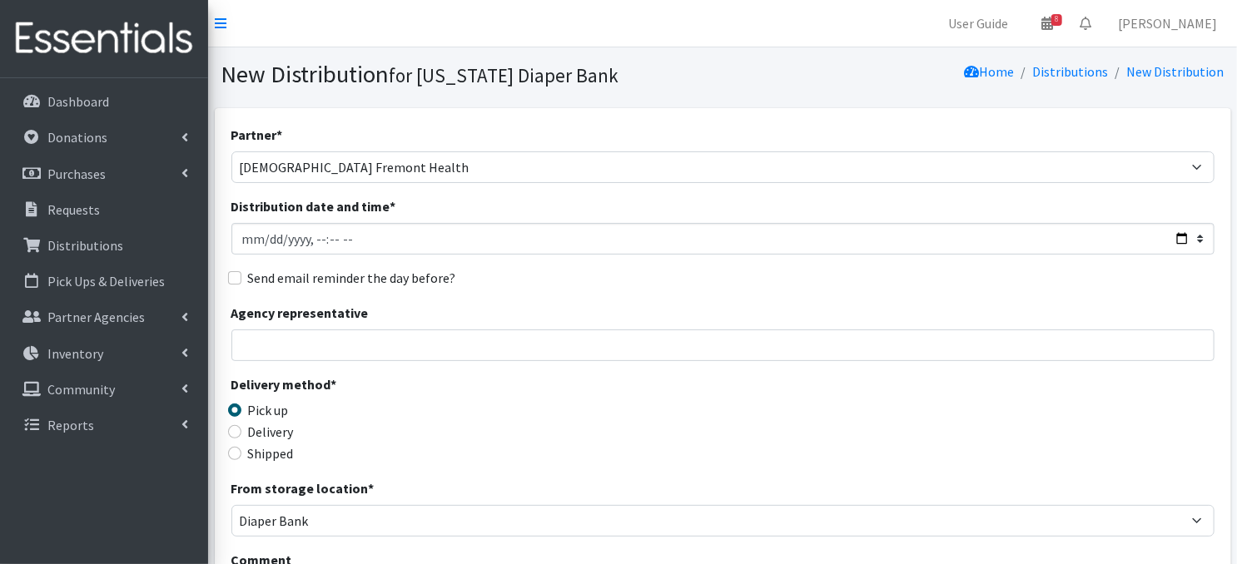
click at [596, 271] on div "Send email reminder the day before?" at bounding box center [722, 278] width 983 height 20
click at [238, 431] on input "Delivery" at bounding box center [234, 431] width 13 height 13
radio input "true"
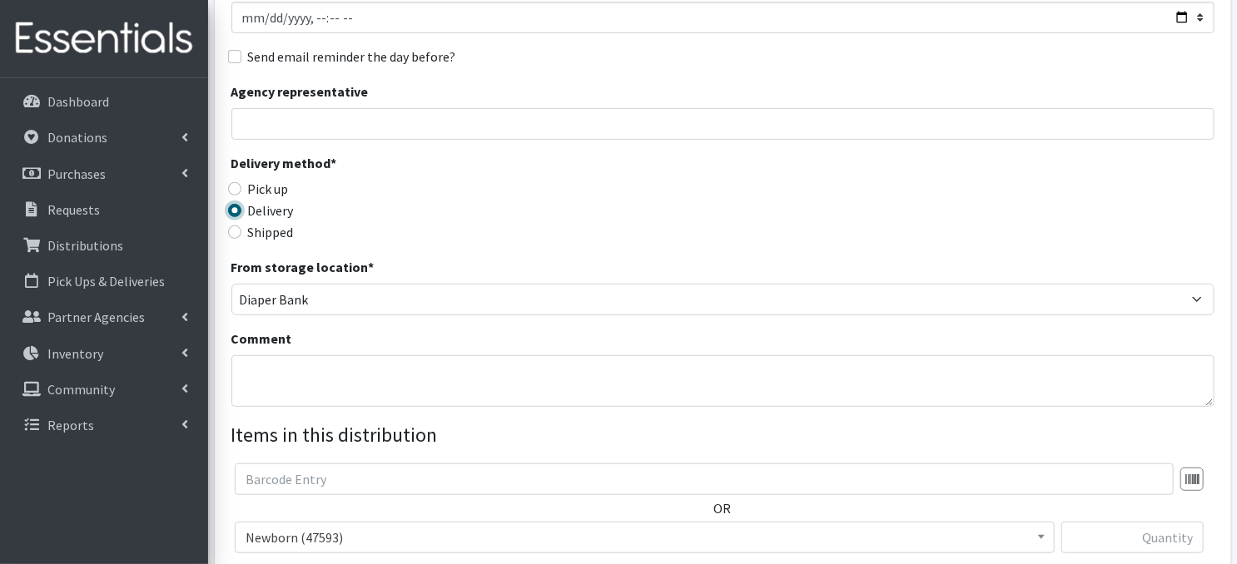
scroll to position [300, 0]
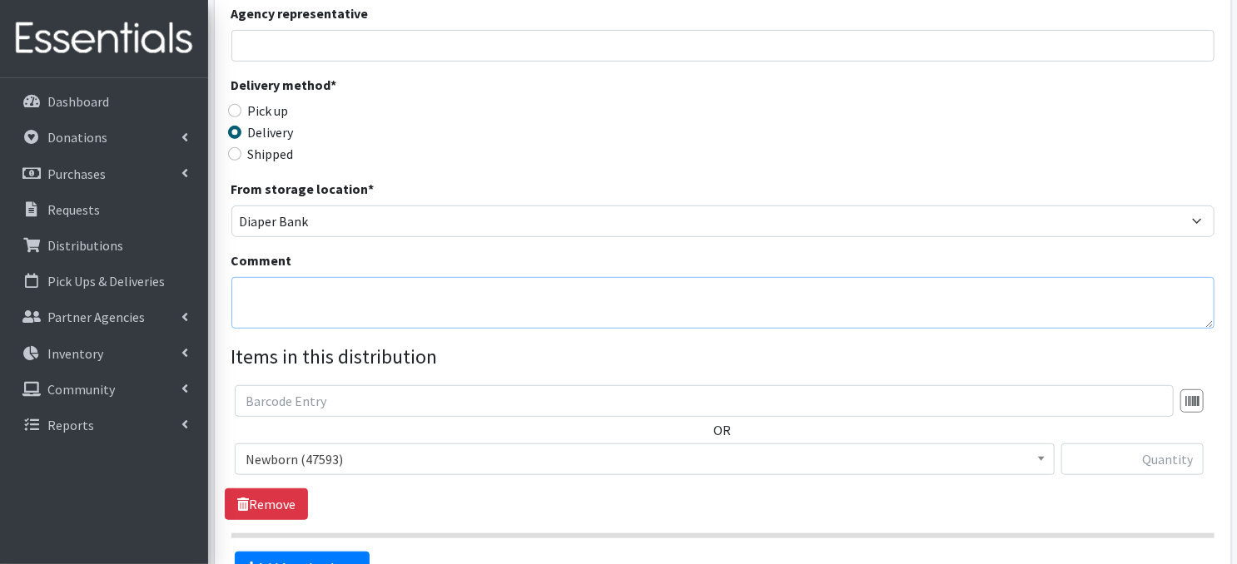
click at [285, 304] on textarea "Comment" at bounding box center [722, 303] width 983 height 52
paste textarea "IKEA Bags - Include postcards by number of babies (Delivered)"
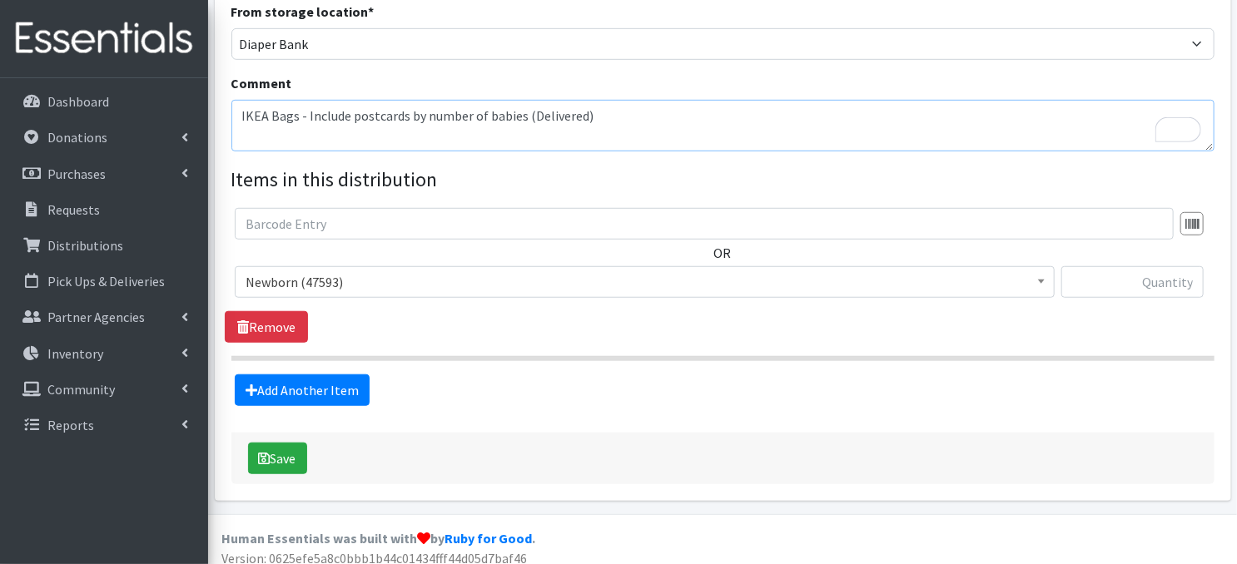
scroll to position [487, 0]
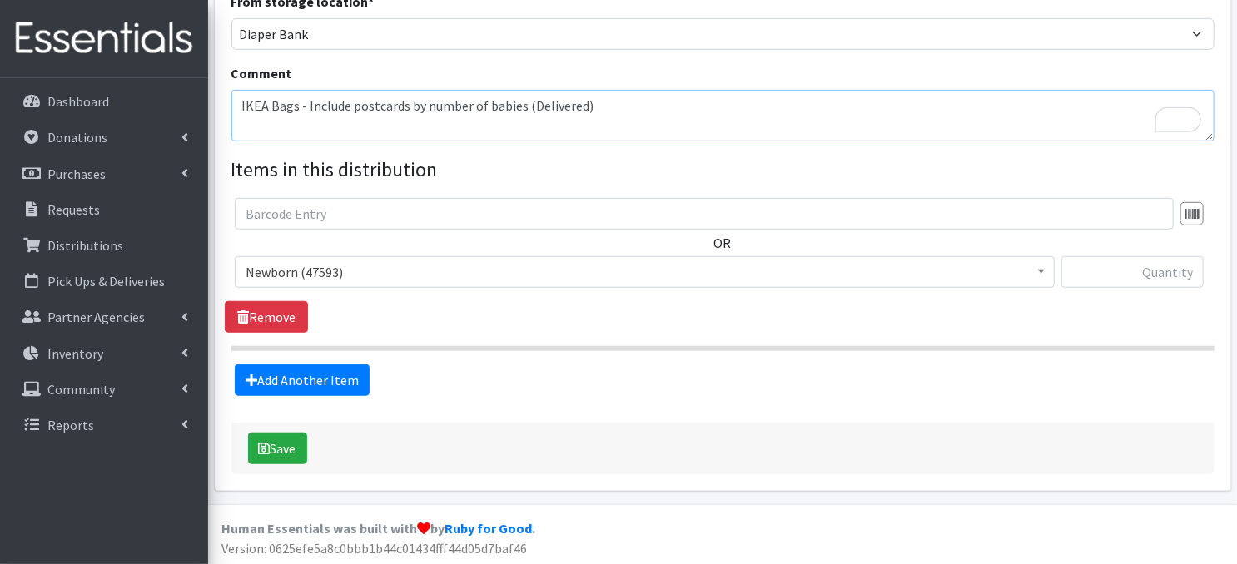
type textarea "IKEA Bags - Include postcards by number of babies (Delivered)"
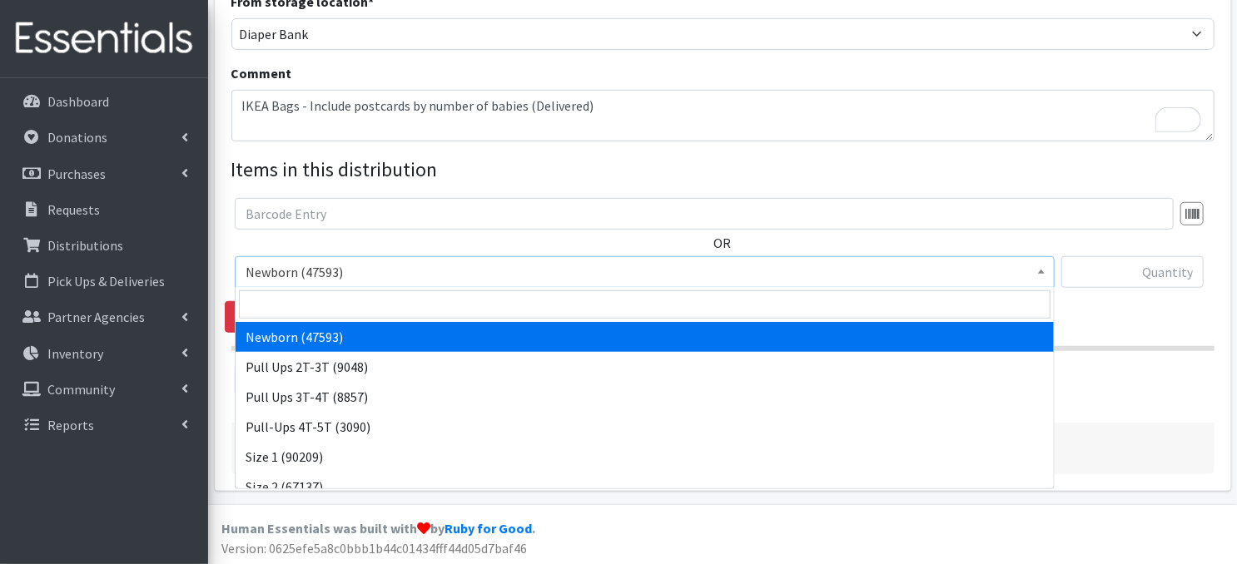
click at [1035, 272] on span at bounding box center [1041, 270] width 17 height 26
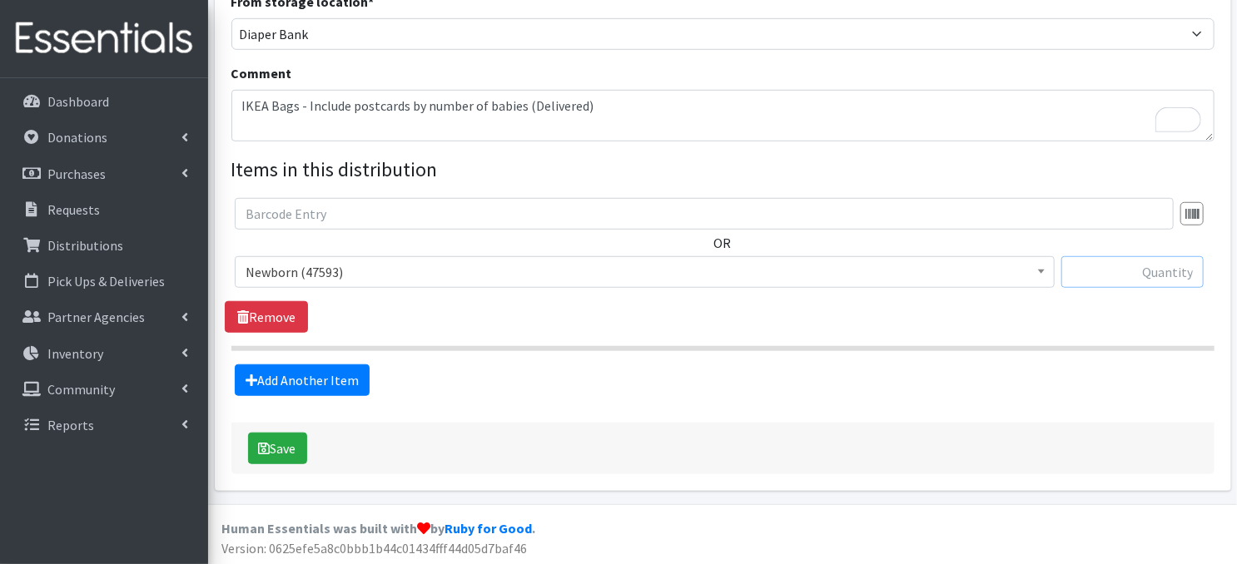
click at [1117, 272] on input "text" at bounding box center [1132, 272] width 142 height 32
type input "1120"
click at [341, 382] on link "Add Another Item" at bounding box center [302, 381] width 135 height 32
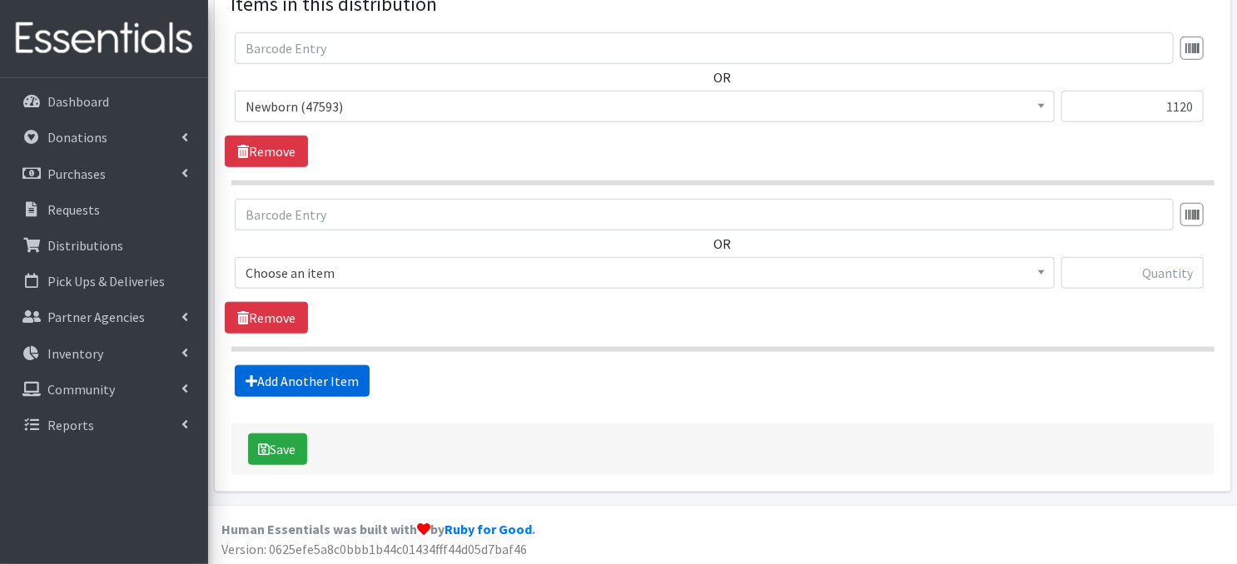
scroll to position [652, 0]
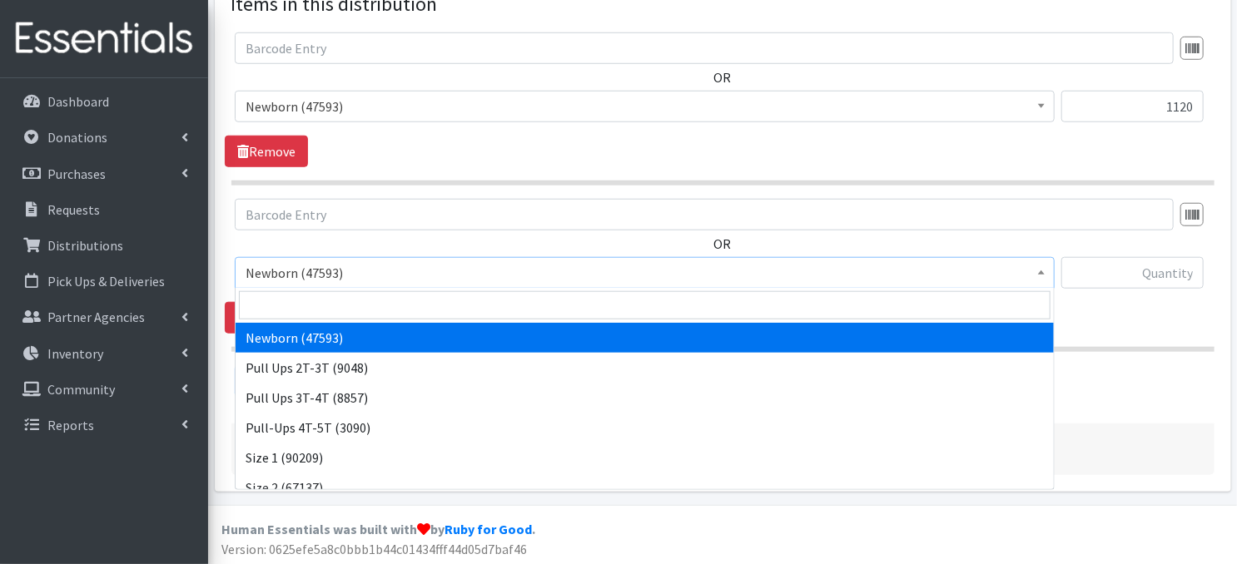
click at [1045, 275] on span at bounding box center [1041, 271] width 17 height 26
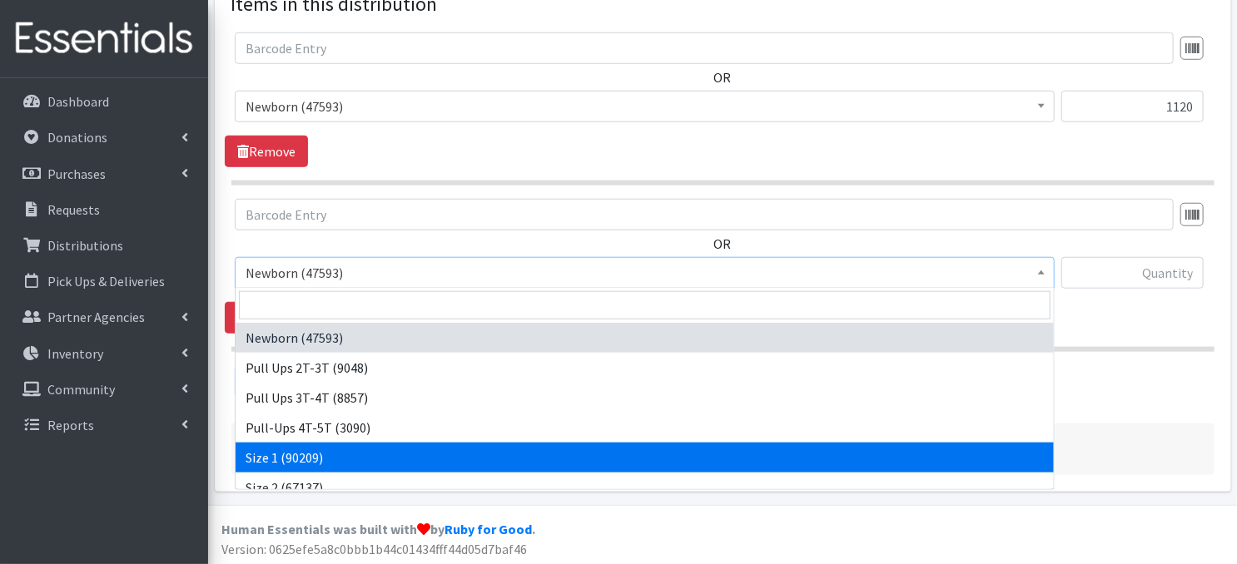
select select "3682"
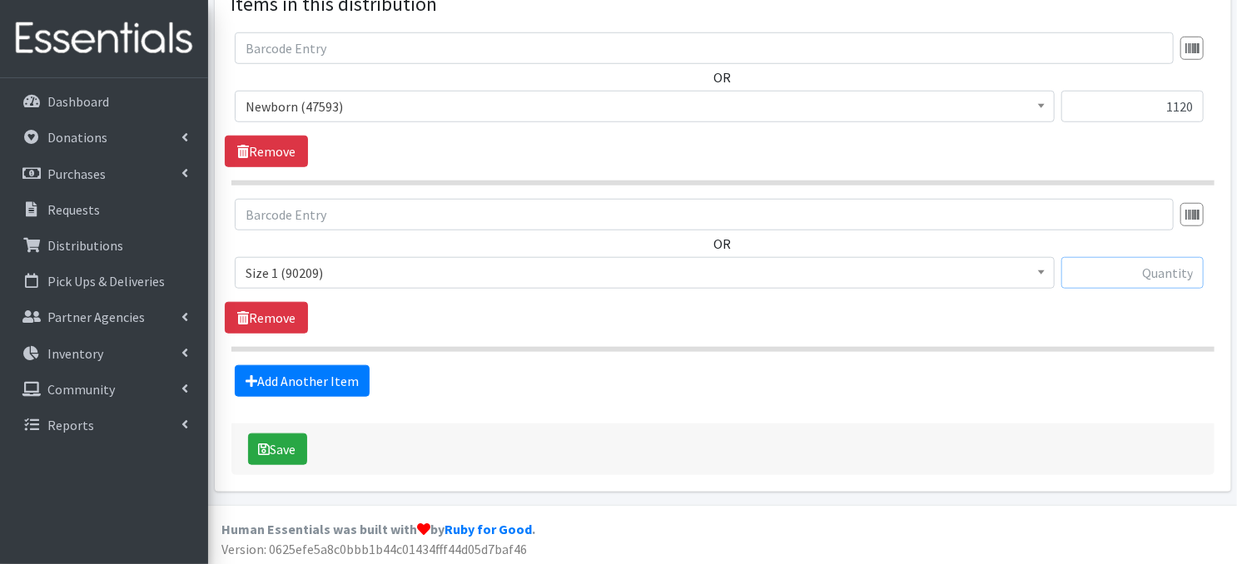
click at [1119, 278] on input "text" at bounding box center [1132, 273] width 142 height 32
type input "640"
click at [925, 437] on div "Save" at bounding box center [722, 450] width 983 height 52
click at [266, 453] on button "Save" at bounding box center [277, 450] width 59 height 32
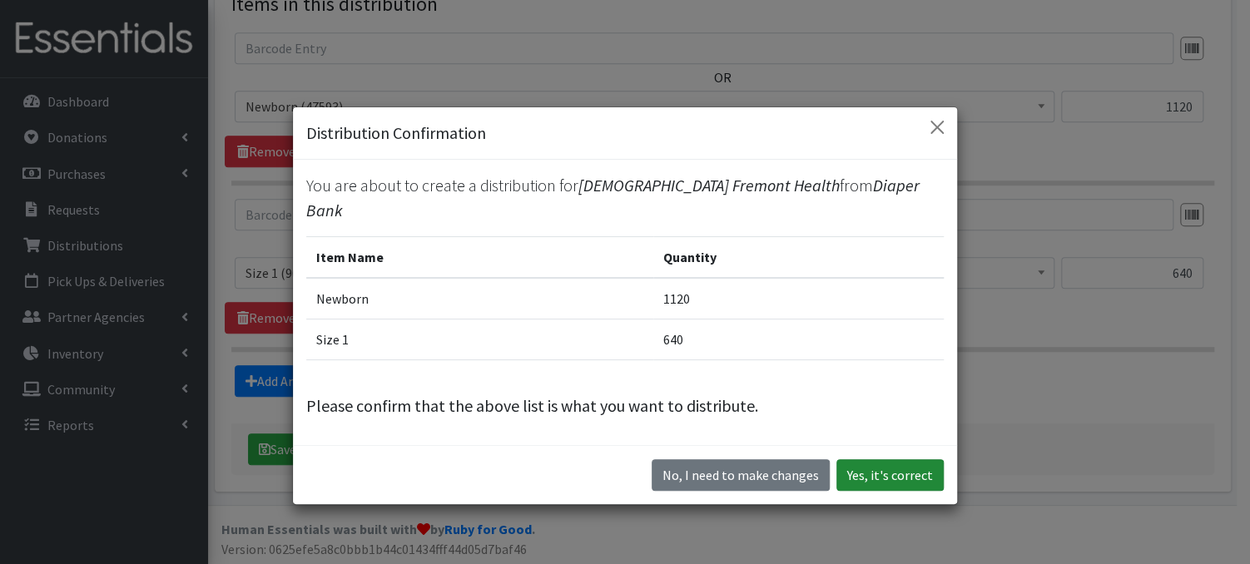
click at [857, 467] on button "Yes, it's correct" at bounding box center [889, 475] width 107 height 32
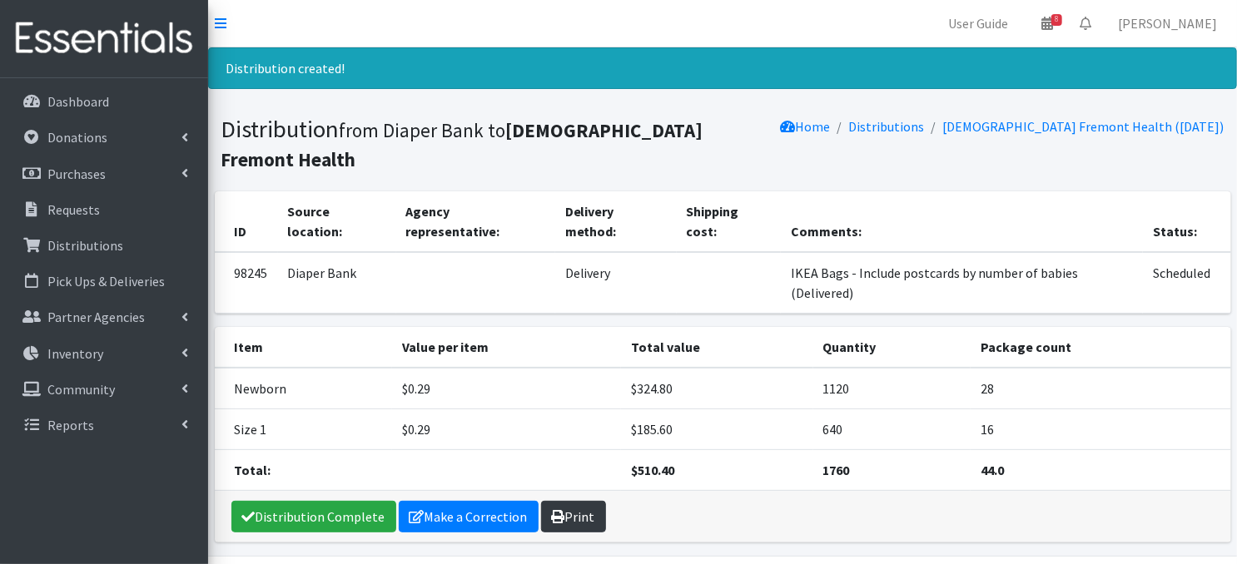
click at [553, 510] on icon at bounding box center [558, 516] width 13 height 13
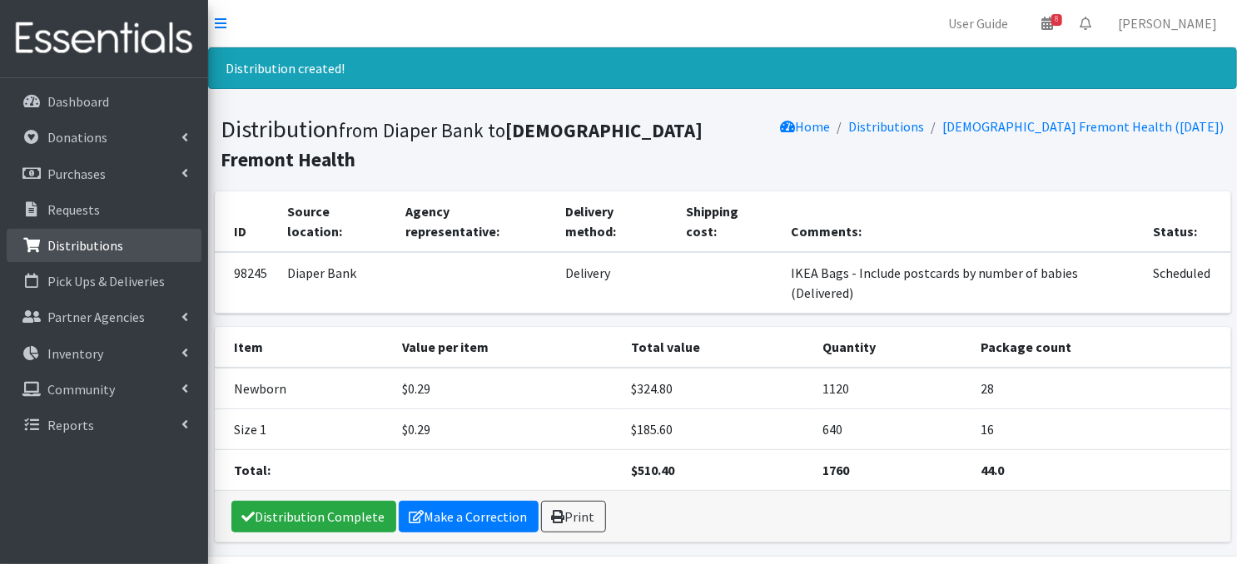
click at [95, 241] on p "Distributions" at bounding box center [85, 245] width 76 height 17
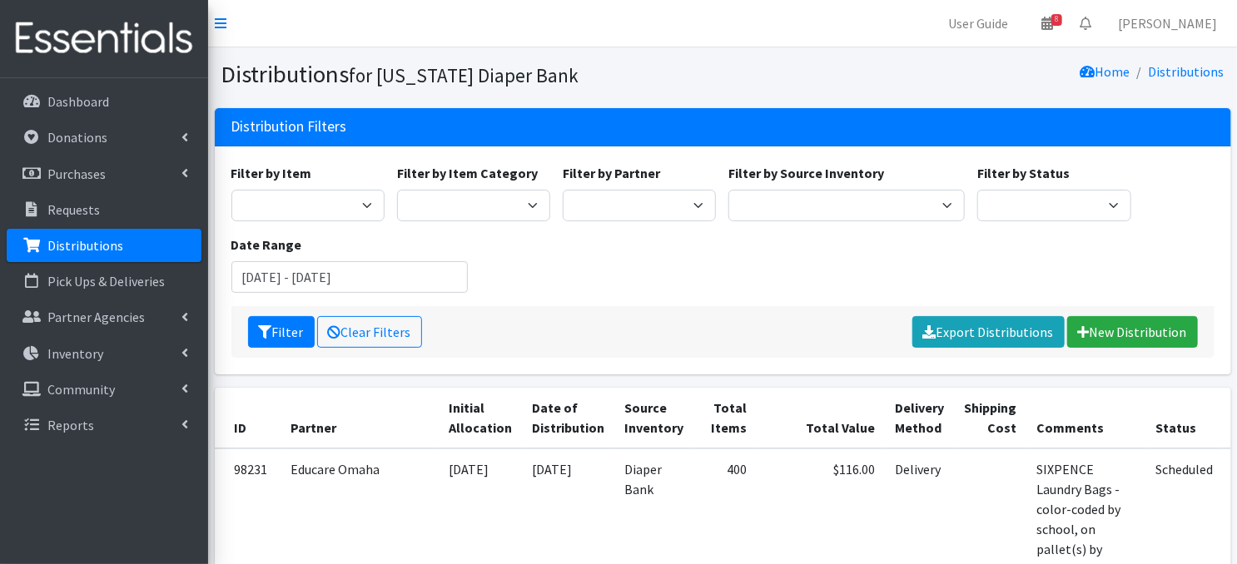
click at [93, 254] on link "Distributions" at bounding box center [104, 245] width 195 height 33
click at [87, 141] on p "Donations" at bounding box center [77, 137] width 60 height 17
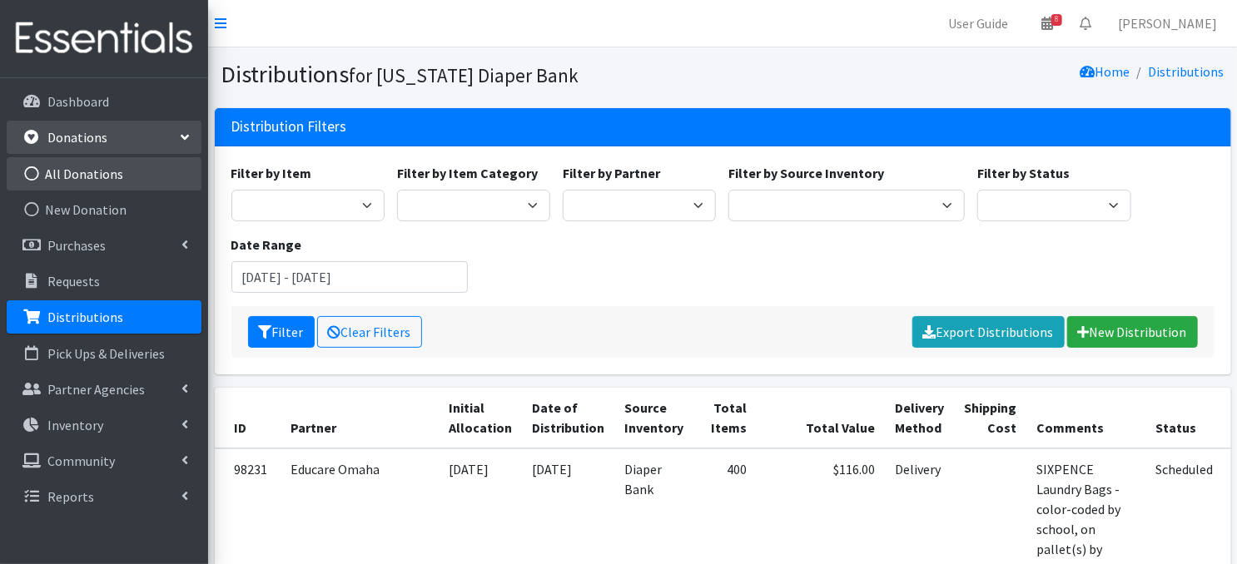
click at [29, 175] on icon at bounding box center [32, 173] width 22 height 15
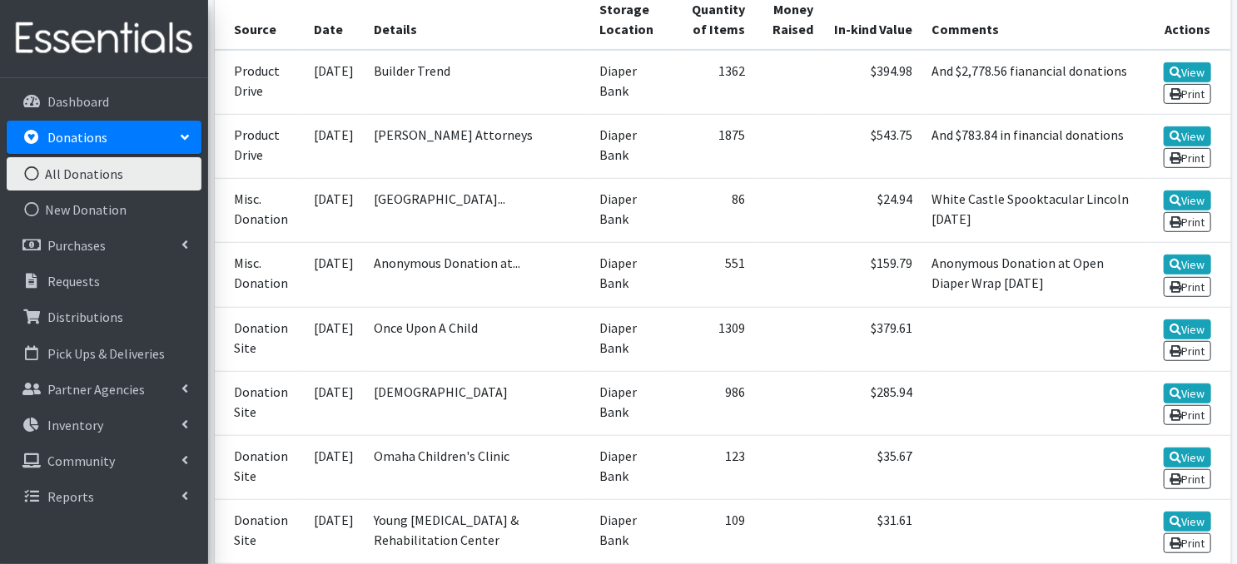
scroll to position [365, 0]
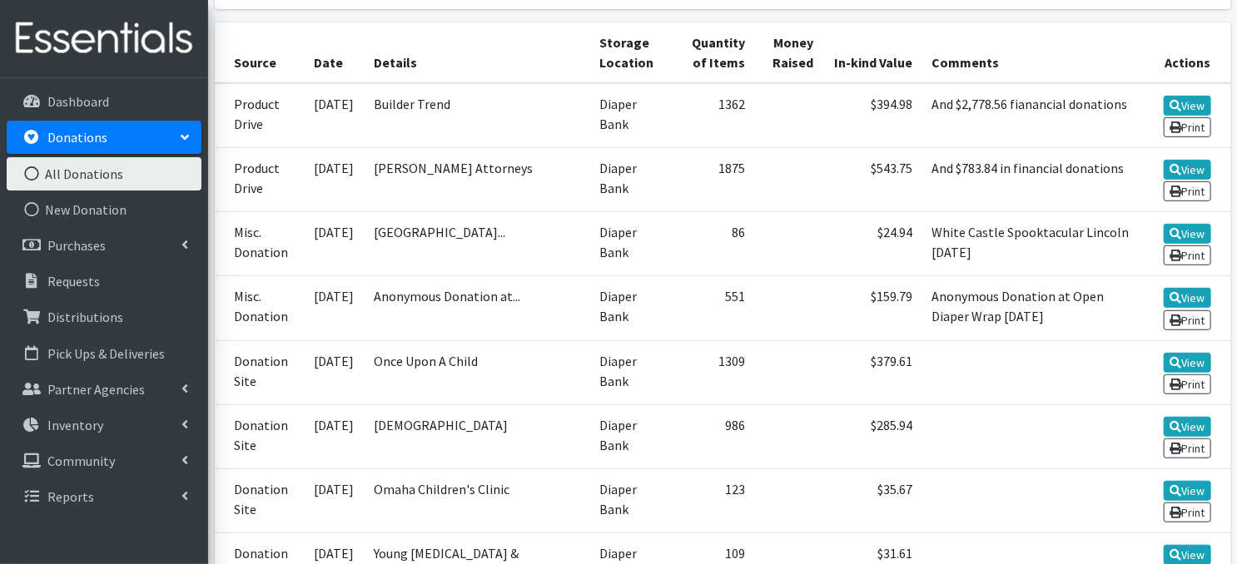
click at [32, 174] on icon at bounding box center [32, 173] width 22 height 15
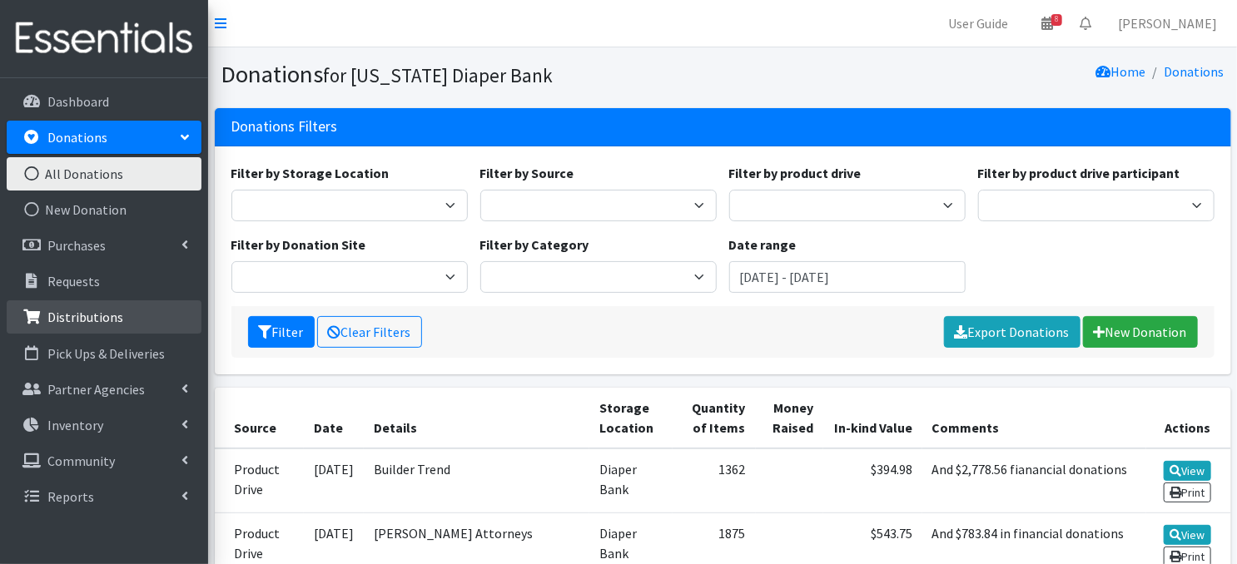
click at [73, 322] on p "Distributions" at bounding box center [85, 317] width 76 height 17
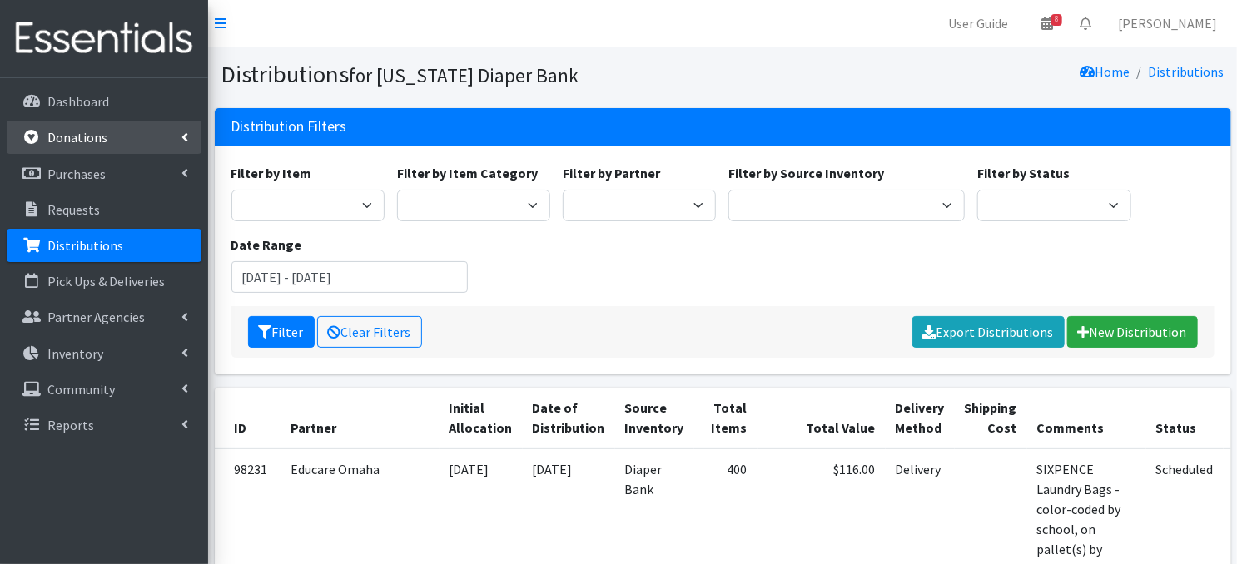
click at [91, 141] on p "Donations" at bounding box center [77, 137] width 60 height 17
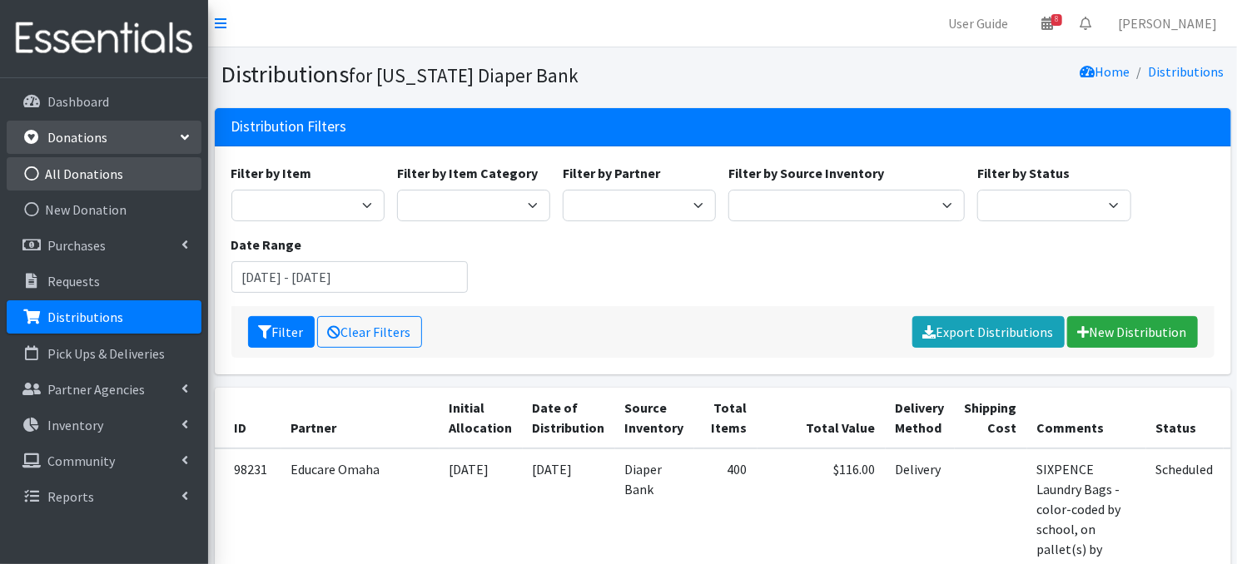
click at [30, 173] on icon at bounding box center [32, 173] width 22 height 15
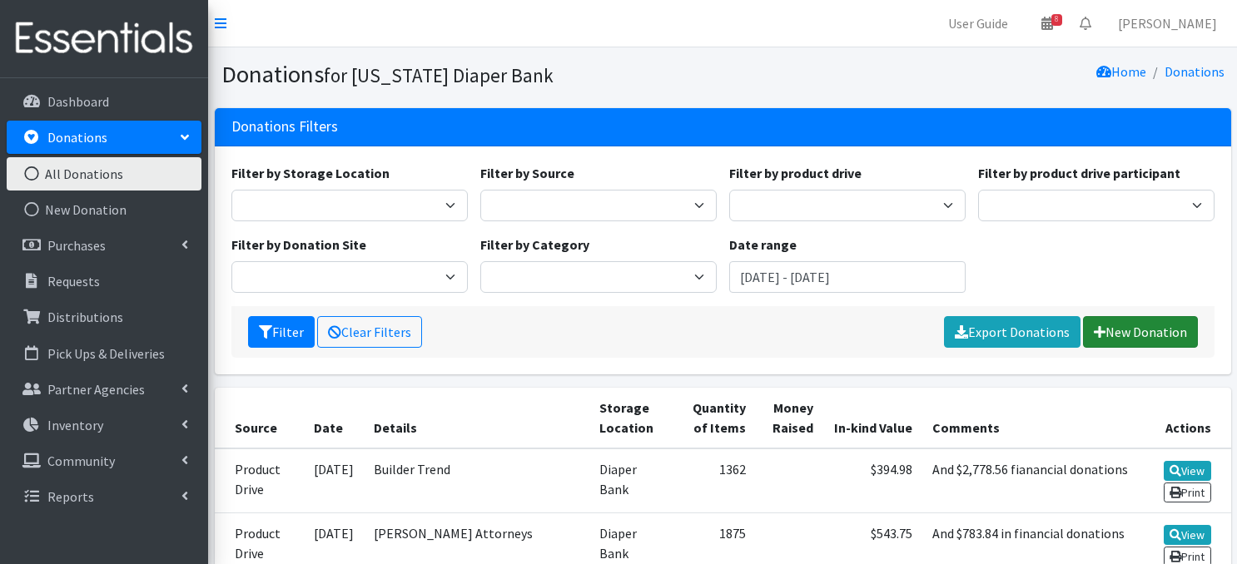
click at [1134, 334] on link "New Donation" at bounding box center [1140, 332] width 115 height 32
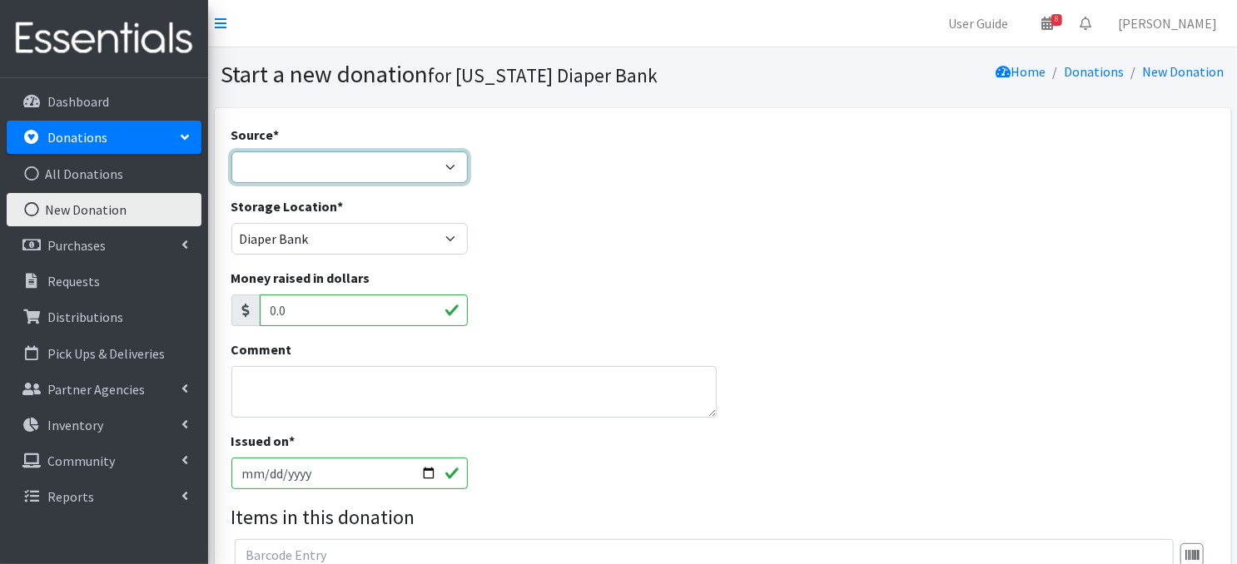
click at [456, 165] on select "Product Drive Manufacturer Donation Site Misc. Donation" at bounding box center [349, 167] width 236 height 32
select select "Misc. Donation"
click at [231, 151] on select "Product Drive Manufacturer Donation Site Misc. Donation" at bounding box center [349, 167] width 236 height 32
click at [320, 389] on textarea "Comment" at bounding box center [473, 392] width 485 height 52
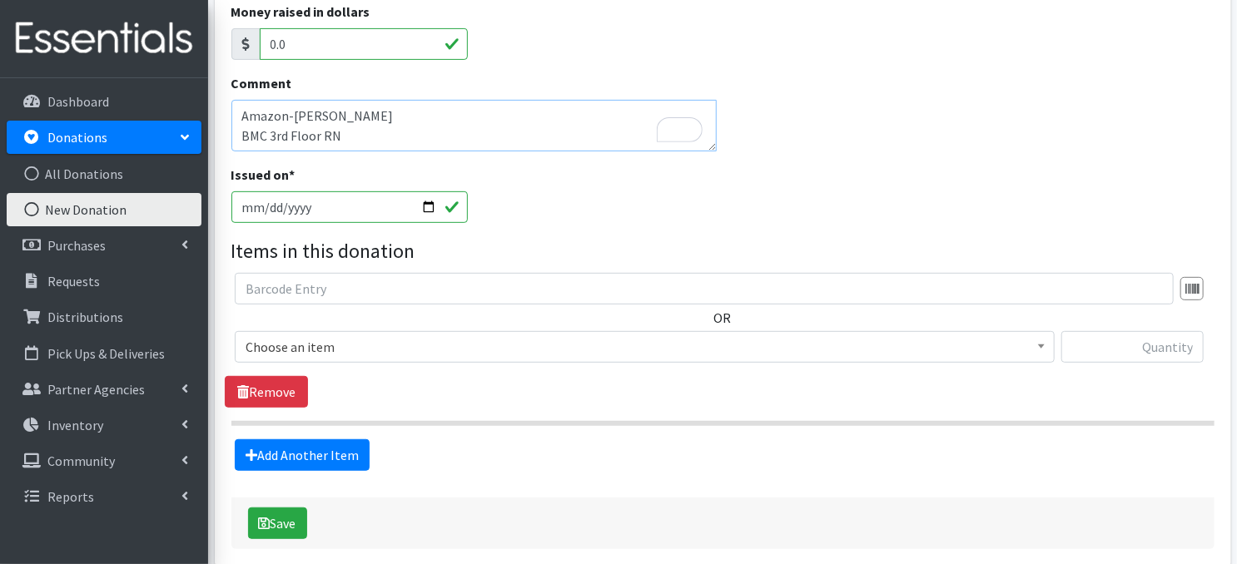
scroll to position [321, 0]
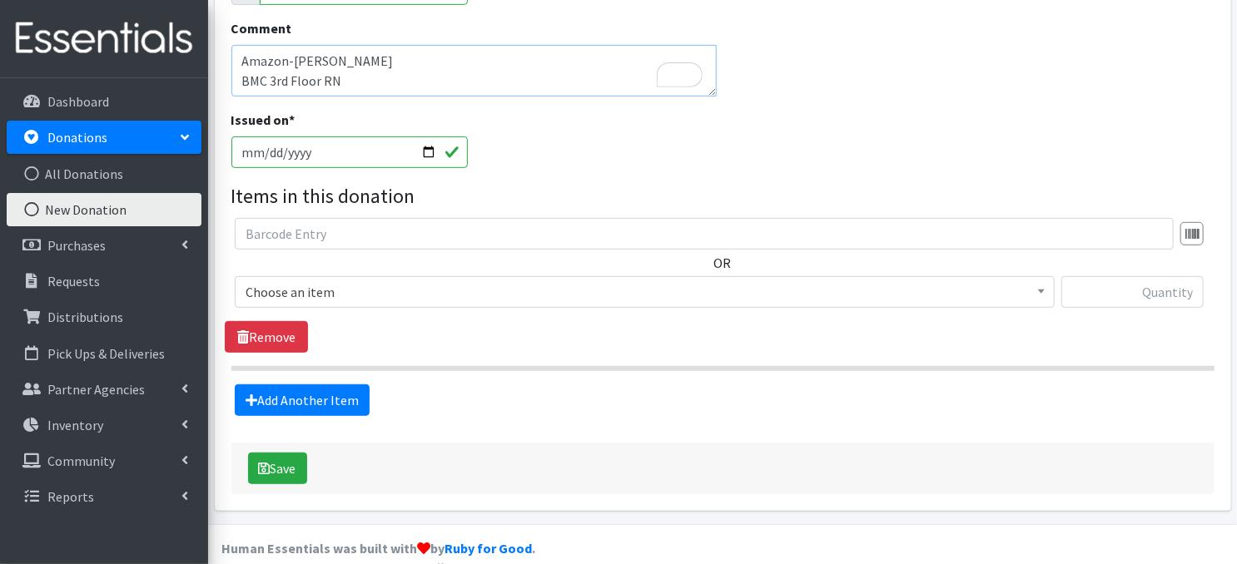
type textarea "Amazon-[PERSON_NAME] BMC 3rd Floor RN"
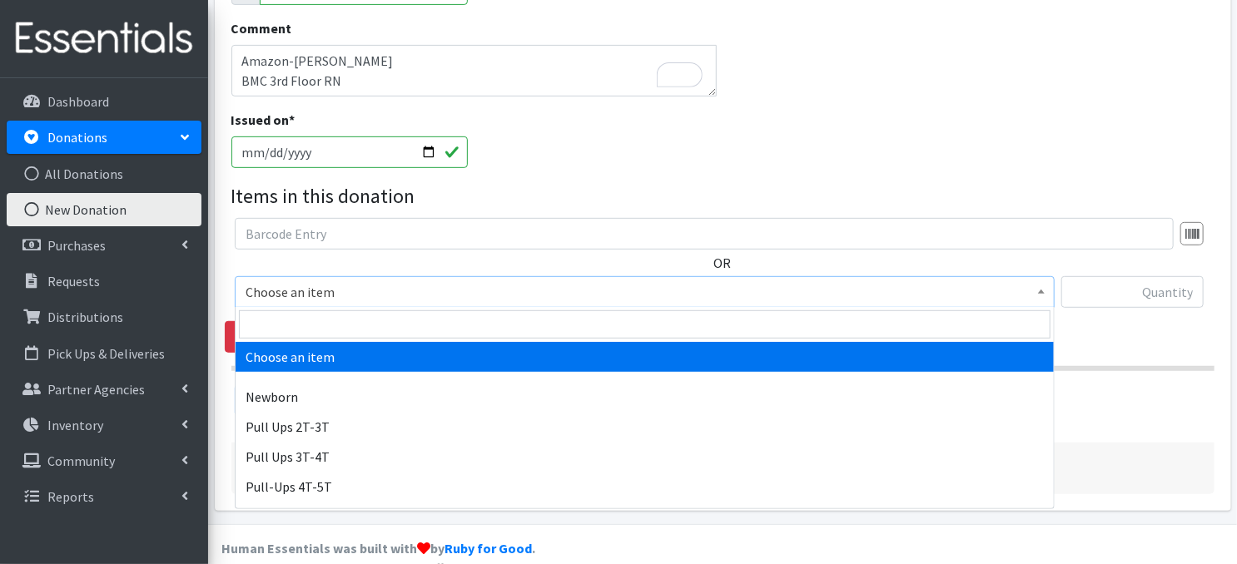
click at [1029, 290] on span "Choose an item" at bounding box center [645, 291] width 798 height 23
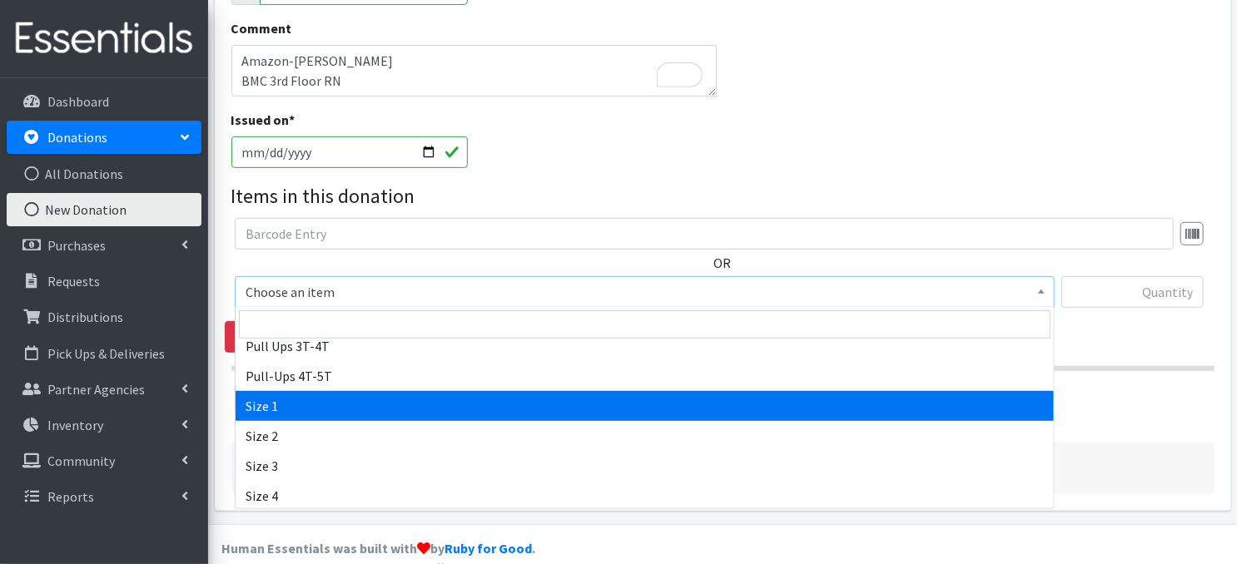
scroll to position [177, 0]
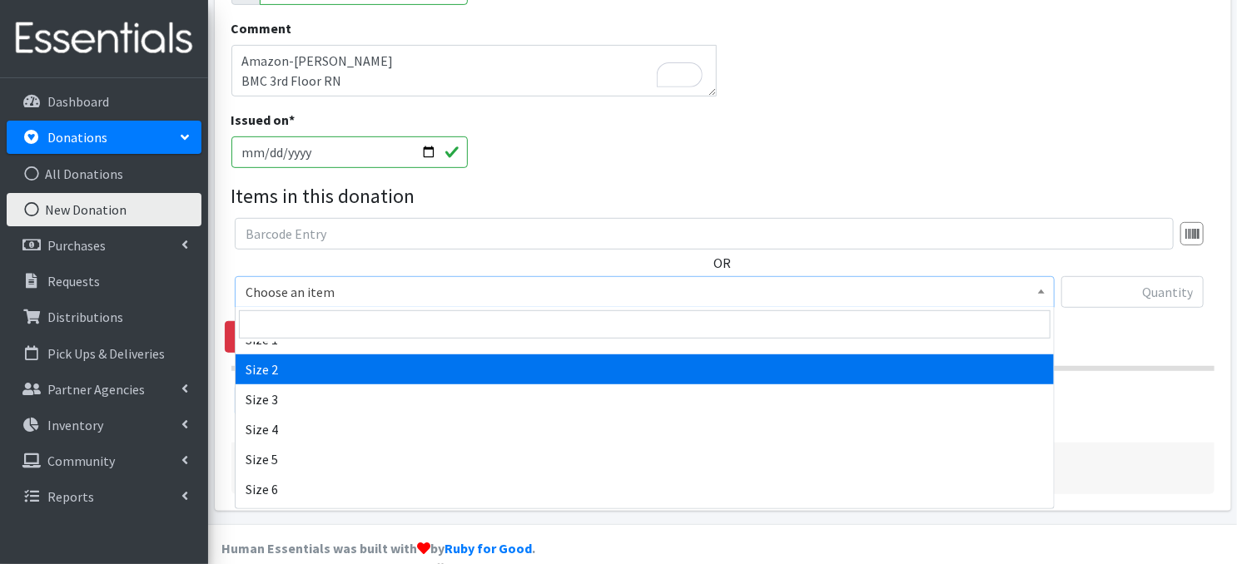
select select "3683"
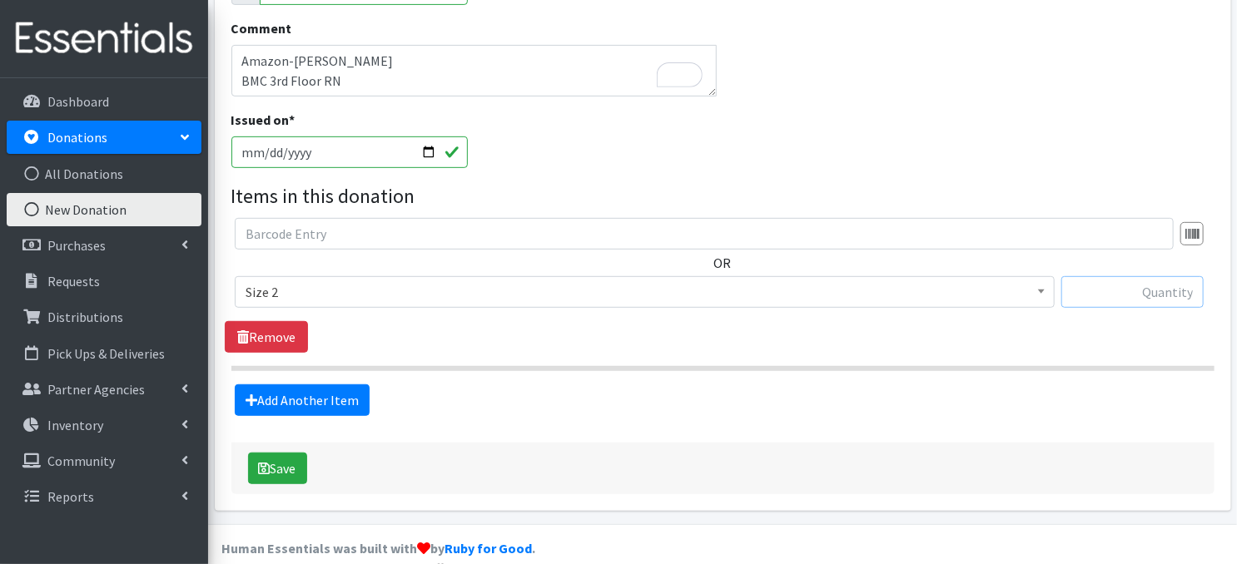
click at [1106, 294] on input "text" at bounding box center [1132, 292] width 142 height 32
type input "184"
click at [274, 467] on button "Save" at bounding box center [277, 469] width 59 height 32
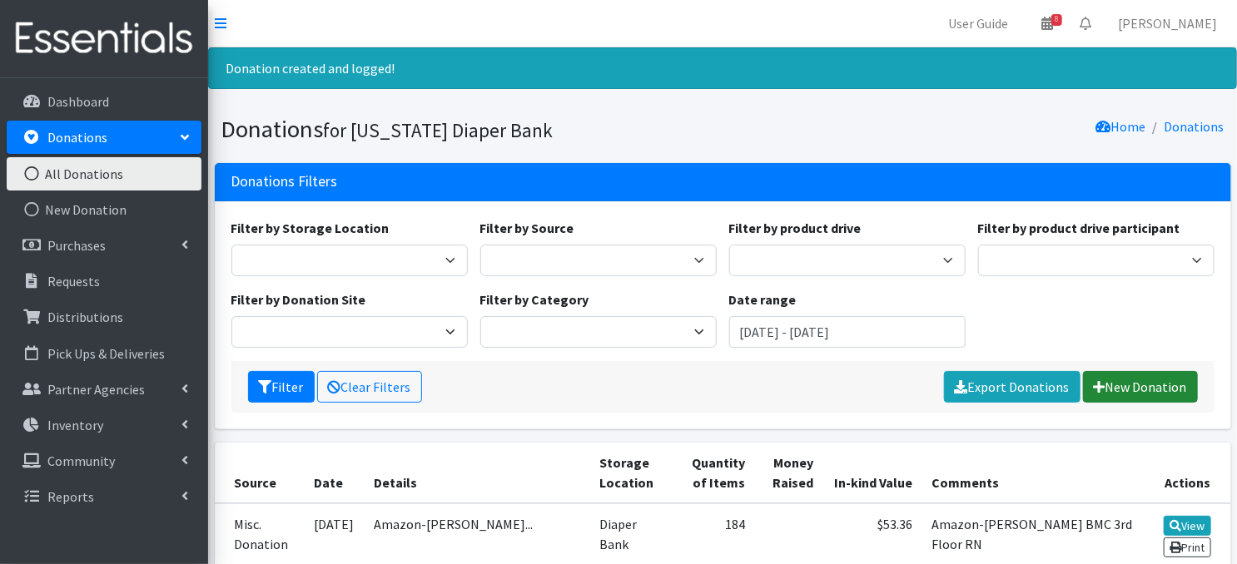
click at [1119, 388] on link "New Donation" at bounding box center [1140, 387] width 115 height 32
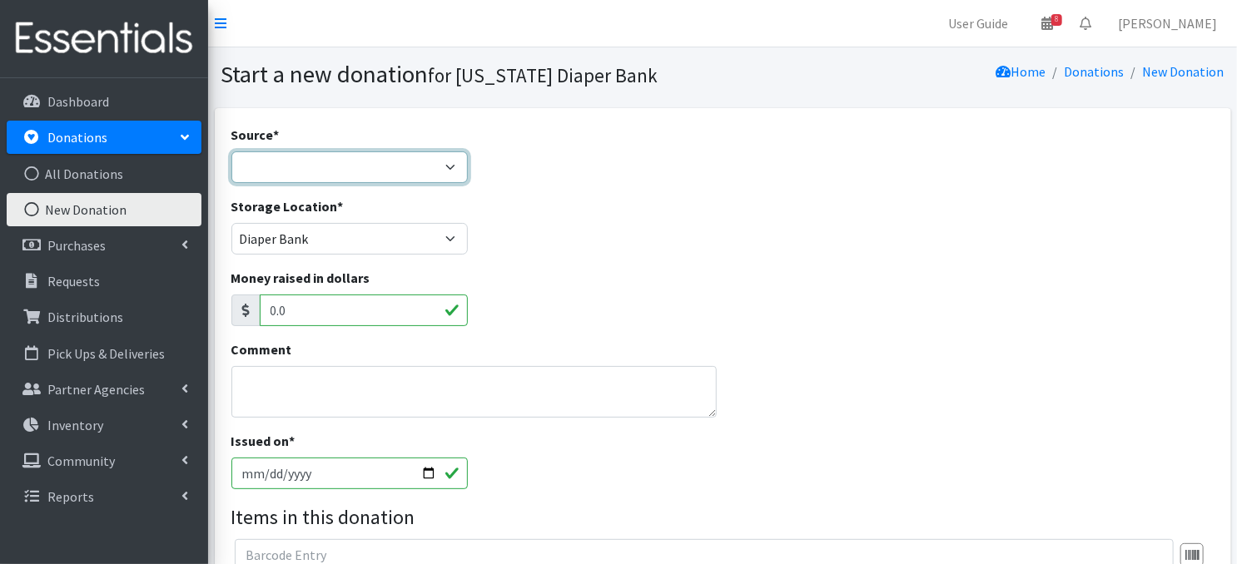
click at [449, 168] on select "Product Drive Manufacturer Donation Site Misc. Donation" at bounding box center [349, 167] width 236 height 32
select select "Misc. Donation"
click at [231, 151] on select "Product Drive Manufacturer Donation Site Misc. Donation" at bounding box center [349, 167] width 236 height 32
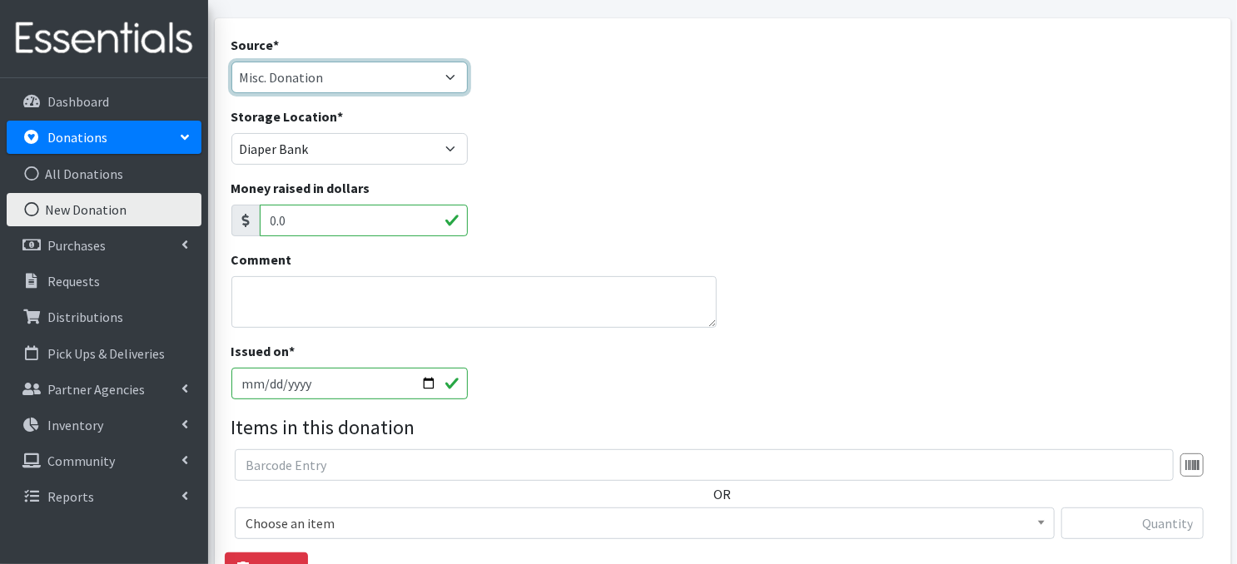
scroll to position [100, 0]
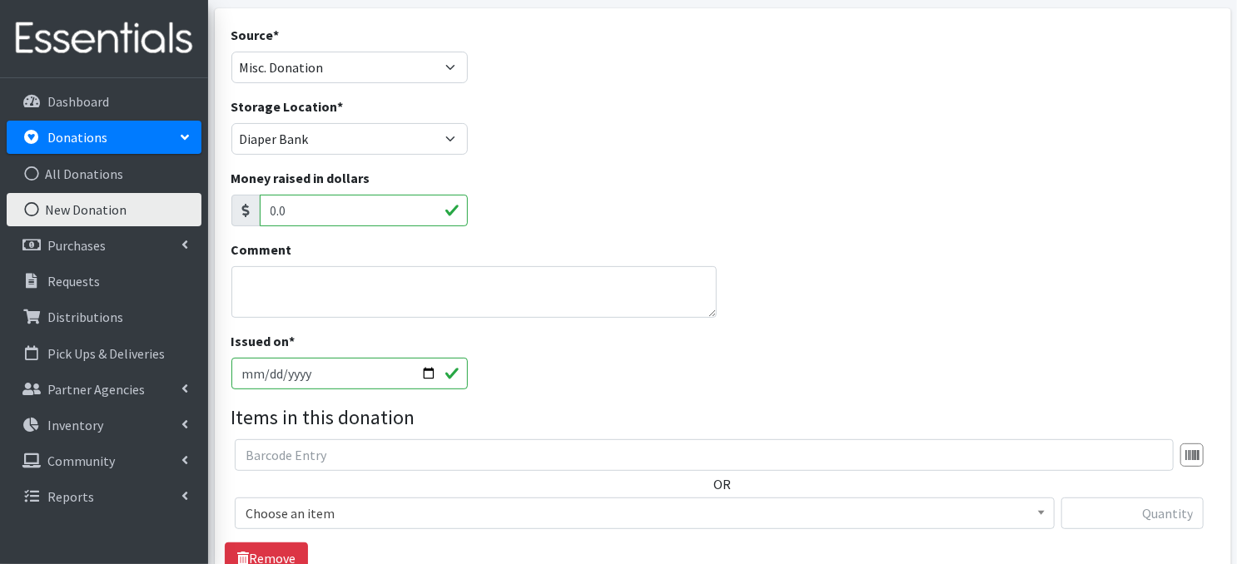
click at [422, 369] on input "2025-10-15" at bounding box center [349, 374] width 236 height 32
type input "2025-10-13"
click at [325, 293] on textarea "Comment" at bounding box center [473, 292] width 485 height 52
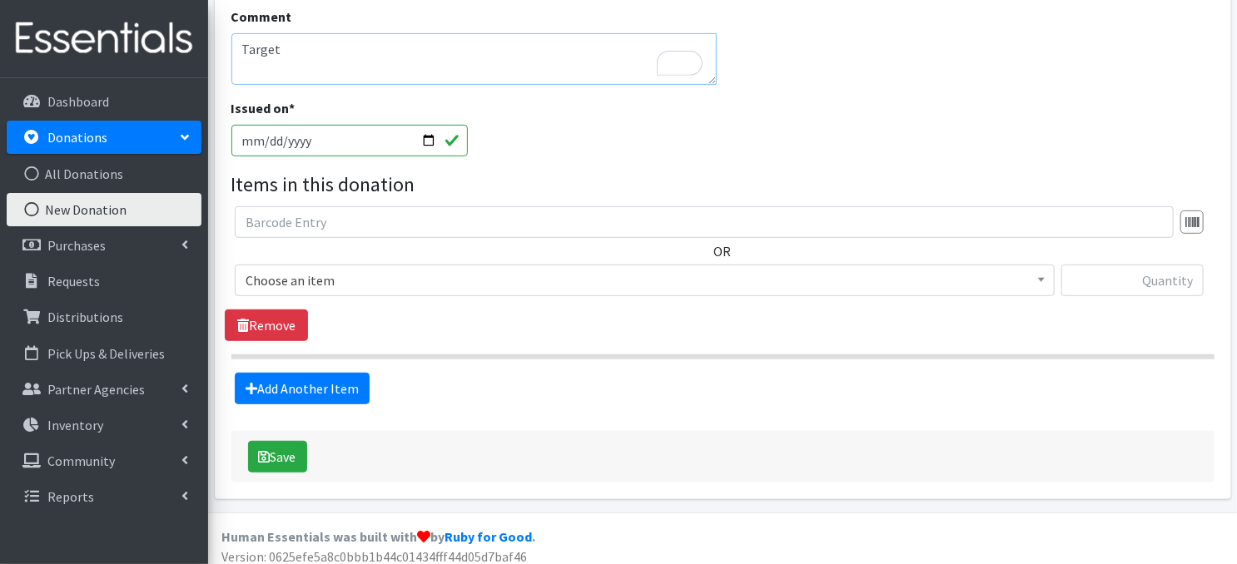
scroll to position [341, 0]
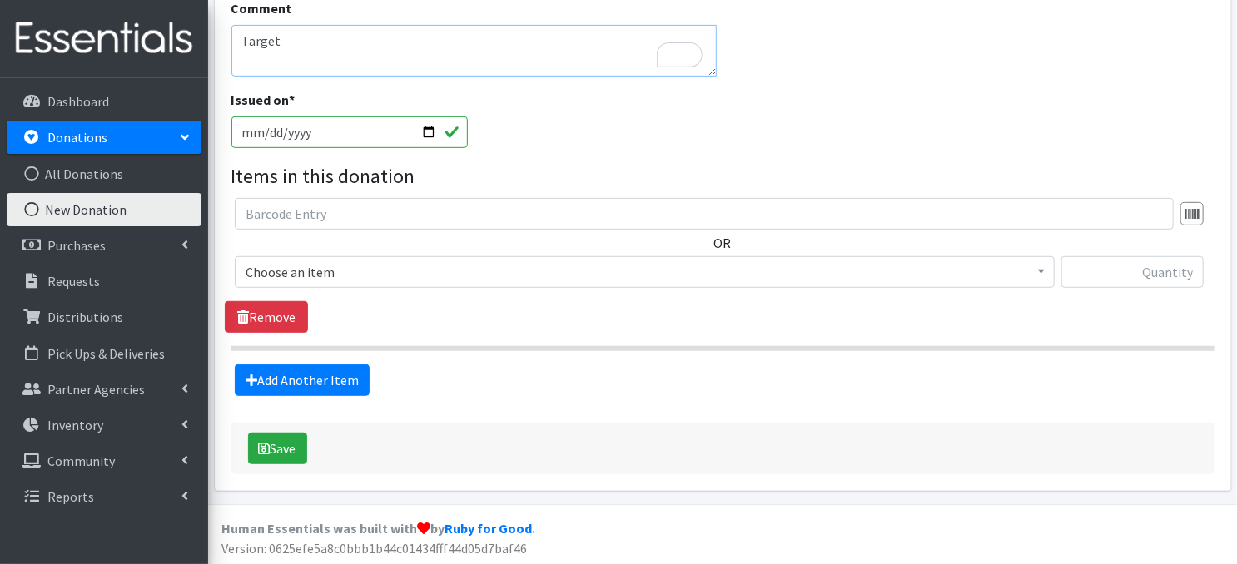
type textarea "Target"
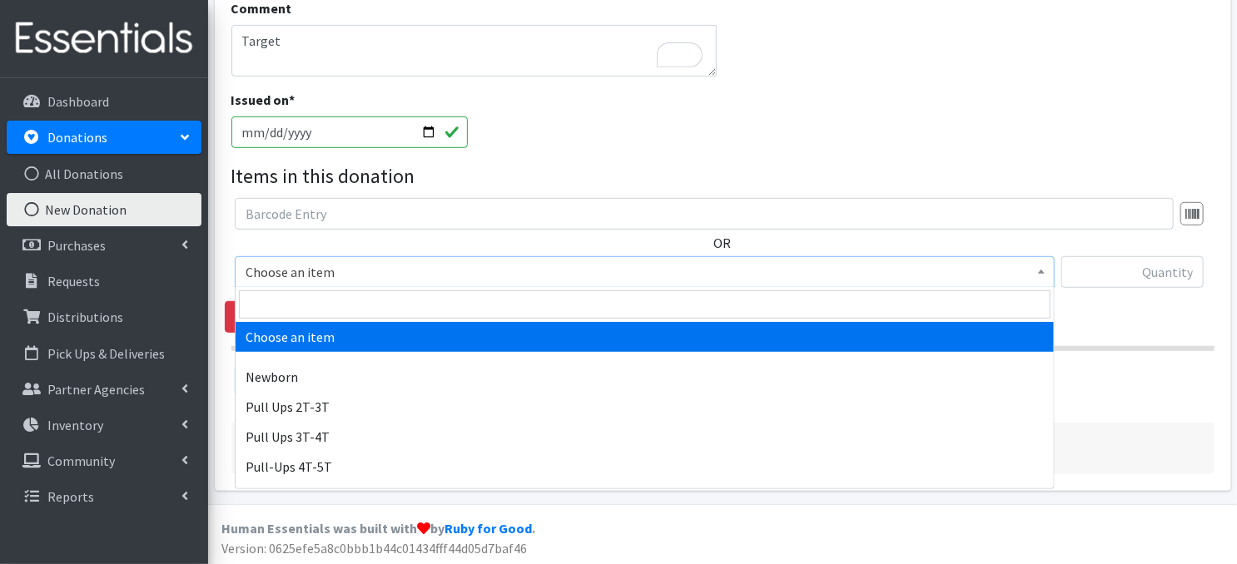
click at [1036, 274] on span at bounding box center [1041, 270] width 17 height 26
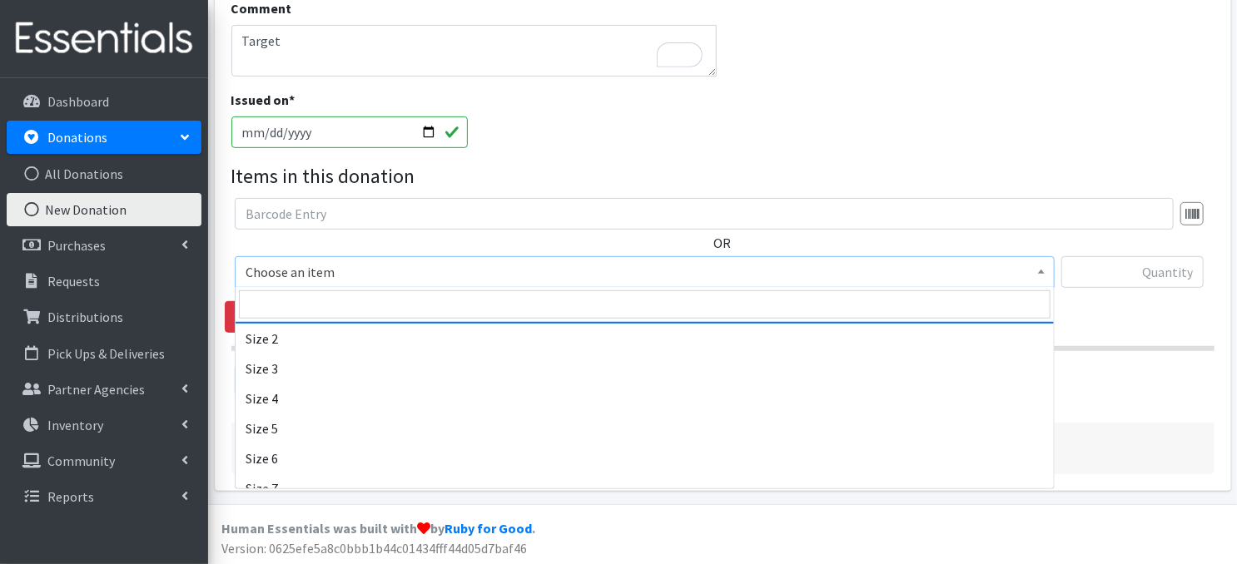
scroll to position [233, 0]
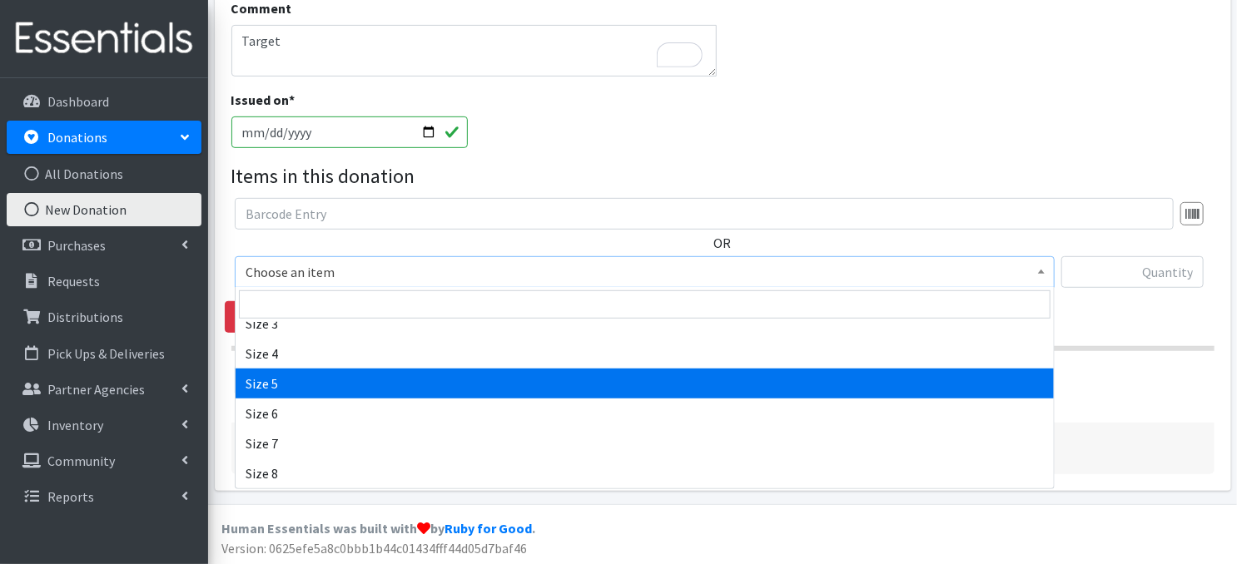
select select "3686"
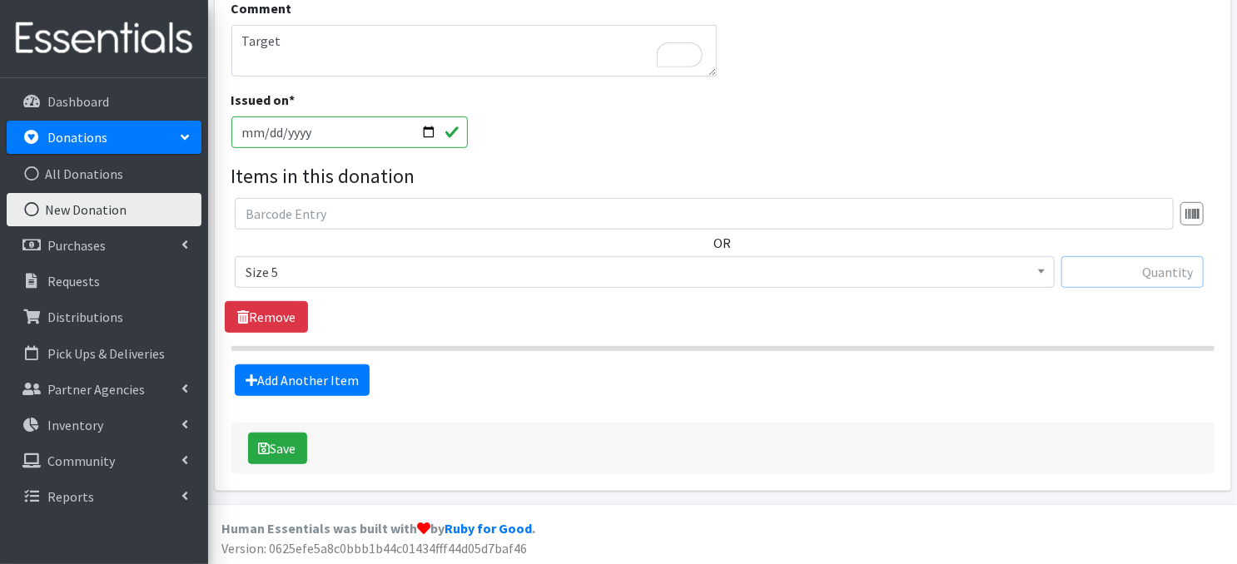
click at [1097, 272] on input "text" at bounding box center [1132, 272] width 142 height 32
type input "210"
click at [288, 452] on button "Save" at bounding box center [277, 449] width 59 height 32
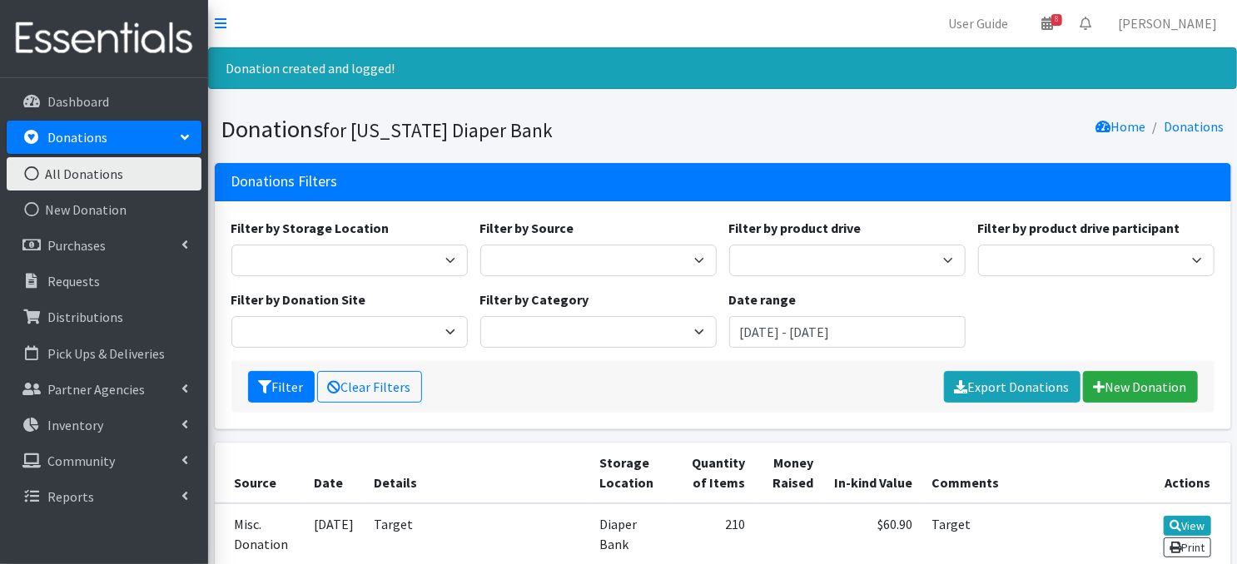
click at [33, 168] on icon at bounding box center [32, 173] width 22 height 15
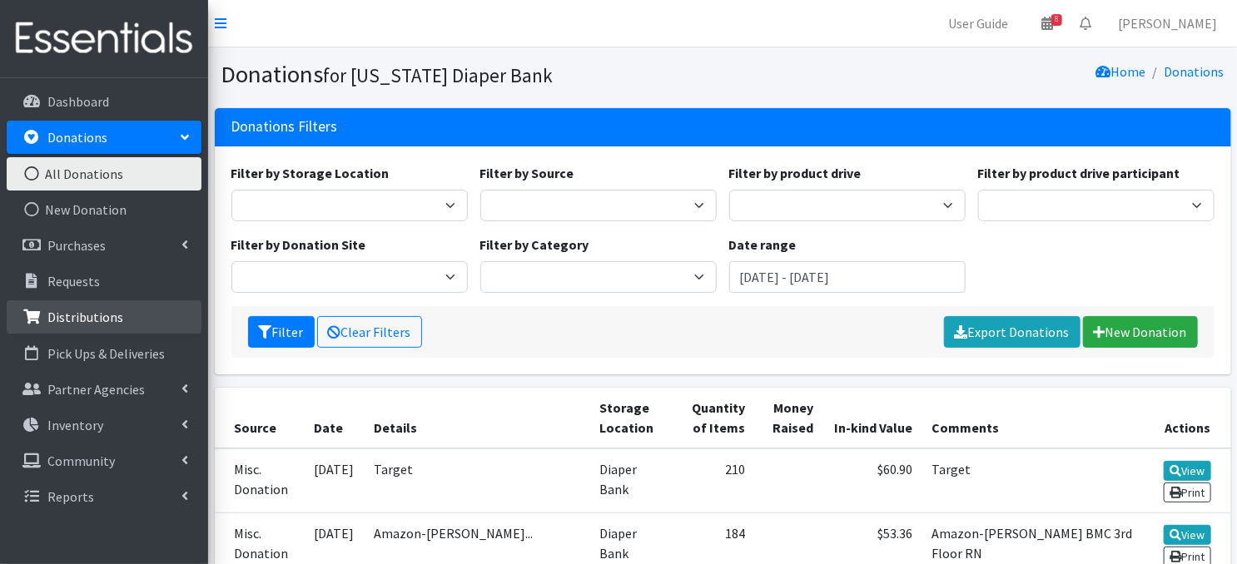
click at [80, 319] on p "Distributions" at bounding box center [85, 317] width 76 height 17
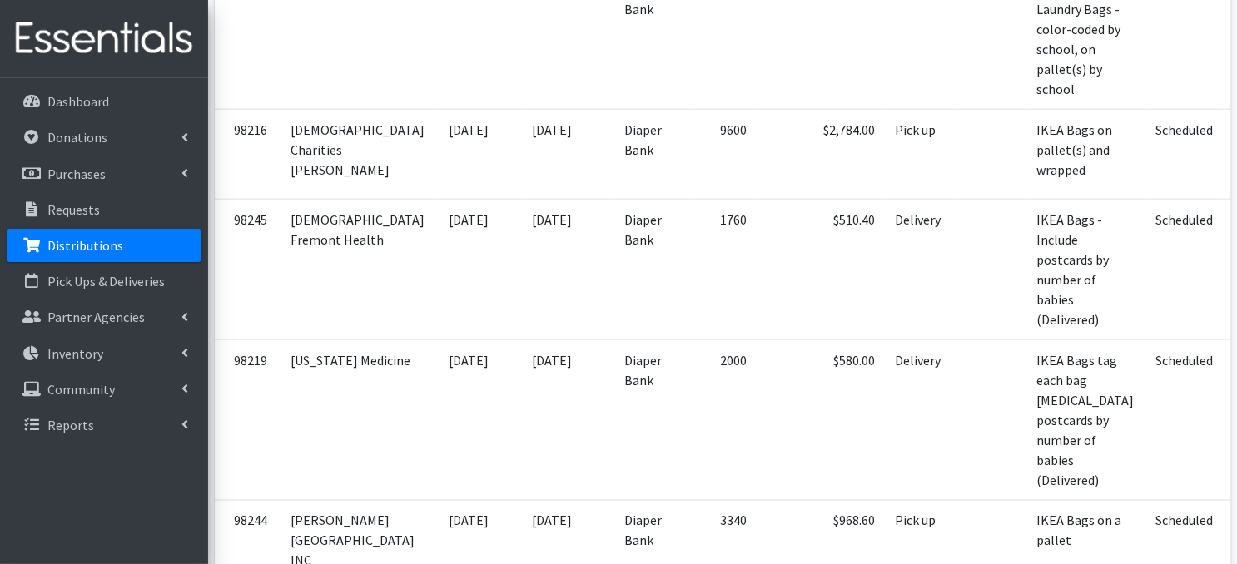
scroll to position [1121, 0]
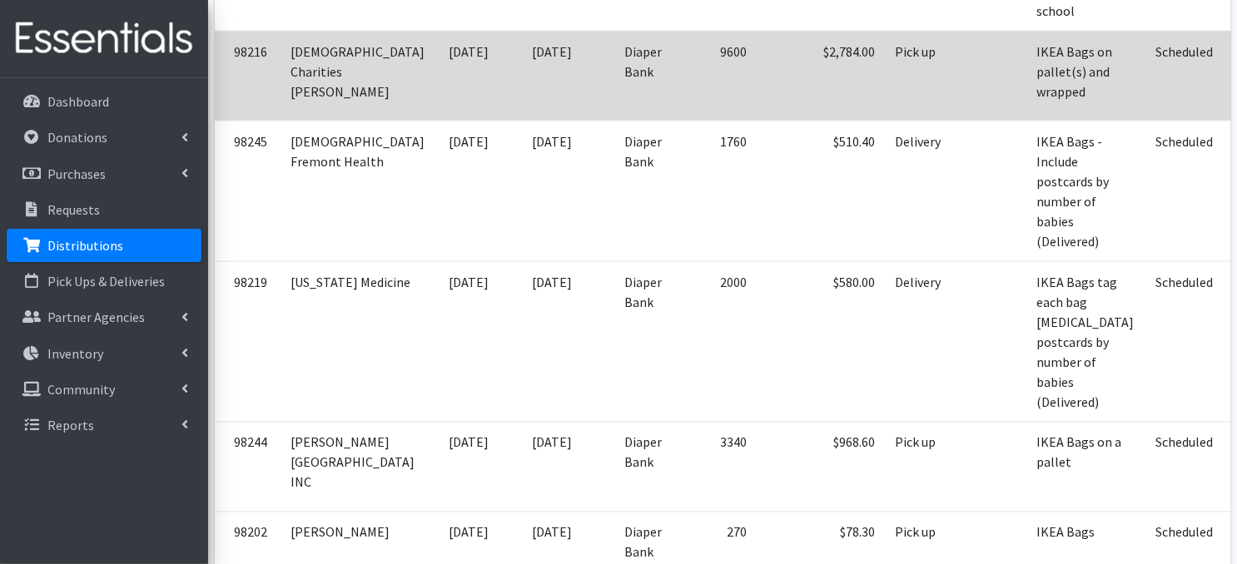
click at [1236, 63] on link "View" at bounding box center [1261, 53] width 47 height 20
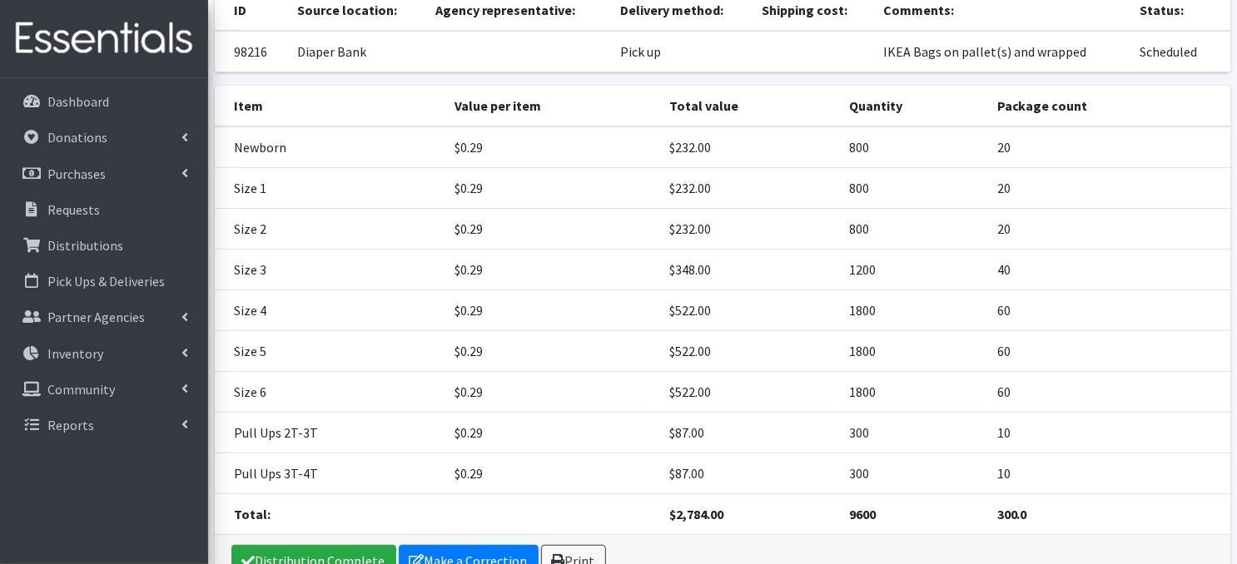
scroll to position [180, 0]
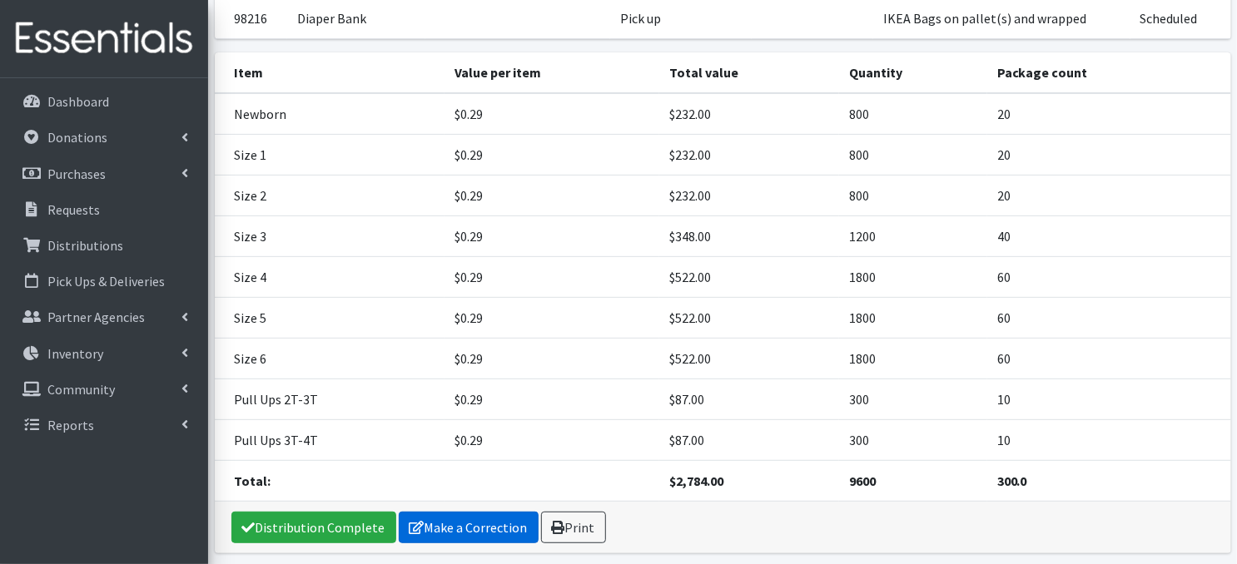
click at [443, 525] on link "Make a Correction" at bounding box center [469, 528] width 140 height 32
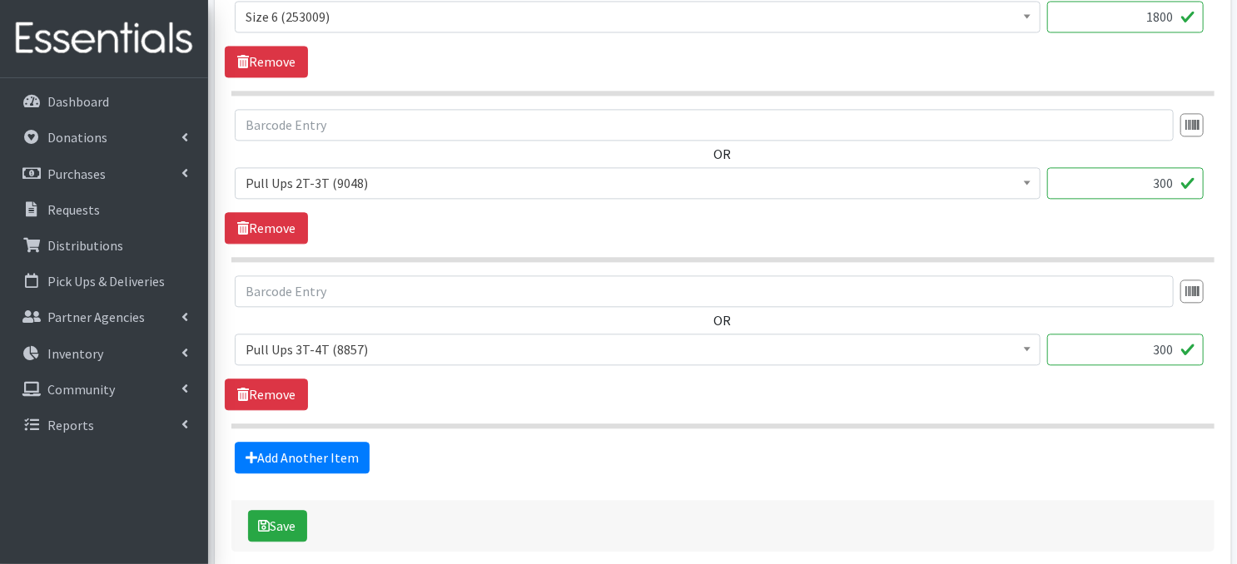
scroll to position [1814, 0]
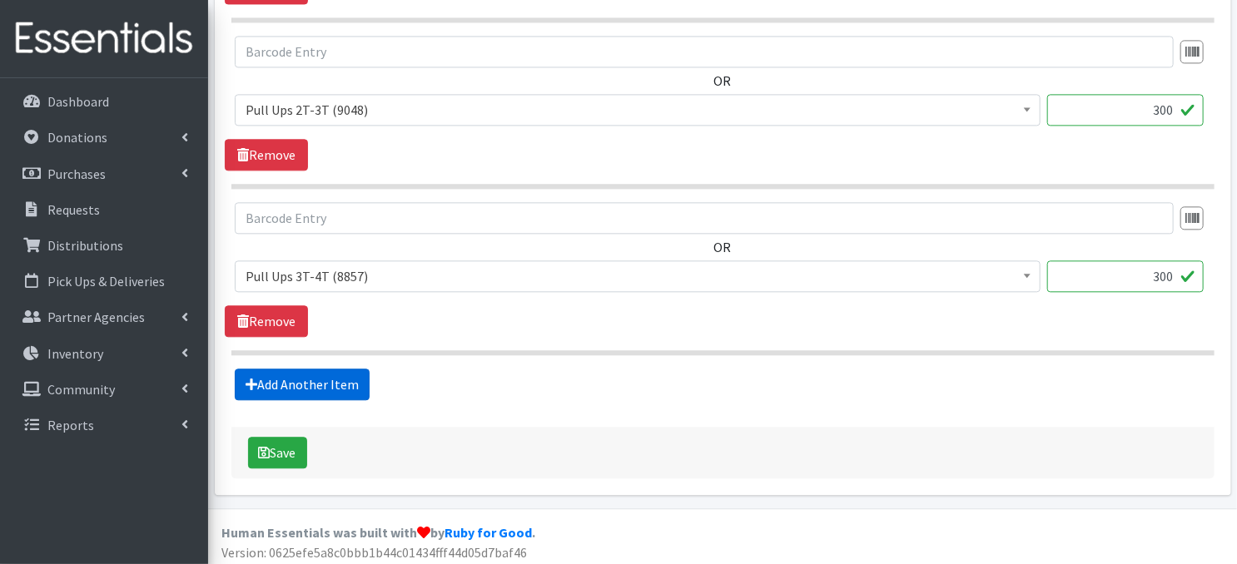
click at [314, 378] on link "Add Another Item" at bounding box center [302, 385] width 135 height 32
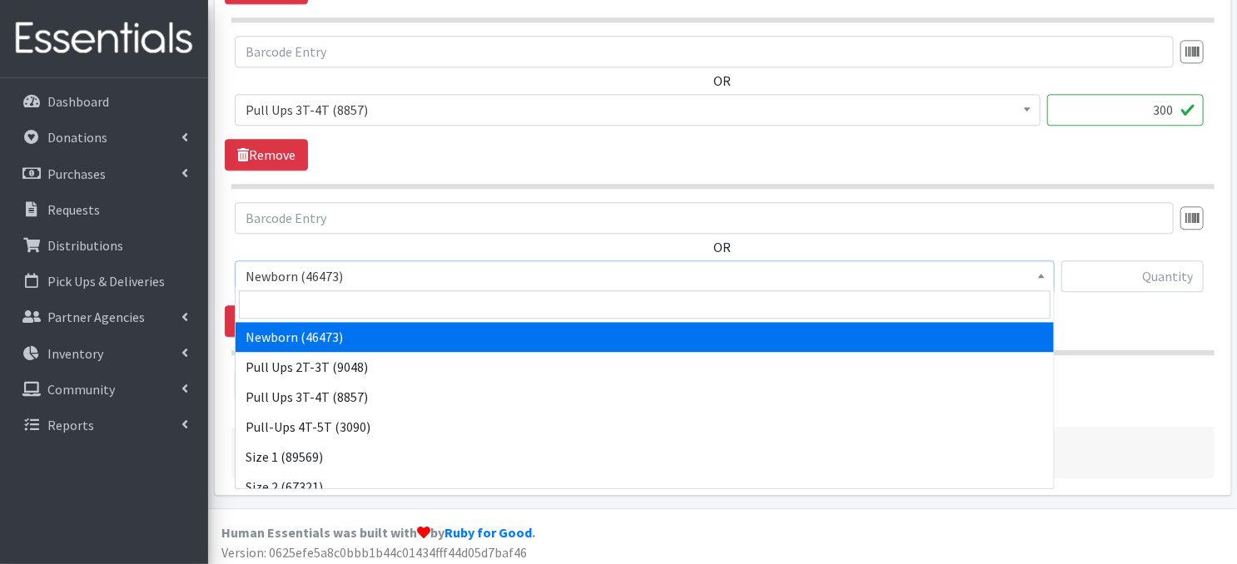
click at [1036, 270] on span at bounding box center [1041, 274] width 17 height 26
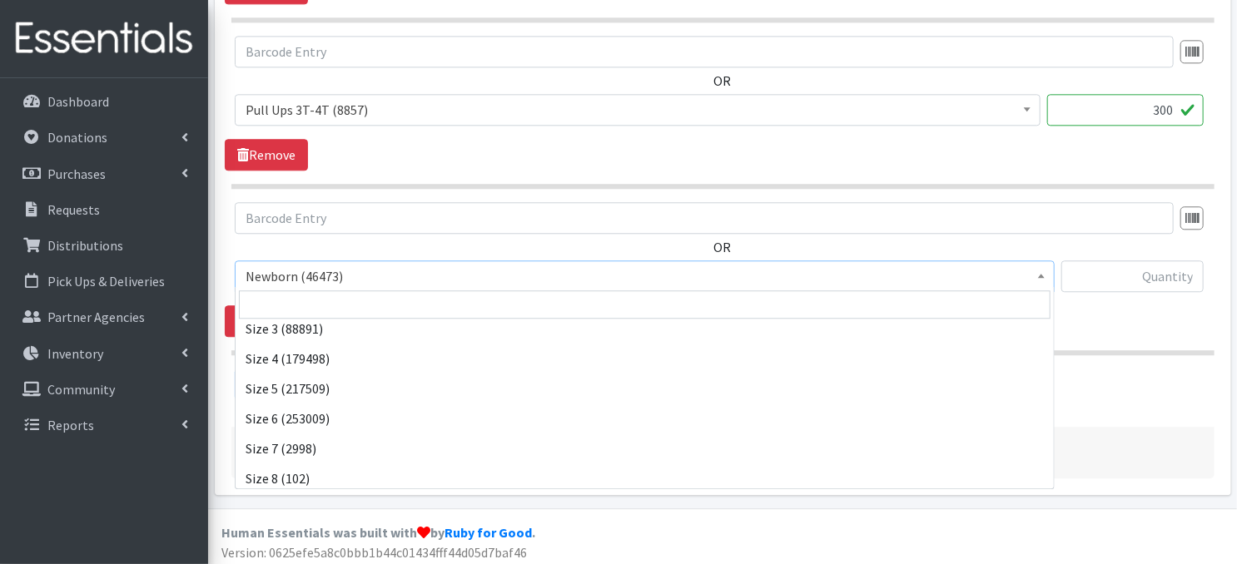
scroll to position [193, 0]
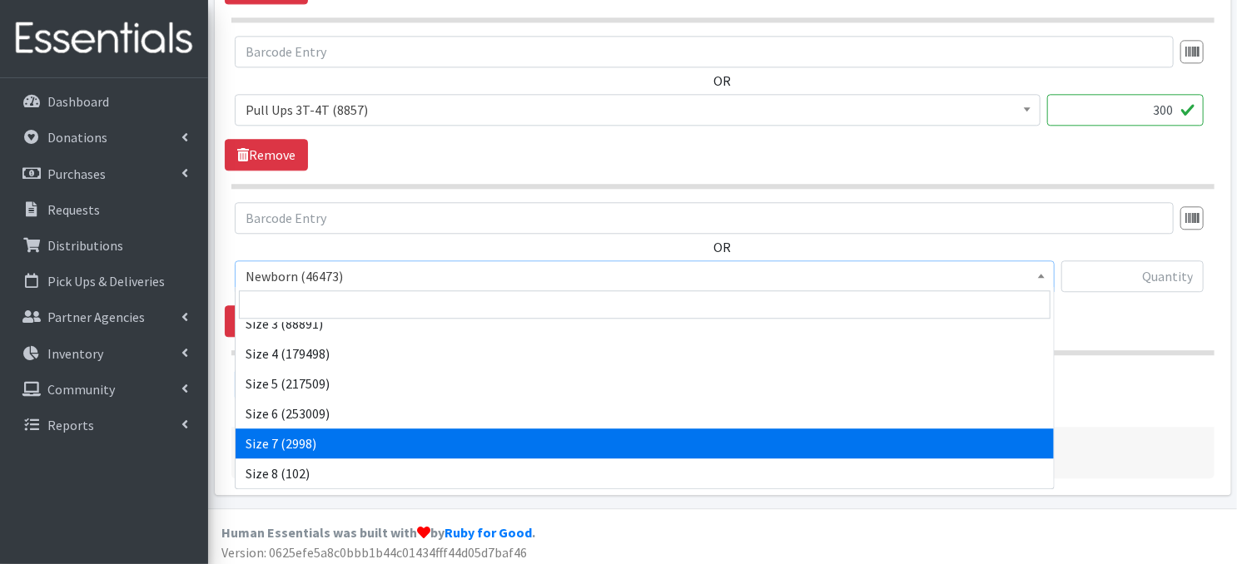
select select "3820"
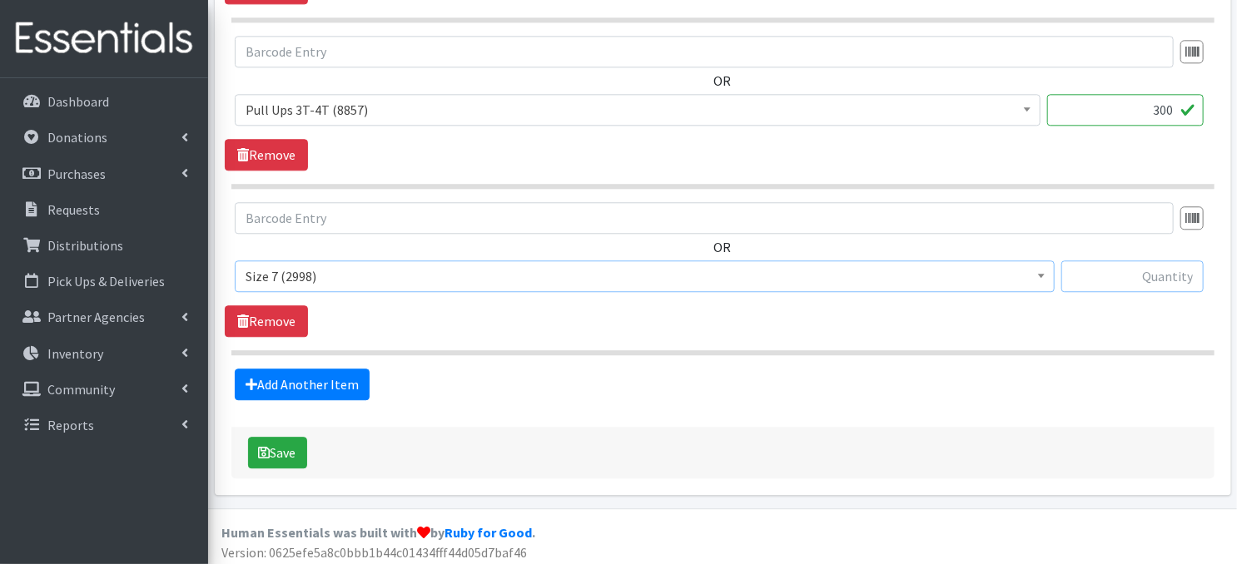
click at [1099, 273] on input "text" at bounding box center [1132, 277] width 142 height 32
type input "600"
click at [281, 452] on button "Save" at bounding box center [277, 453] width 59 height 32
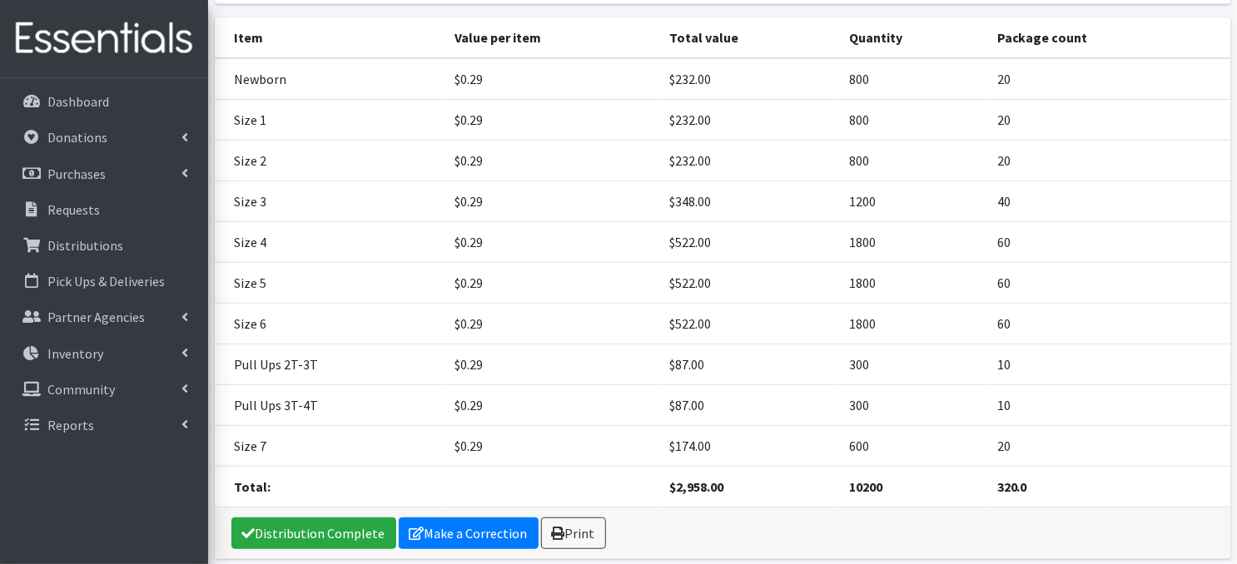
scroll to position [391, 0]
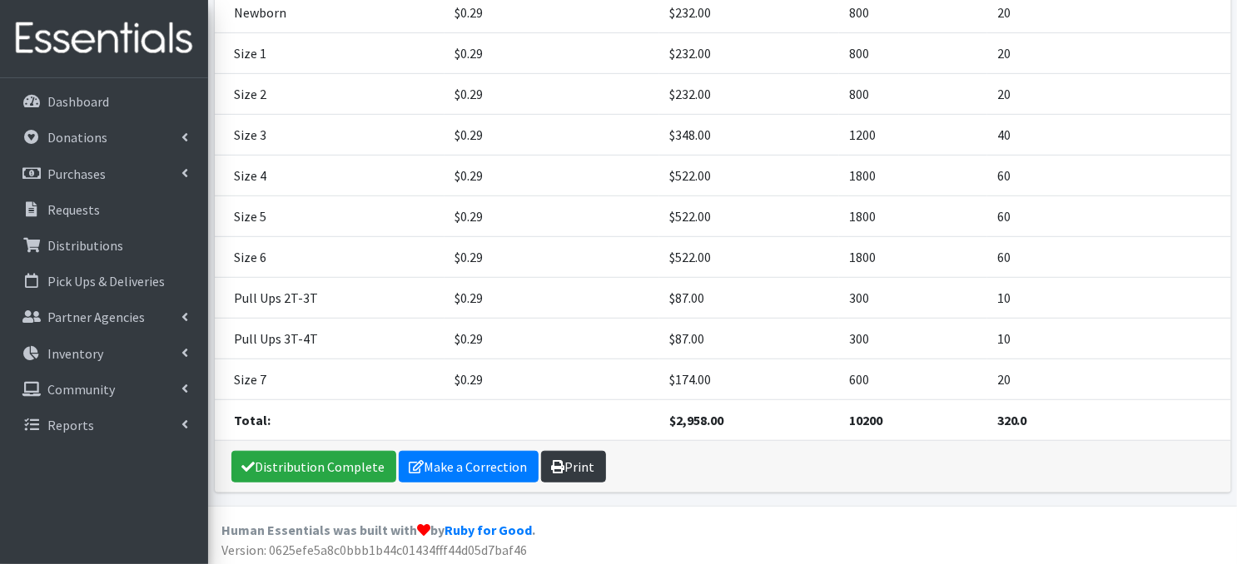
click at [566, 462] on link "Print" at bounding box center [573, 467] width 65 height 32
click at [562, 469] on link "Print" at bounding box center [573, 467] width 65 height 32
